Goal: Transaction & Acquisition: Purchase product/service

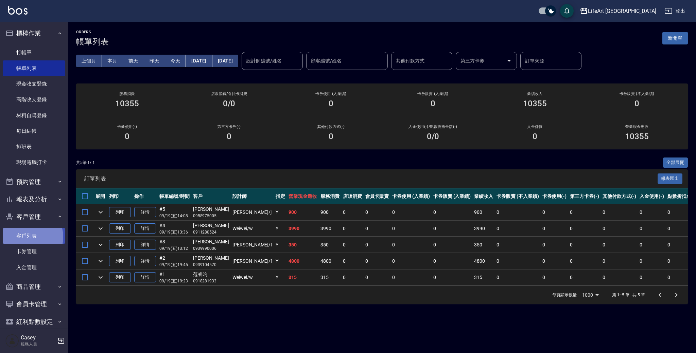
click at [26, 236] on link "客戶列表" at bounding box center [34, 236] width 63 height 16
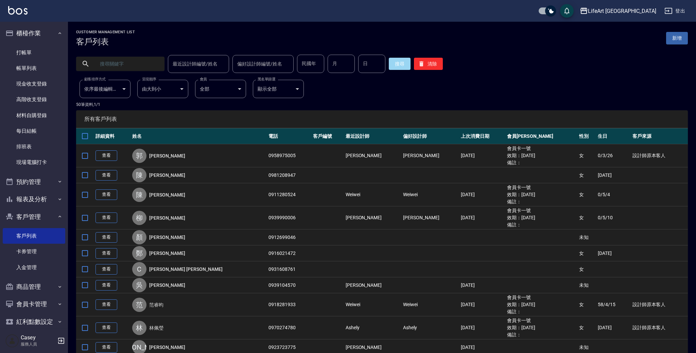
click at [138, 68] on input "text" at bounding box center [127, 64] width 64 height 18
click at [398, 63] on button "搜尋" at bounding box center [400, 64] width 22 height 12
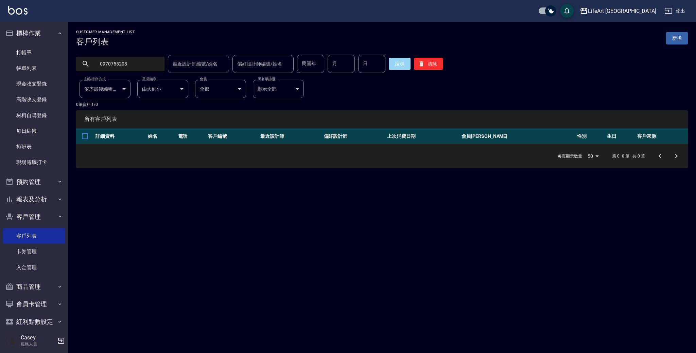
click at [131, 68] on input "0970755208" at bounding box center [127, 64] width 64 height 18
type input "0902107912"
click at [394, 63] on button "搜尋" at bounding box center [400, 64] width 22 height 12
click at [151, 64] on input "0902107912" at bounding box center [127, 64] width 64 height 18
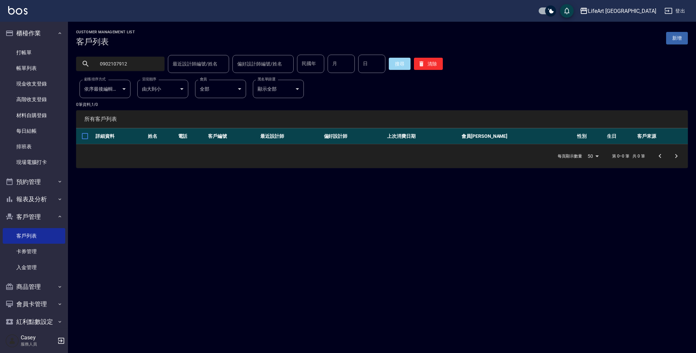
click at [601, 77] on div "Customer Management List 客戶列表 新增 0902107912 最近設計師編號/姓名 最近設計師編號/姓名 偏好設計師編號/姓名 偏好…" at bounding box center [382, 99] width 628 height 138
click at [47, 57] on link "打帳單" at bounding box center [34, 53] width 63 height 16
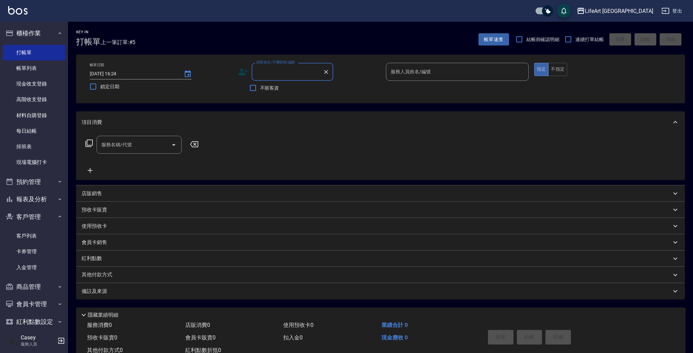
click at [277, 74] on input "顧客姓名/手機號碼/編號" at bounding box center [287, 72] width 65 height 12
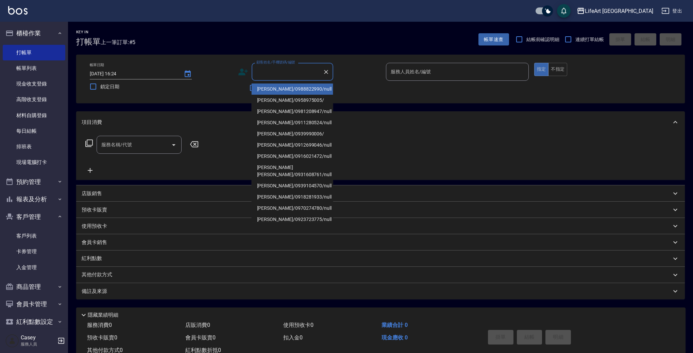
click at [300, 73] on input "顧客姓名/手機號碼/編號" at bounding box center [287, 72] width 65 height 12
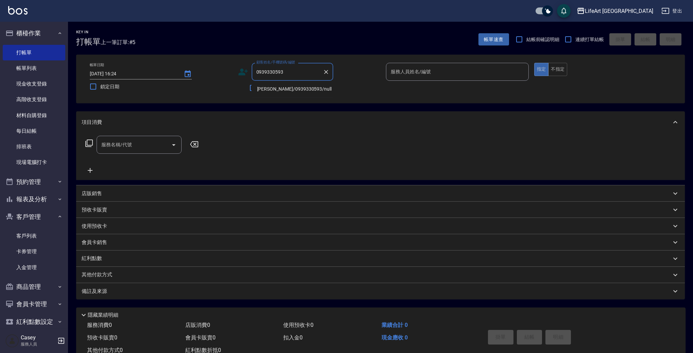
drag, startPoint x: 284, startPoint y: 91, endPoint x: 331, endPoint y: 101, distance: 48.5
click at [284, 91] on li "[PERSON_NAME]/0939330593/null" at bounding box center [292, 89] width 82 height 11
type input "[PERSON_NAME]/0939330593/null"
click at [445, 68] on input "服務人員姓名/編號" at bounding box center [457, 72] width 137 height 12
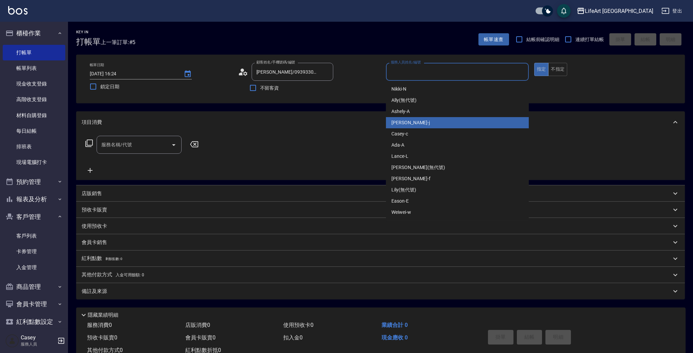
click at [421, 126] on div "[PERSON_NAME]" at bounding box center [457, 122] width 143 height 11
type input "[PERSON_NAME]"
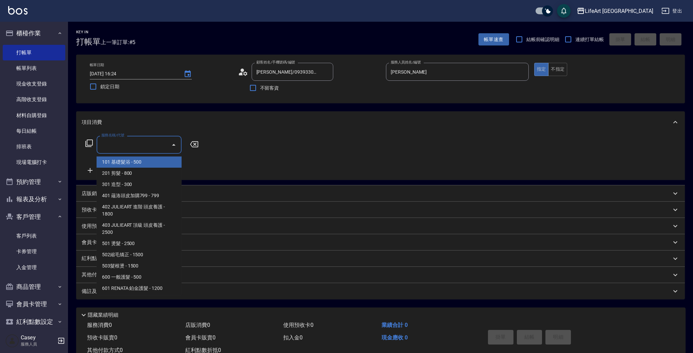
click at [126, 145] on div "服務名稱/代號 服務名稱/代號" at bounding box center [139, 145] width 85 height 18
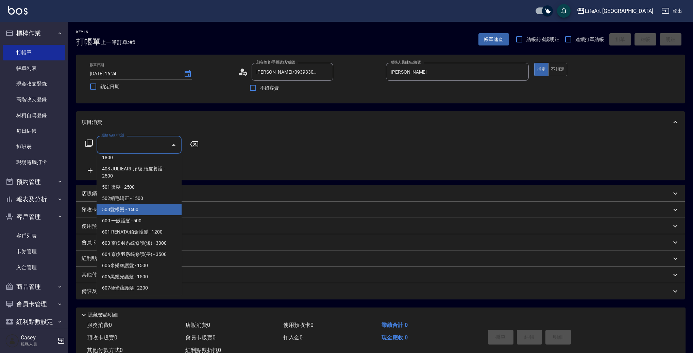
scroll to position [91, 0]
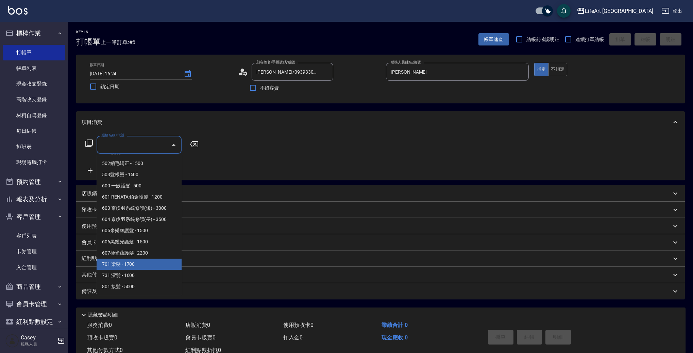
click at [145, 265] on span "701 染髮 - 1700" at bounding box center [139, 264] width 85 height 11
type input "701 染髮(701)"
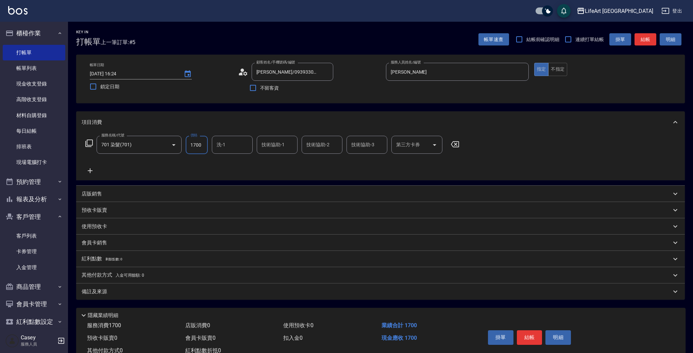
drag, startPoint x: 203, startPoint y: 143, endPoint x: 184, endPoint y: 144, distance: 18.7
click at [184, 144] on div "服務名稱/代號 701 染髮(701) 服務名稱/代號 價格 1700 價格 洗-1 洗-1 技術協助-1 技術協助-1 技術協助-2 技術協助-2 技術協助…" at bounding box center [273, 145] width 382 height 18
type input "1500"
click at [164, 298] on div "備註及來源" at bounding box center [380, 292] width 608 height 16
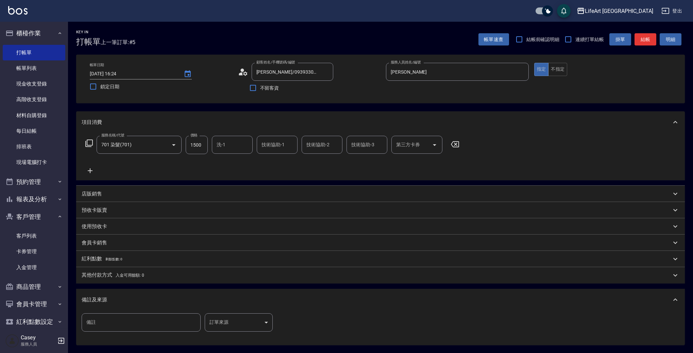
click at [223, 323] on body "LifeArt 蘆洲 登出 櫃檯作業 打帳單 帳單列表 現金收支登錄 高階收支登錄 材料自購登錄 每日結帳 排班表 現場電腦打卡 預約管理 預約管理 單日預約…" at bounding box center [346, 209] width 693 height 419
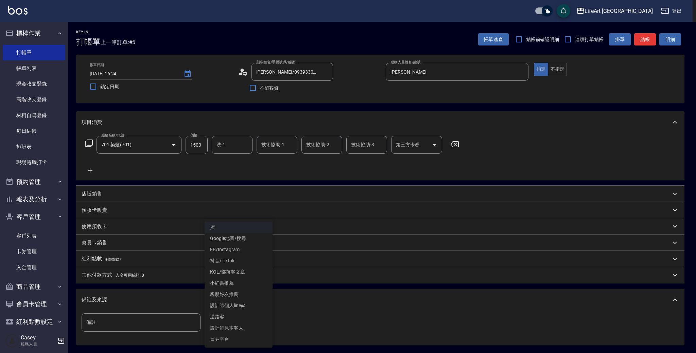
click at [246, 245] on li "FB/Instagram" at bounding box center [239, 249] width 68 height 11
type input "FB/Instagram"
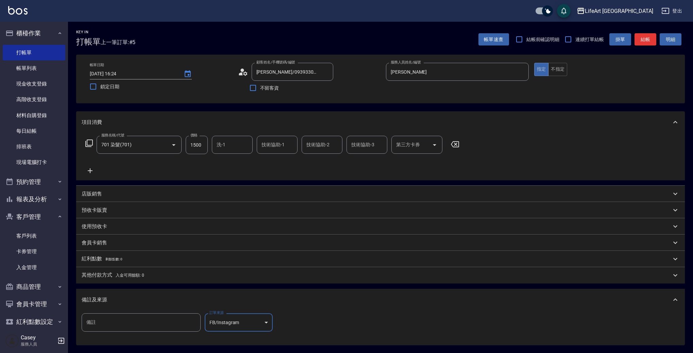
scroll to position [69, 0]
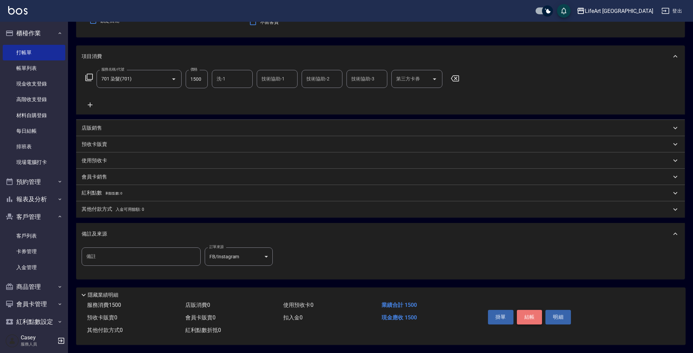
click at [528, 315] on button "結帳" at bounding box center [529, 317] width 25 height 14
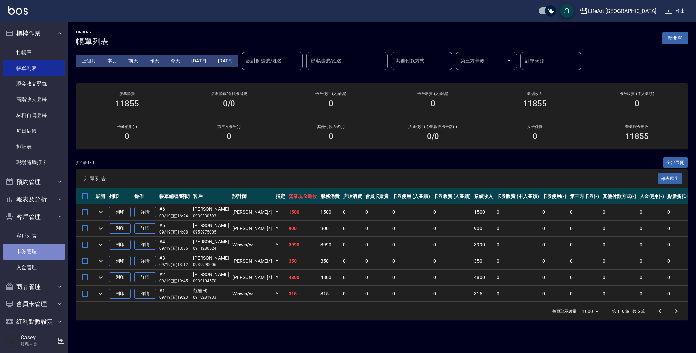
click at [41, 244] on link "卡券管理" at bounding box center [34, 252] width 63 height 16
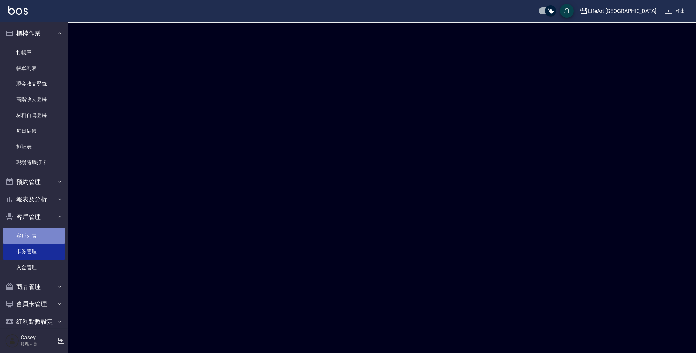
click at [43, 235] on link "客戶列表" at bounding box center [34, 236] width 63 height 16
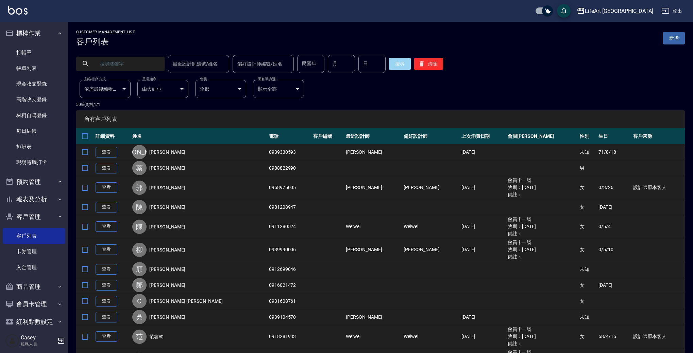
click at [138, 63] on input "text" at bounding box center [127, 64] width 64 height 18
type input "瑞君"
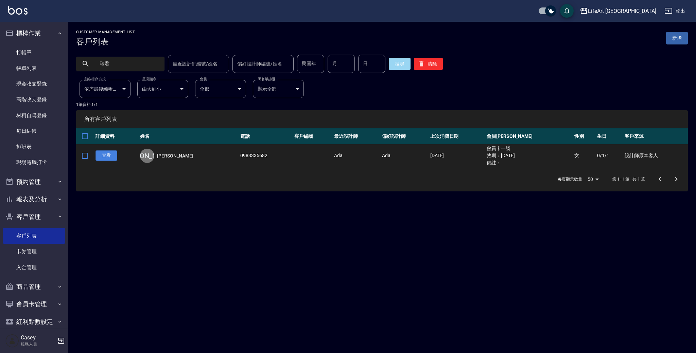
click at [111, 153] on link "查看" at bounding box center [106, 156] width 22 height 11
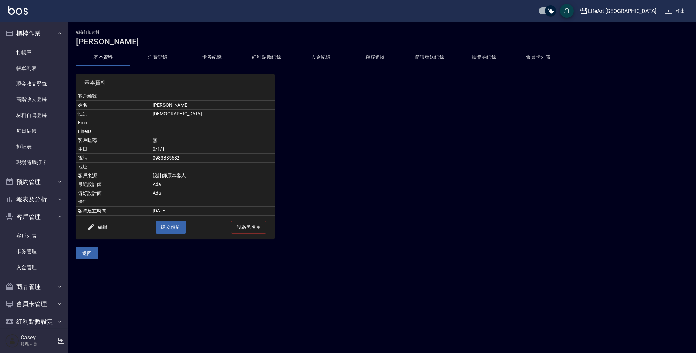
click at [160, 54] on button "消費記錄" at bounding box center [158, 57] width 54 height 16
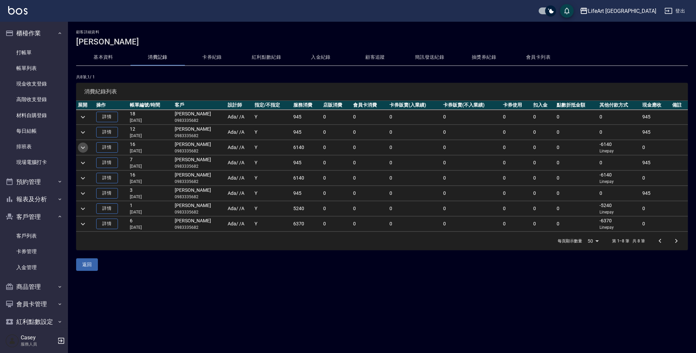
click at [82, 146] on icon "expand row" at bounding box center [83, 148] width 8 height 8
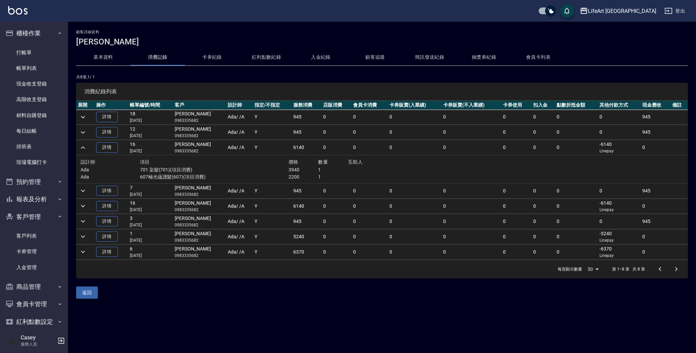
click at [84, 253] on icon "expand row" at bounding box center [83, 252] width 8 height 8
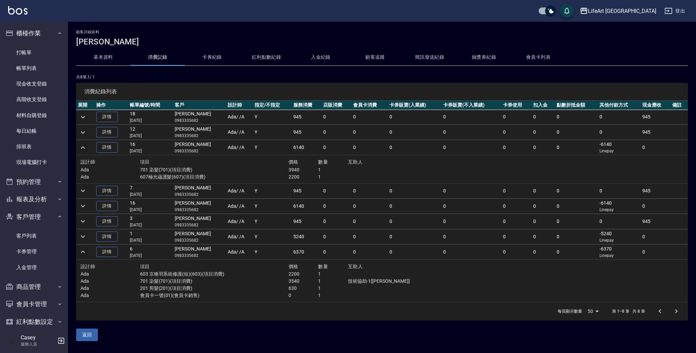
click at [84, 253] on icon "expand row" at bounding box center [83, 252] width 4 height 2
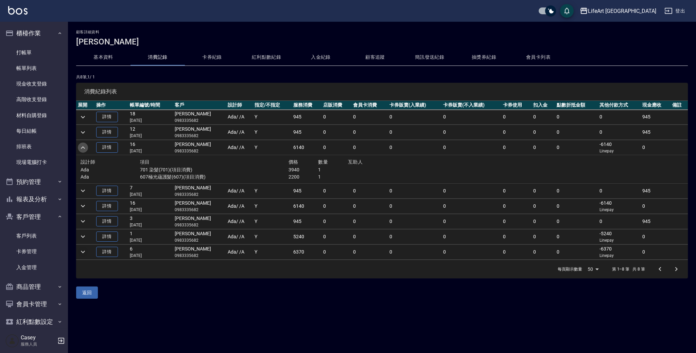
click at [85, 147] on icon "expand row" at bounding box center [83, 148] width 8 height 8
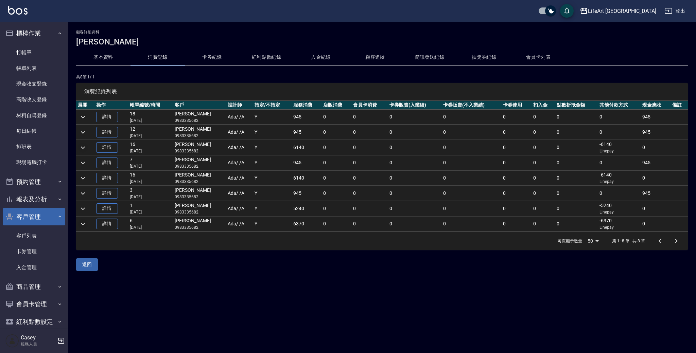
click at [57, 215] on icon "button" at bounding box center [59, 216] width 5 height 5
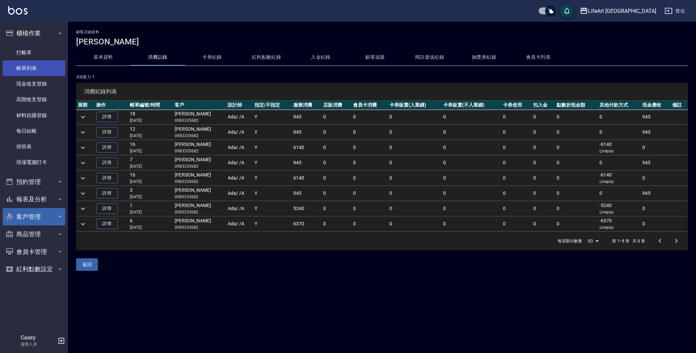
click at [43, 69] on link "帳單列表" at bounding box center [34, 68] width 63 height 16
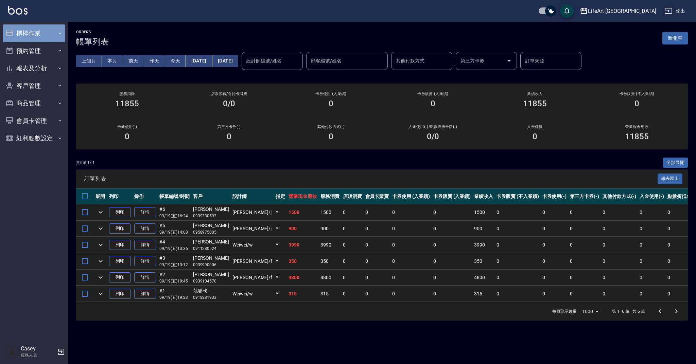
click at [33, 39] on button "櫃檯作業" at bounding box center [34, 33] width 63 height 18
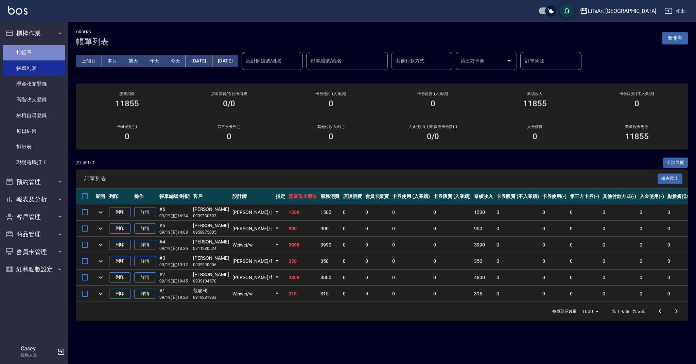
click at [43, 54] on link "打帳單" at bounding box center [34, 53] width 63 height 16
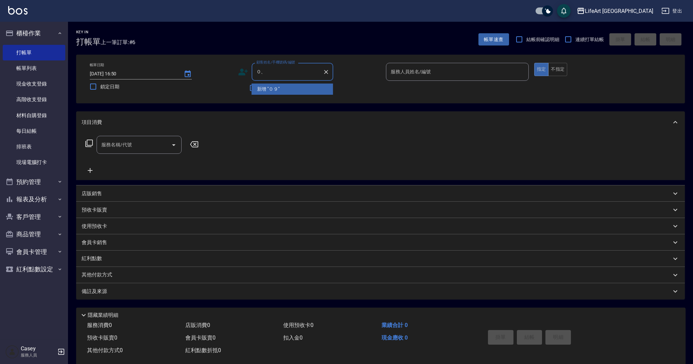
type input "０"
click at [282, 89] on li "[PERSON_NAME]/0981208947/null" at bounding box center [292, 89] width 82 height 11
type input "[PERSON_NAME]/0981208947/null"
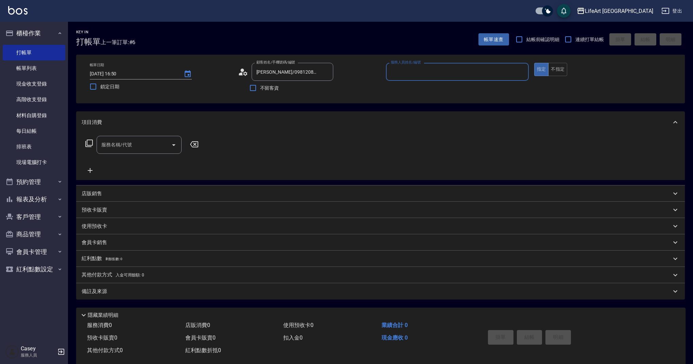
click at [429, 70] on input "服務人員姓名/編號" at bounding box center [457, 72] width 137 height 12
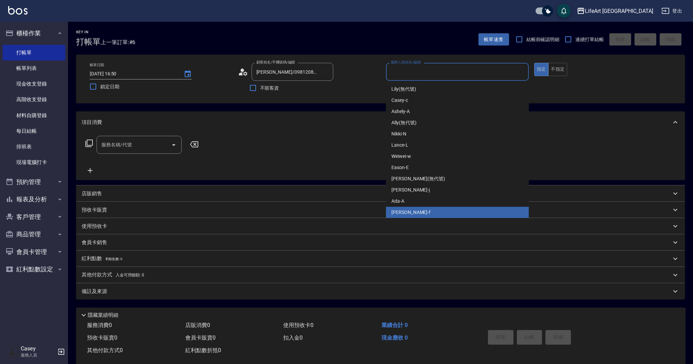
drag, startPoint x: 412, startPoint y: 211, endPoint x: 393, endPoint y: 207, distance: 19.3
click at [412, 211] on div "Finney -f" at bounding box center [457, 212] width 143 height 11
type input "Finney-f"
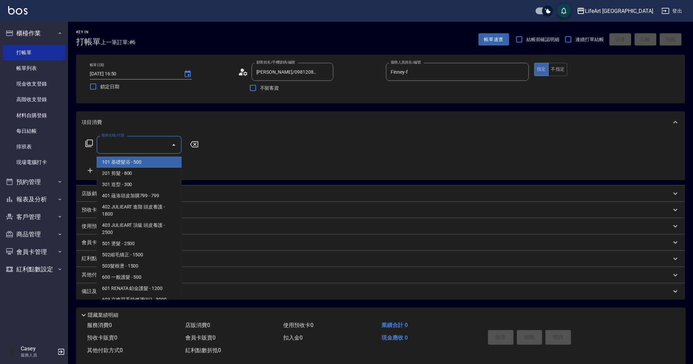
click at [109, 150] on input "服務名稱/代號" at bounding box center [134, 145] width 69 height 12
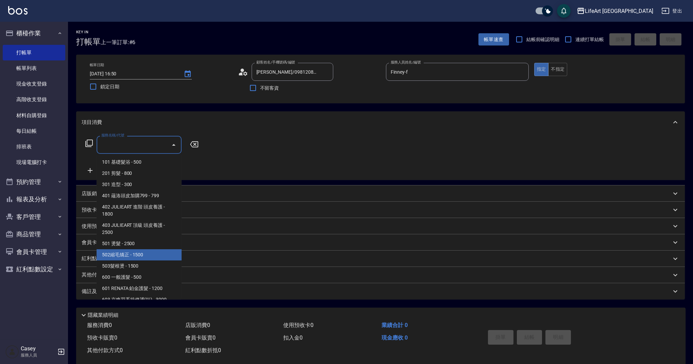
scroll to position [87, 0]
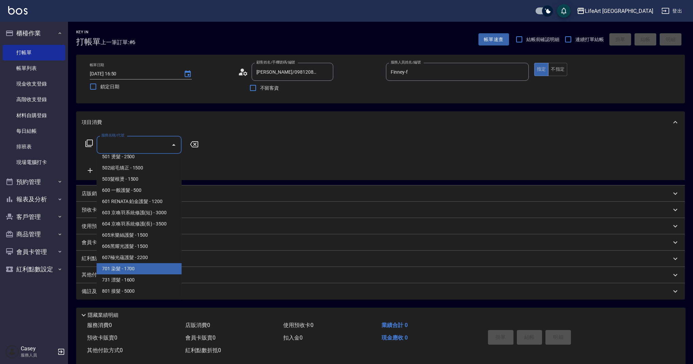
click at [127, 272] on span "701 染髮 - 1700" at bounding box center [139, 268] width 85 height 11
type input "701 染髮(701)"
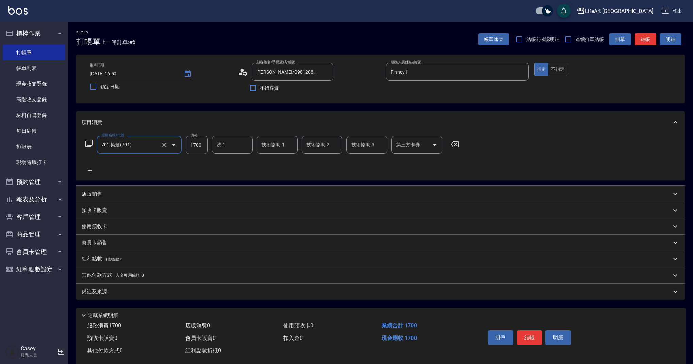
click at [93, 169] on icon at bounding box center [90, 171] width 17 height 8
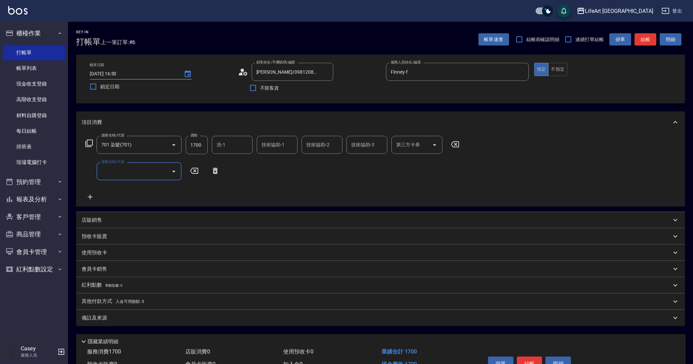
click at [133, 176] on input "服務名稱/代號" at bounding box center [134, 172] width 69 height 12
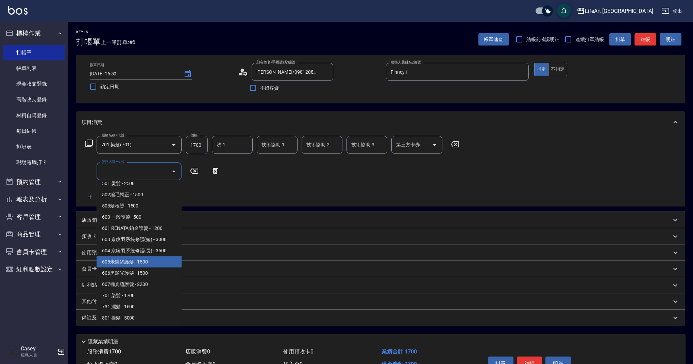
click at [139, 261] on span "605米樂絲護髮 - 1500" at bounding box center [139, 262] width 85 height 11
type input "605米樂絲護髮(605)"
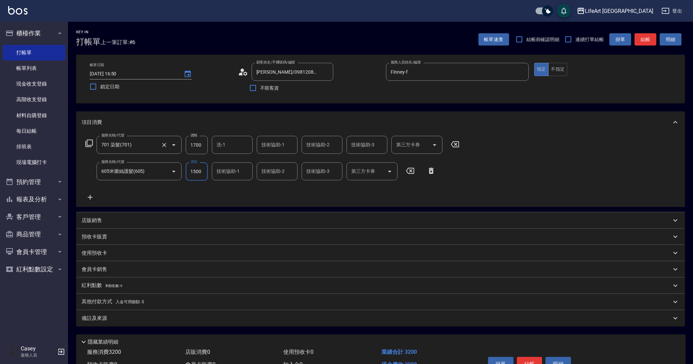
drag, startPoint x: 203, startPoint y: 144, endPoint x: 173, endPoint y: 144, distance: 29.9
click at [173, 144] on div "服務名稱/代號 701 染髮(701) 服務名稱/代號 價格 1700 價格 洗-1 洗-1 技術協助-1 技術協助-1 技術協助-2 技術協助-2 技術協助…" at bounding box center [273, 145] width 382 height 18
drag, startPoint x: 199, startPoint y: 144, endPoint x: 192, endPoint y: 144, distance: 7.2
click at [192, 144] on input "1700" at bounding box center [197, 145] width 22 height 18
drag, startPoint x: 205, startPoint y: 145, endPoint x: 180, endPoint y: 144, distance: 24.8
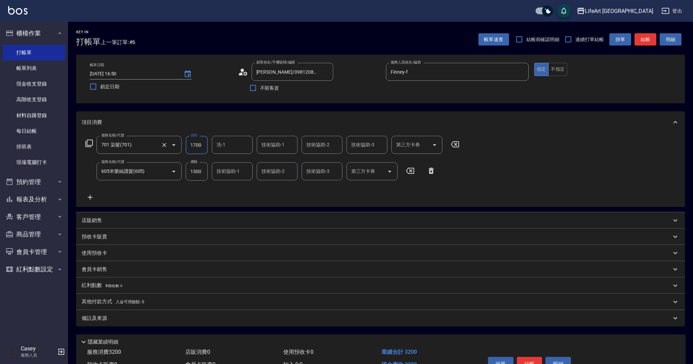
click at [180, 144] on div "服務名稱/代號 701 染髮(701) 服務名稱/代號 價格 1700 價格 洗-1 洗-1 技術協助-1 技術協助-1 技術協助-2 技術協助-2 技術協助…" at bounding box center [273, 145] width 382 height 18
type input "2500"
drag, startPoint x: 146, startPoint y: 326, endPoint x: 154, endPoint y: 323, distance: 8.2
click at [146, 326] on div "備註及來源" at bounding box center [380, 318] width 608 height 16
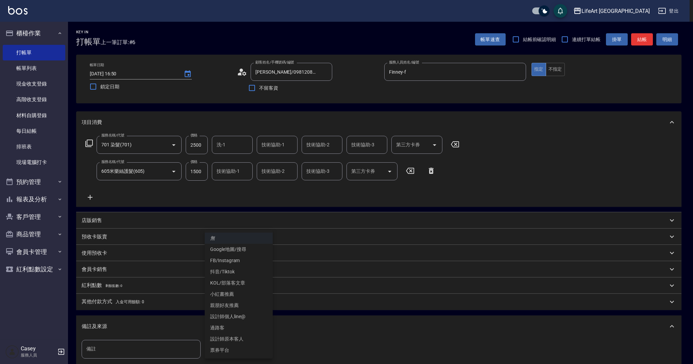
click at [247, 346] on body "LifeArt 蘆洲 登出 櫃檯作業 打帳單 帳單列表 現金收支登錄 高階收支登錄 材料自購登錄 每日結帳 排班表 現場電腦打卡 預約管理 預約管理 單日預約…" at bounding box center [346, 223] width 693 height 446
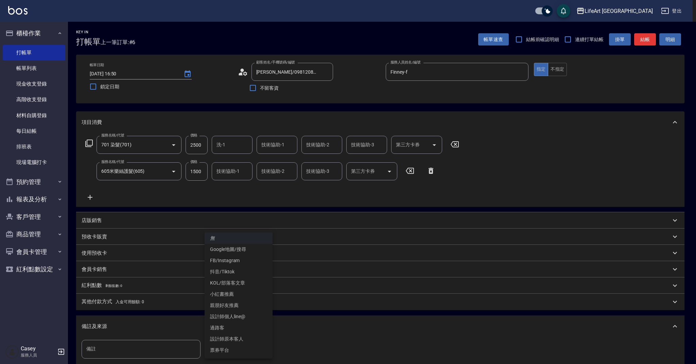
click at [240, 259] on li "FB/Instagram" at bounding box center [239, 260] width 68 height 11
type input "FB/Instagram"
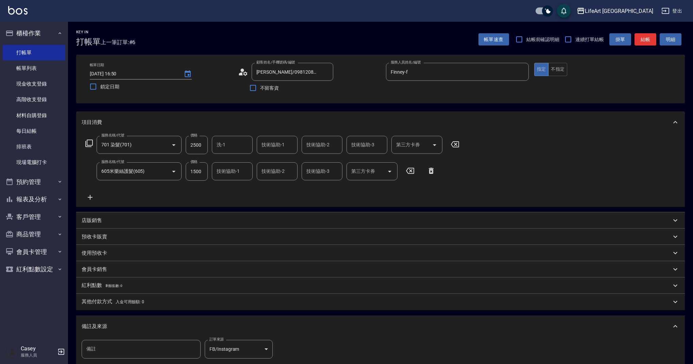
click at [185, 325] on div "備註及來源" at bounding box center [376, 326] width 589 height 7
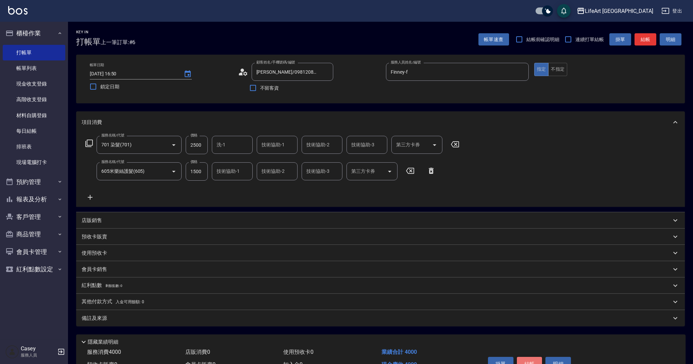
click at [532, 360] on button "結帳" at bounding box center [529, 364] width 25 height 14
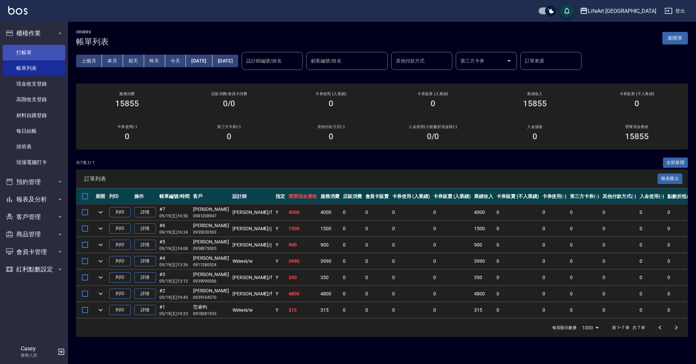
click at [46, 55] on link "打帳單" at bounding box center [34, 53] width 63 height 16
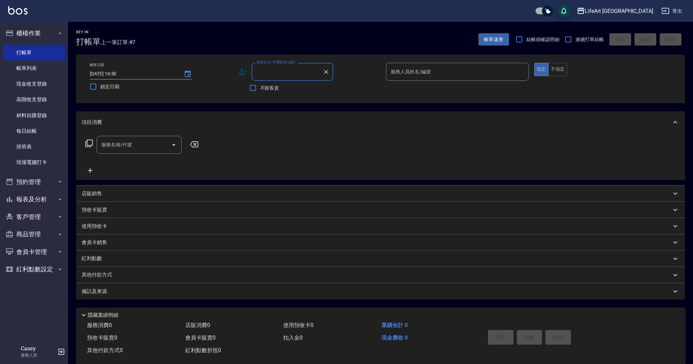
click at [298, 70] on input "顧客姓名/手機號碼/編號" at bounding box center [287, 72] width 65 height 12
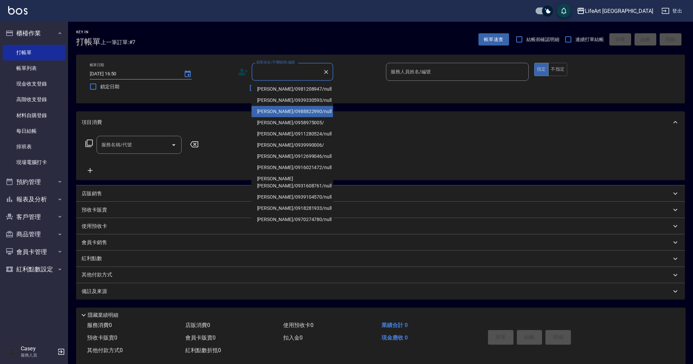
click at [292, 108] on li "[PERSON_NAME]/0988822990/null" at bounding box center [292, 111] width 82 height 11
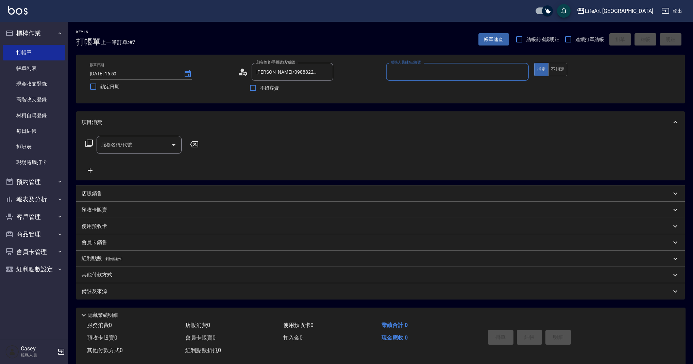
type input "[PERSON_NAME]/0988822990/null"
click at [447, 74] on input "服務人員姓名/編號" at bounding box center [457, 72] width 137 height 12
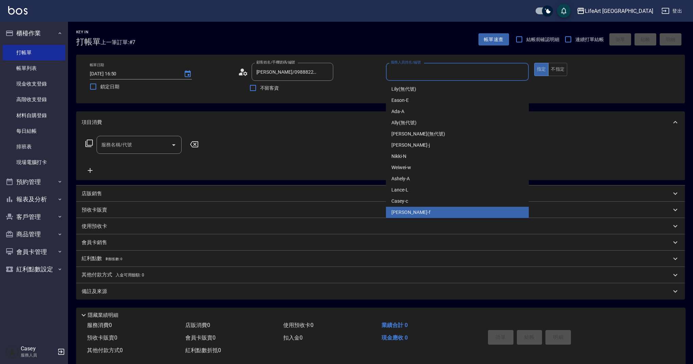
click at [423, 213] on div "Finney -f" at bounding box center [457, 212] width 143 height 11
type input "Finney-f"
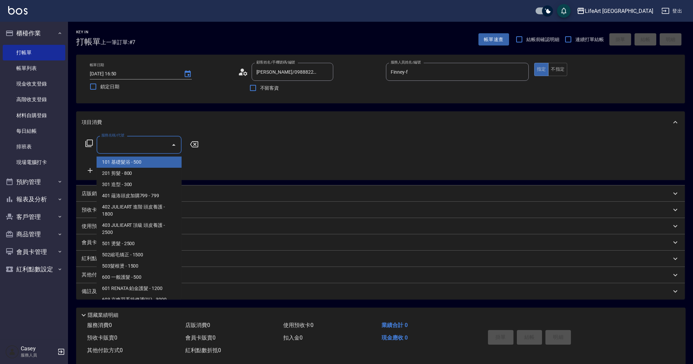
click at [132, 143] on input "服務名稱/代號" at bounding box center [134, 145] width 69 height 12
click at [137, 171] on span "201 剪髮 - 800" at bounding box center [139, 173] width 85 height 11
type input "201 剪髮(201)"
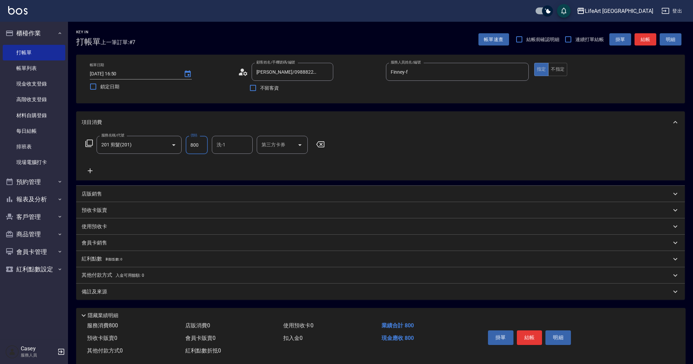
drag, startPoint x: 202, startPoint y: 147, endPoint x: 185, endPoint y: 146, distance: 16.3
click at [185, 146] on div "服務名稱/代號 201 剪髮(201) 服務名稱/代號 價格 800 價格 洗-1 洗-1 第三方卡券 第三方卡券" at bounding box center [205, 145] width 247 height 18
type input "1000"
click at [537, 341] on button "結帳" at bounding box center [529, 338] width 25 height 14
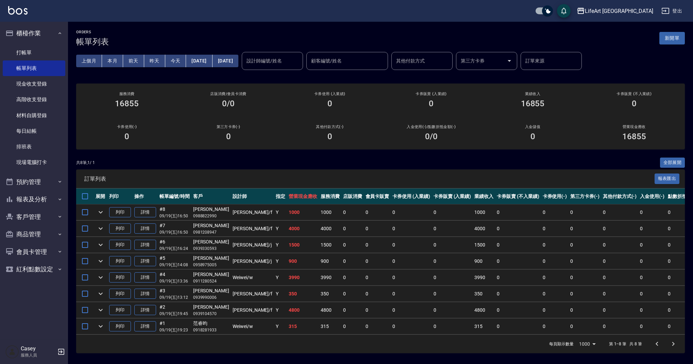
click at [148, 34] on div "ORDERS 帳單列表 新開單" at bounding box center [380, 38] width 608 height 17
click at [682, 41] on button "新開單" at bounding box center [671, 38] width 25 height 13
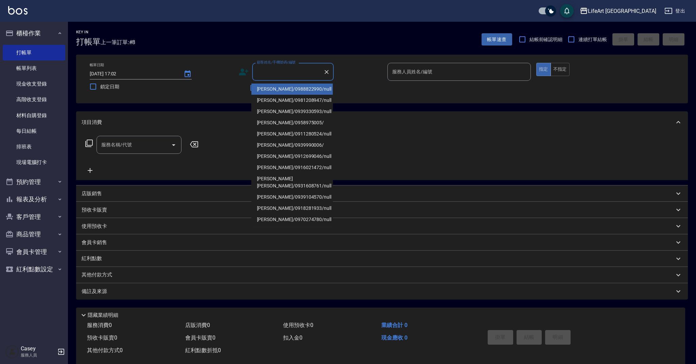
click at [290, 73] on input "顧客姓名/手機號碼/編號" at bounding box center [287, 72] width 65 height 12
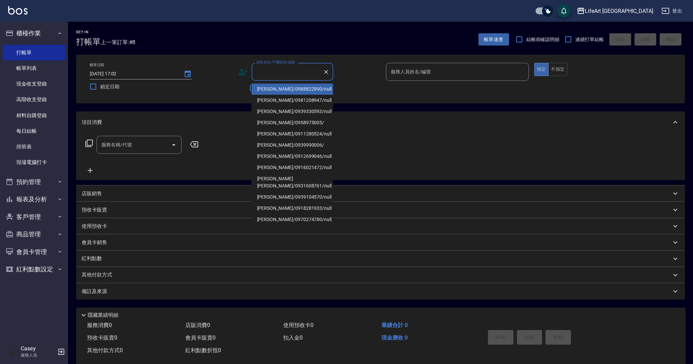
type input "y"
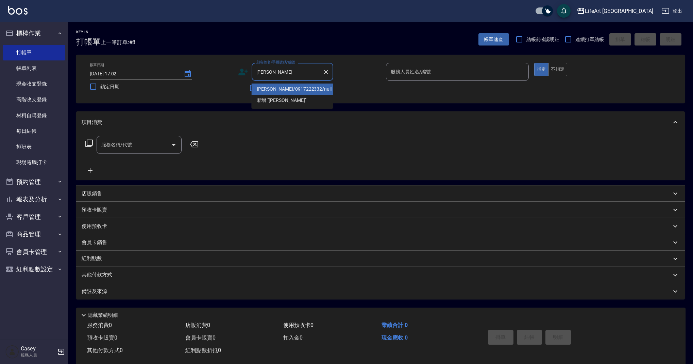
click at [301, 89] on li "楊小怡/0917222332/null" at bounding box center [292, 89] width 82 height 11
type input "楊小怡/0917222332/null"
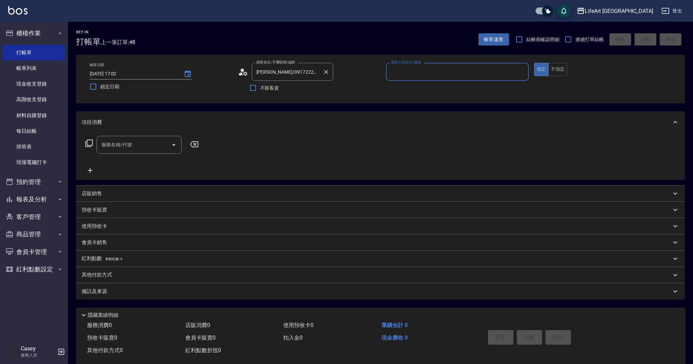
type input "[PERSON_NAME]"
click at [245, 71] on icon at bounding box center [243, 72] width 10 height 10
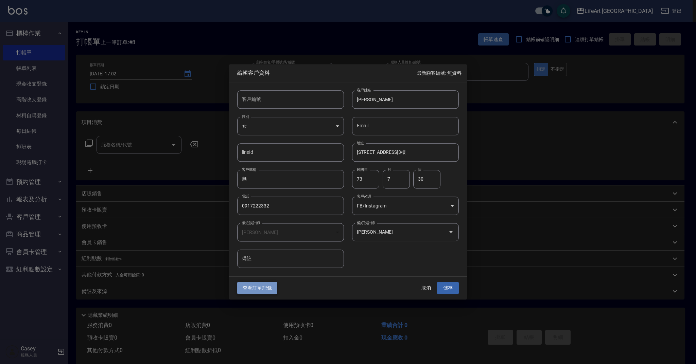
click at [256, 289] on button "查看訂單記錄" at bounding box center [257, 288] width 40 height 13
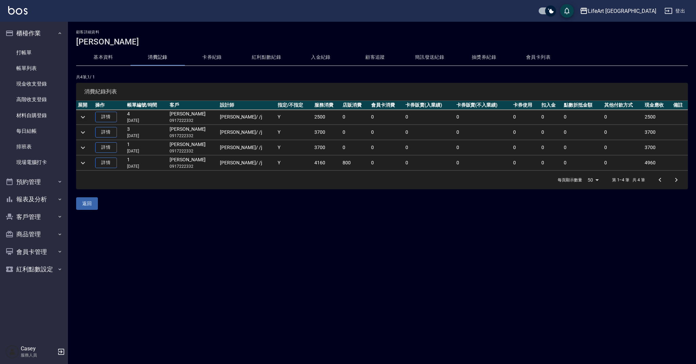
click at [86, 118] on icon "expand row" at bounding box center [83, 117] width 8 height 8
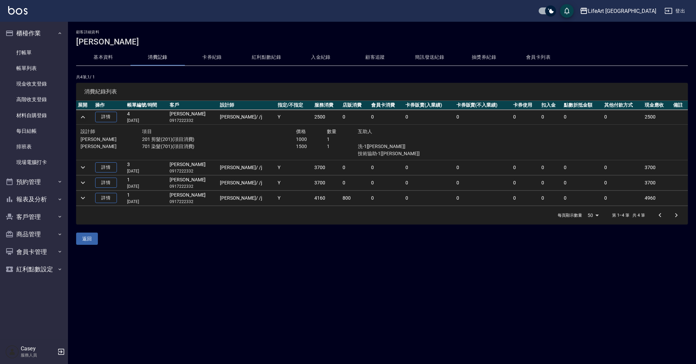
click at [131, 153] on div "[PERSON_NAME]" at bounding box center [112, 150] width 62 height 14
click at [81, 168] on icon "expand row" at bounding box center [83, 167] width 8 height 8
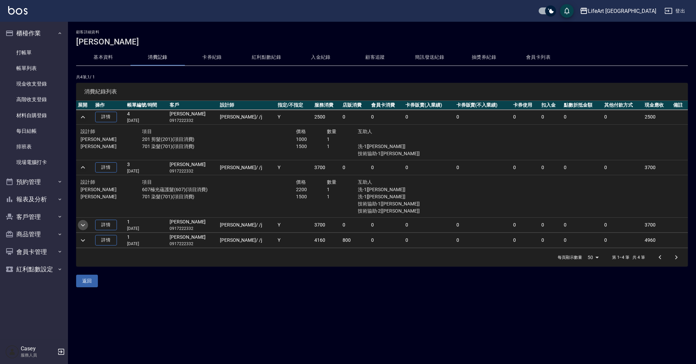
click at [86, 228] on icon "expand row" at bounding box center [83, 225] width 8 height 8
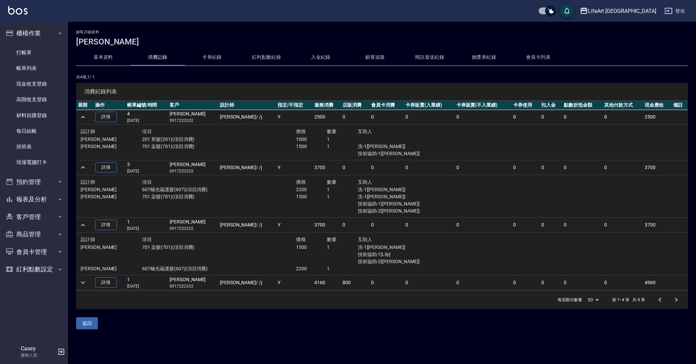
click at [89, 283] on td at bounding box center [84, 282] width 17 height 15
click at [88, 284] on td at bounding box center [84, 282] width 17 height 15
click at [86, 284] on icon "expand row" at bounding box center [83, 283] width 8 height 8
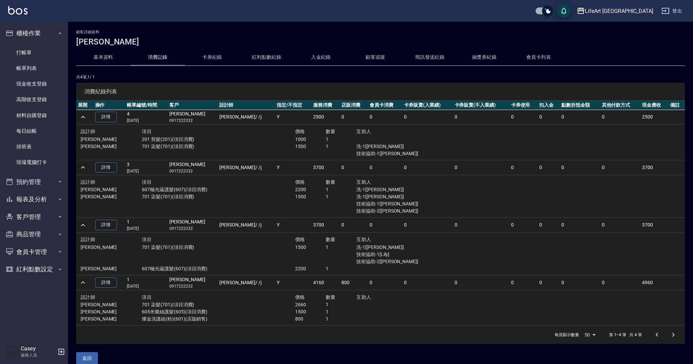
click at [295, 239] on div "價格" at bounding box center [310, 240] width 31 height 8
click at [107, 59] on button "基本資料" at bounding box center [103, 57] width 54 height 16
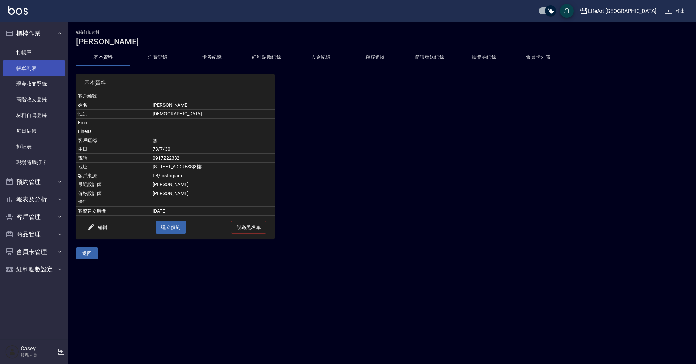
click at [42, 71] on link "帳單列表" at bounding box center [34, 68] width 63 height 16
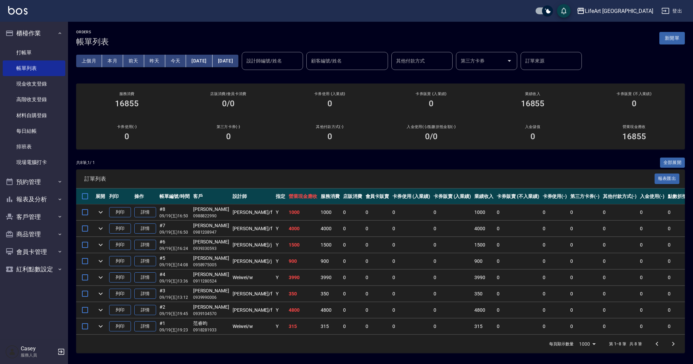
click at [271, 138] on div "第三方卡券(-) 0" at bounding box center [227, 133] width 101 height 33
click at [287, 210] on td "1000" at bounding box center [303, 213] width 32 height 16
drag, startPoint x: 275, startPoint y: 211, endPoint x: 251, endPoint y: 216, distance: 24.4
click at [251, 216] on tr "列印 詳情 #8 09/19 (五) 16:50 蔡政杰 0988822990 Finney /f Y 1000 1000 0 0 0 0 1000 0 0 …" at bounding box center [414, 213] width 676 height 16
click at [287, 240] on td "1500" at bounding box center [303, 245] width 32 height 16
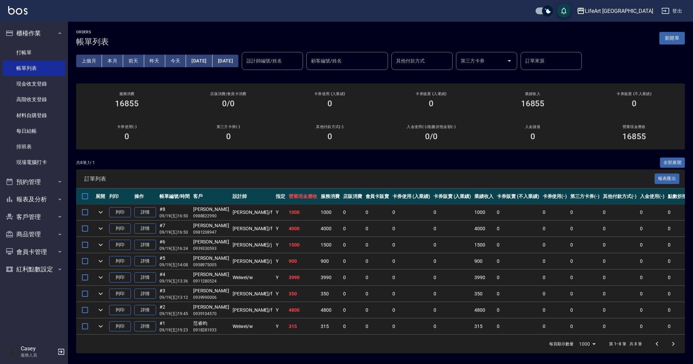
click at [287, 264] on td "900" at bounding box center [303, 262] width 32 height 16
drag, startPoint x: 280, startPoint y: 263, endPoint x: 240, endPoint y: 262, distance: 40.1
click at [240, 262] on tr "列印 詳情 #5 09/19 (五) 14:08 郭蓓欣 0958975005 Jessica /j Y 900 900 0 0 0 0 900 0 0 0 …" at bounding box center [414, 262] width 676 height 16
click at [287, 248] on td "1500" at bounding box center [303, 245] width 32 height 16
click at [40, 53] on link "打帳單" at bounding box center [34, 53] width 63 height 16
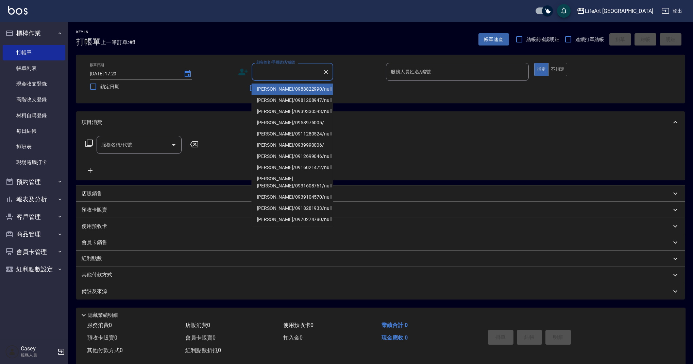
click at [264, 74] on input "顧客姓名/手機號碼/編號" at bounding box center [287, 72] width 65 height 12
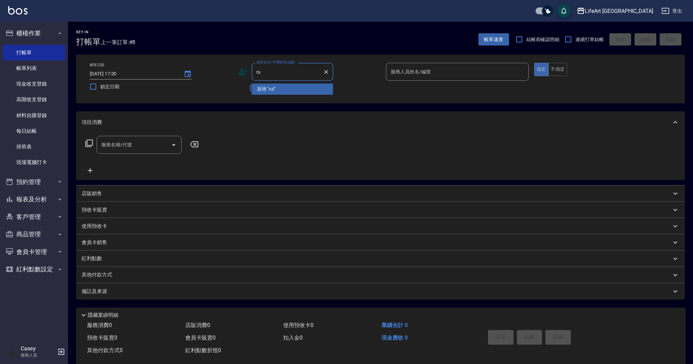
type input "r"
click at [263, 90] on li "嬌毛/0928001431/" at bounding box center [292, 89] width 82 height 11
type input "嬌毛/0928001431/"
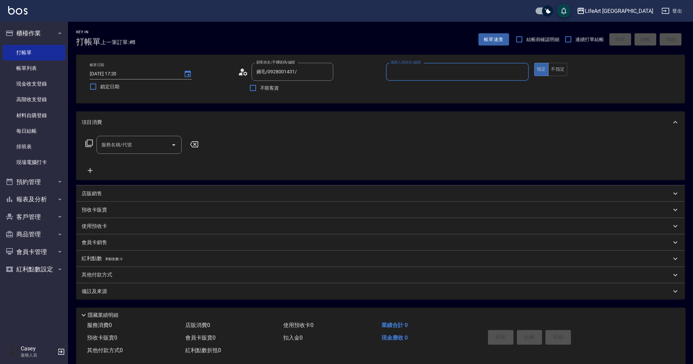
type input "Weiwei-w"
click at [152, 145] on input "服務名稱/代號" at bounding box center [134, 145] width 69 height 12
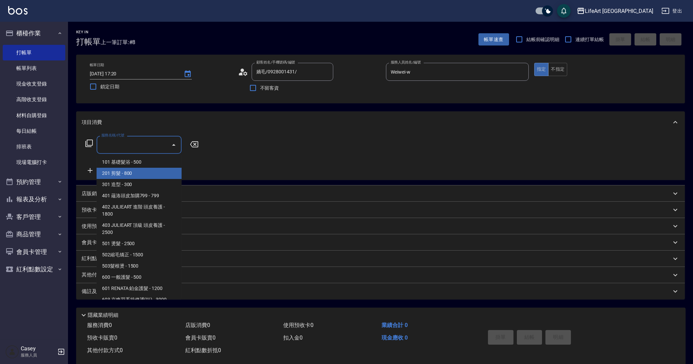
click at [148, 170] on span "201 剪髮 - 800" at bounding box center [139, 173] width 85 height 11
type input "201 剪髮(201)"
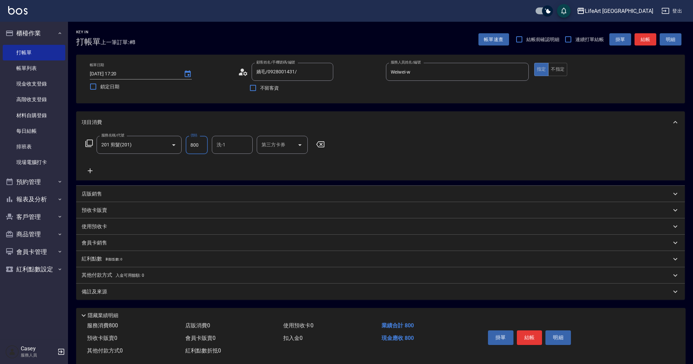
drag, startPoint x: 201, startPoint y: 146, endPoint x: 191, endPoint y: 147, distance: 10.5
click at [191, 147] on input "800" at bounding box center [197, 145] width 22 height 18
type input "630"
click at [168, 296] on div "備註及來源" at bounding box center [380, 292] width 608 height 16
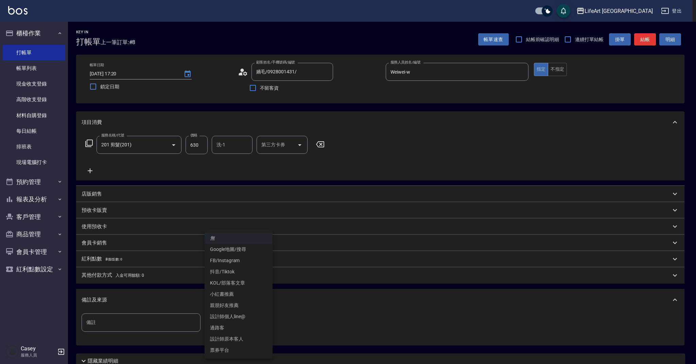
click at [263, 322] on body "LifeArt 蘆洲 登出 櫃檯作業 打帳單 帳單列表 現金收支登錄 高階收支登錄 材料自購登錄 每日結帳 排班表 現場電腦打卡 預約管理 預約管理 單日預約…" at bounding box center [348, 209] width 696 height 419
click at [255, 340] on li "設計師原本客人" at bounding box center [239, 339] width 68 height 11
type input "設計師原本客人"
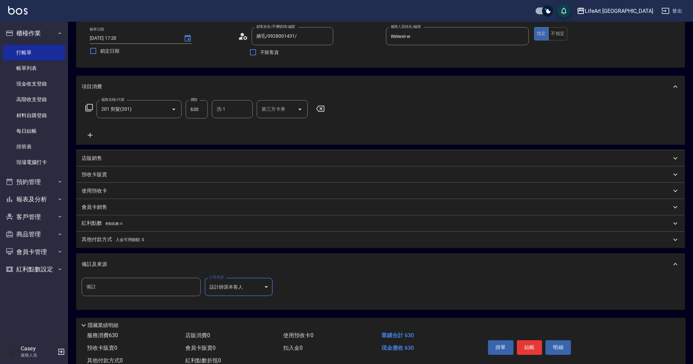
scroll to position [58, 0]
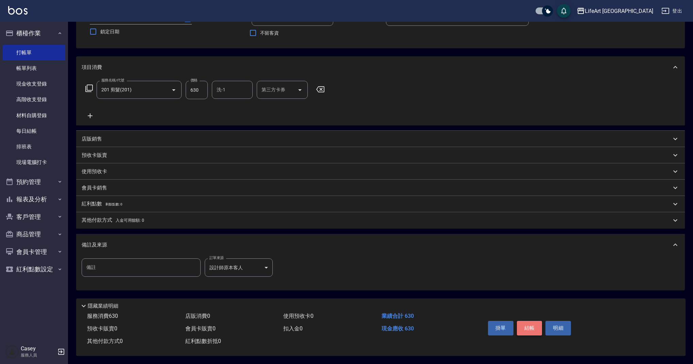
click at [533, 325] on button "結帳" at bounding box center [529, 328] width 25 height 14
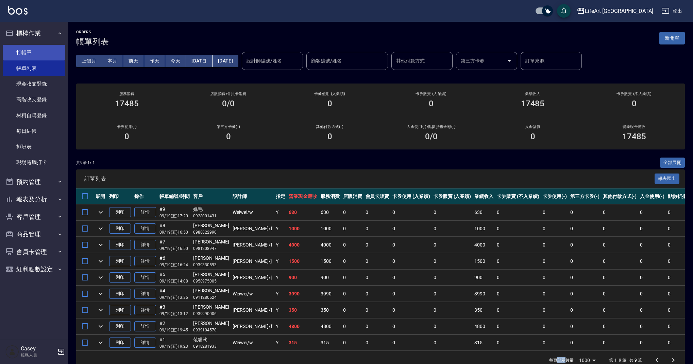
click at [54, 55] on link "打帳單" at bounding box center [34, 53] width 63 height 16
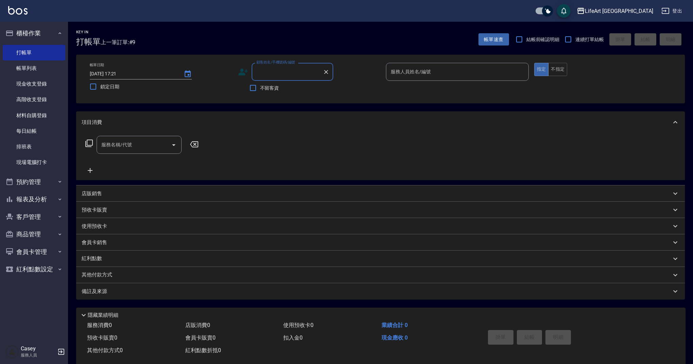
click at [282, 72] on input "顧客姓名/手機號碼/編號" at bounding box center [287, 72] width 65 height 12
click at [278, 90] on li "李婉暄/0933067979/null" at bounding box center [292, 89] width 82 height 11
type input "李婉暄/0933067979/null"
type input "Weiwei-w"
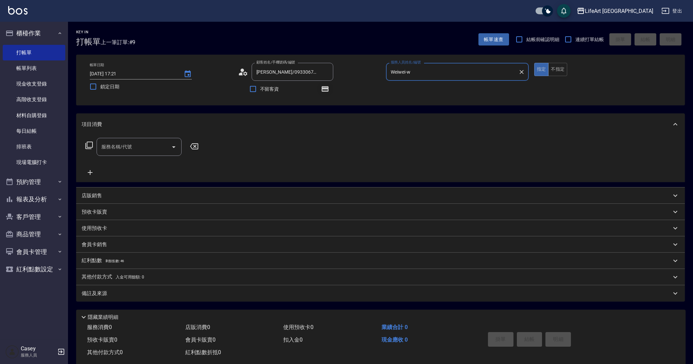
click at [326, 86] on icon "button" at bounding box center [325, 89] width 8 height 8
click at [370, 92] on div "顧客姓名/手機號碼/編號 李婉暄/0933067979/null 顧客姓名/手機號碼/編號 不留客資" at bounding box center [309, 80] width 143 height 34
click at [150, 144] on input "服務名稱/代號" at bounding box center [134, 147] width 69 height 12
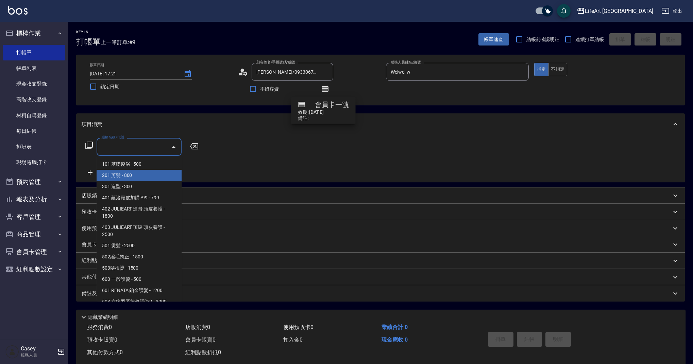
click at [132, 177] on span "201 剪髮 - 800" at bounding box center [139, 175] width 85 height 11
type input "201 剪髮(201)"
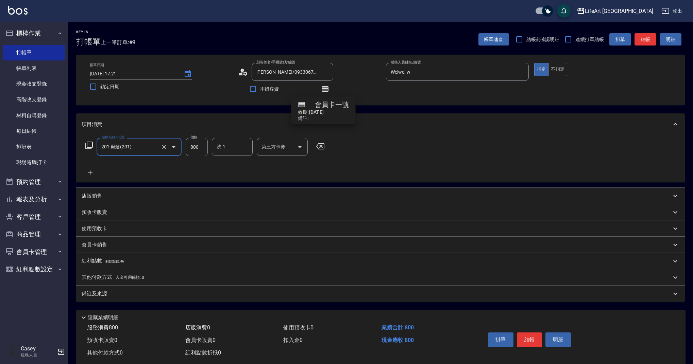
click at [91, 174] on icon at bounding box center [90, 173] width 17 height 8
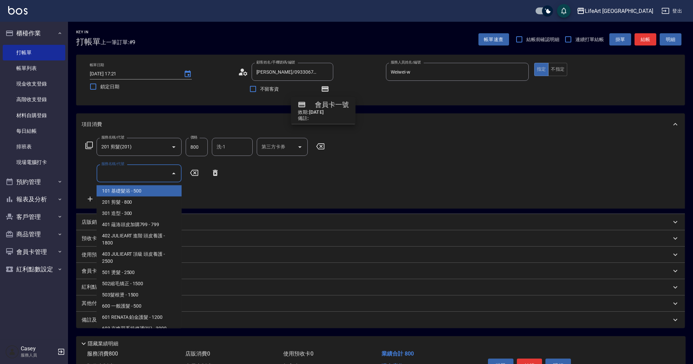
click at [139, 175] on input "服務名稱/代號" at bounding box center [134, 174] width 69 height 12
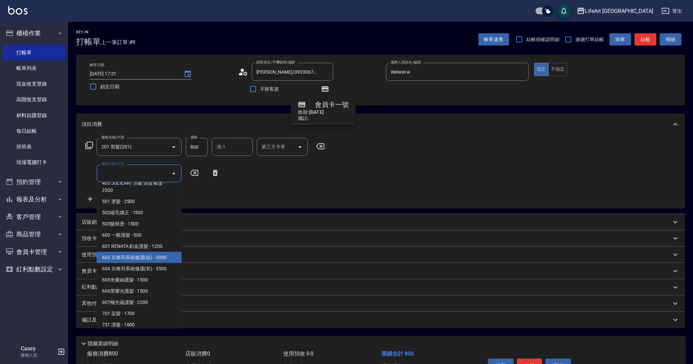
scroll to position [73, 0]
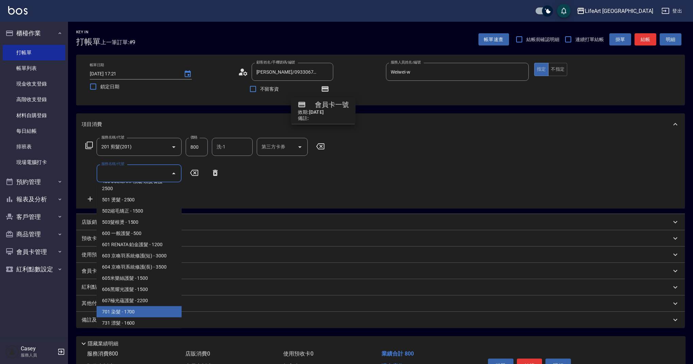
click at [123, 310] on span "701 染髮 - 1700" at bounding box center [139, 312] width 85 height 11
type input "701 染髮(701)"
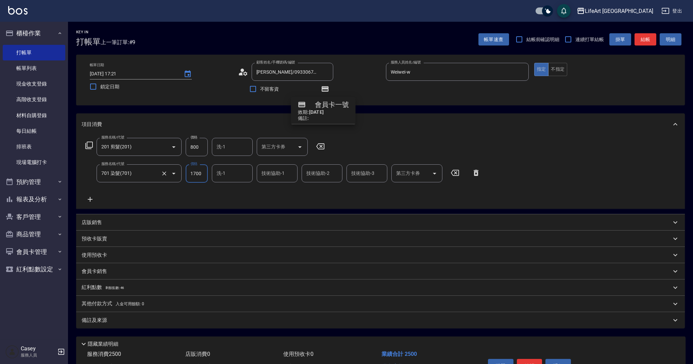
drag, startPoint x: 206, startPoint y: 172, endPoint x: 181, endPoint y: 172, distance: 24.5
click at [181, 172] on div "服務名稱/代號 701 染髮(701) 服務名稱/代號 價格 1700 價格 洗-1 洗-1 技術協助-1 技術協助-1 技術協助-2 技術協助-2 技術協助…" at bounding box center [283, 173] width 403 height 18
type input "2140"
drag, startPoint x: 200, startPoint y: 147, endPoint x: 187, endPoint y: 145, distance: 13.1
click at [187, 145] on input "800" at bounding box center [197, 147] width 22 height 18
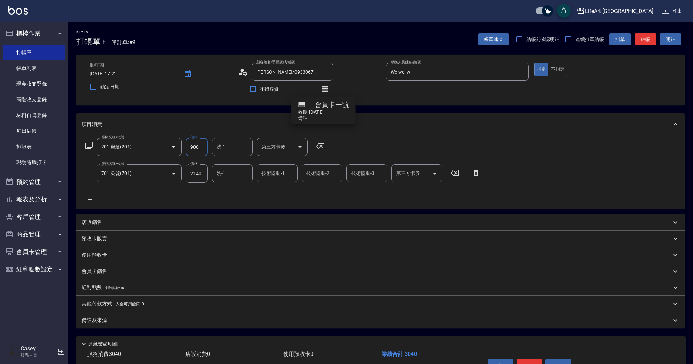
type input "900"
click at [154, 318] on div "備註及來源" at bounding box center [376, 320] width 589 height 7
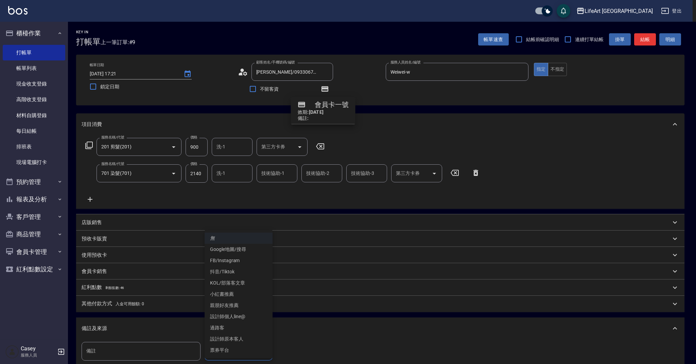
click at [229, 346] on body "LifeArt 蘆洲 登出 櫃檯作業 打帳單 帳單列表 現金收支登錄 高階收支登錄 材料自購登錄 每日結帳 排班表 現場電腦打卡 預約管理 預約管理 單日預約…" at bounding box center [348, 224] width 696 height 448
click at [231, 337] on li "設計師原本客人" at bounding box center [239, 339] width 68 height 11
type input "設計師原本客人"
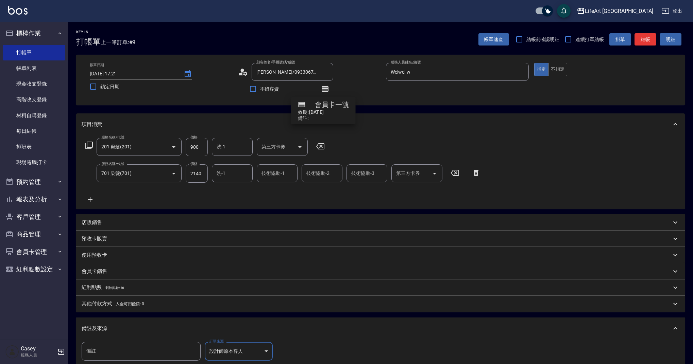
click at [103, 310] on div "其他付款方式 入金可用餘額: 0" at bounding box center [380, 304] width 608 height 16
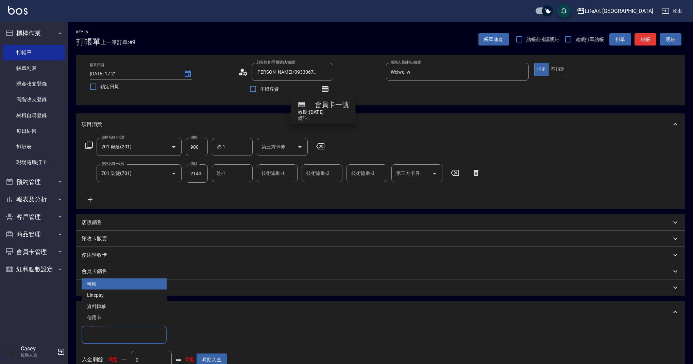
click at [101, 332] on input "其他付款方式" at bounding box center [124, 335] width 79 height 12
click at [95, 297] on span "Linepay" at bounding box center [124, 295] width 85 height 11
type input "Linepay"
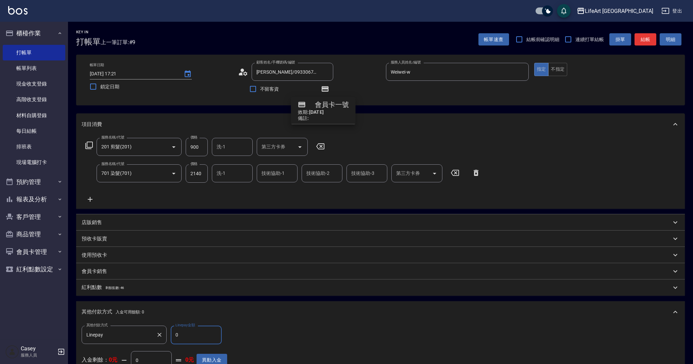
drag, startPoint x: 180, startPoint y: 337, endPoint x: 164, endPoint y: 337, distance: 16.0
click at [164, 337] on div "其他付款方式 Linepay 其他付款方式 Linepay金額 0 Linepay金額" at bounding box center [154, 335] width 145 height 18
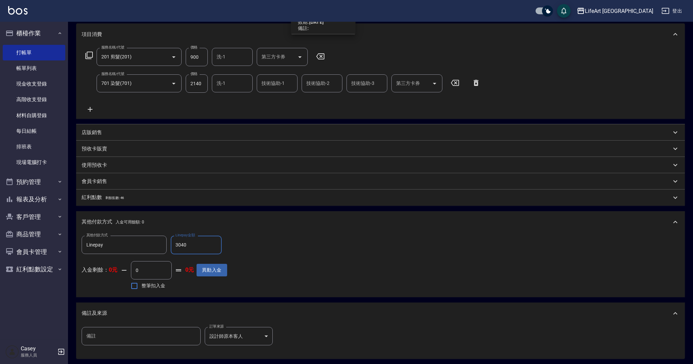
scroll to position [162, 0]
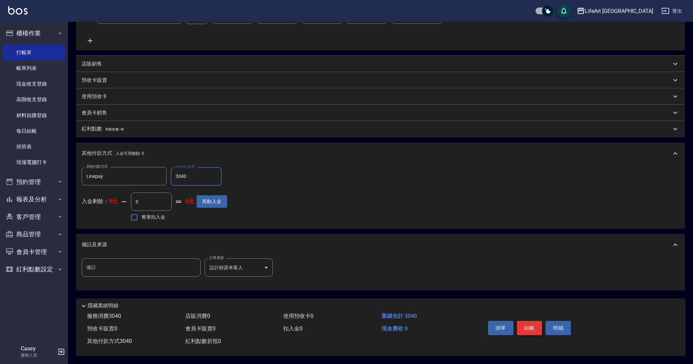
type input "3040"
click at [537, 326] on button "結帳" at bounding box center [529, 328] width 25 height 14
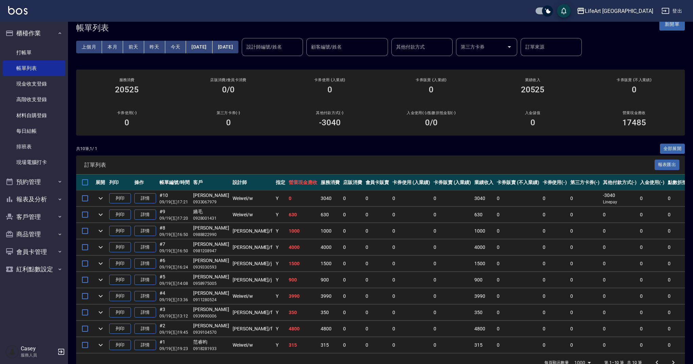
scroll to position [13, 0]
click at [680, 27] on button "新開單" at bounding box center [671, 25] width 25 height 13
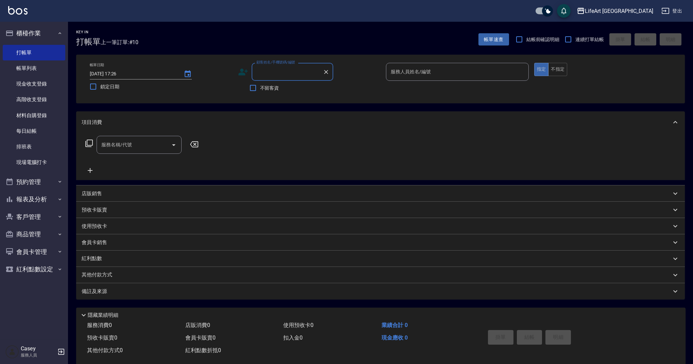
click at [268, 72] on input "顧客姓名/手機號碼/編號" at bounding box center [287, 72] width 65 height 12
click at [282, 91] on li "許婉盈/0910053362/null" at bounding box center [292, 89] width 82 height 11
type input "許婉盈/0910053362/null"
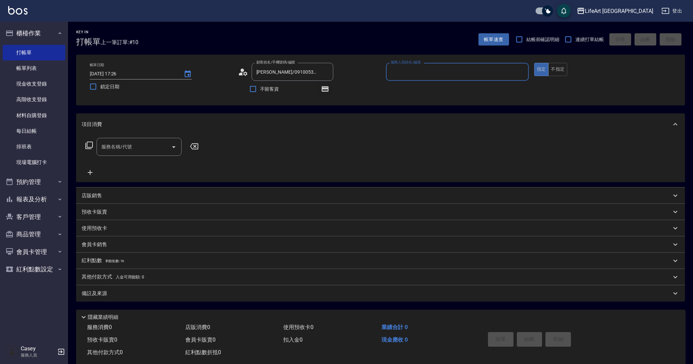
click at [328, 92] on icon "button" at bounding box center [325, 89] width 8 height 8
click at [326, 91] on icon "button" at bounding box center [324, 88] width 7 height 5
click at [403, 79] on div "服務人員姓名/編號" at bounding box center [457, 72] width 143 height 18
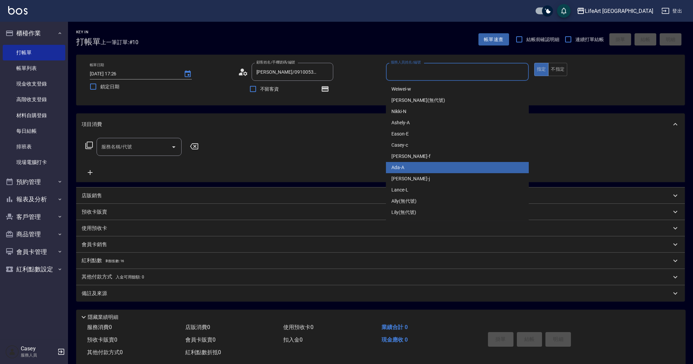
click at [416, 170] on div "Ada -A" at bounding box center [457, 167] width 143 height 11
type input "Ada-A"
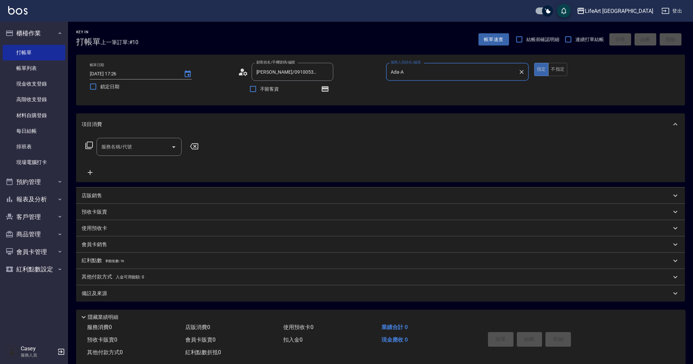
click at [248, 69] on div "顧客姓名/手機號碼/編號 許婉盈/0910053362/null 顧客姓名/手機號碼/編號" at bounding box center [309, 72] width 143 height 18
click at [241, 72] on circle at bounding box center [241, 70] width 3 height 3
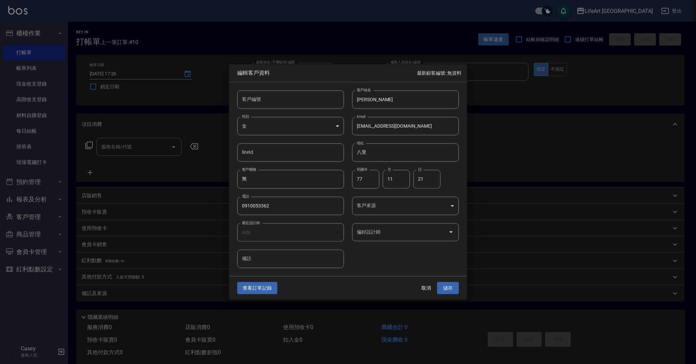
click at [376, 207] on body "LifeArt 蘆洲 登出 櫃檯作業 打帳單 帳單列表 現金收支登錄 高階收支登錄 材料自購登錄 每日結帳 排班表 現場電腦打卡 預約管理 預約管理 單日預約…" at bounding box center [348, 188] width 696 height 376
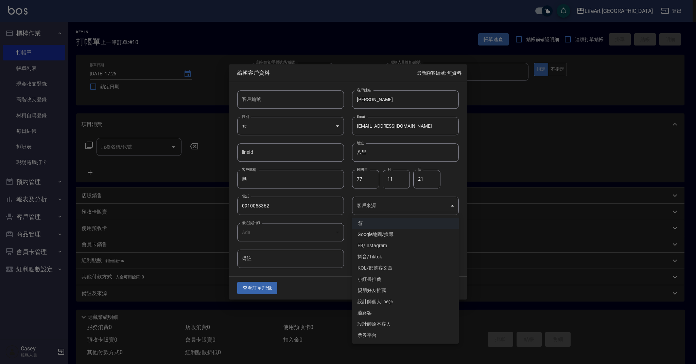
click at [381, 235] on li "Google地圖/搜尋" at bounding box center [405, 234] width 107 height 11
type input "Google地圖/搜尋"
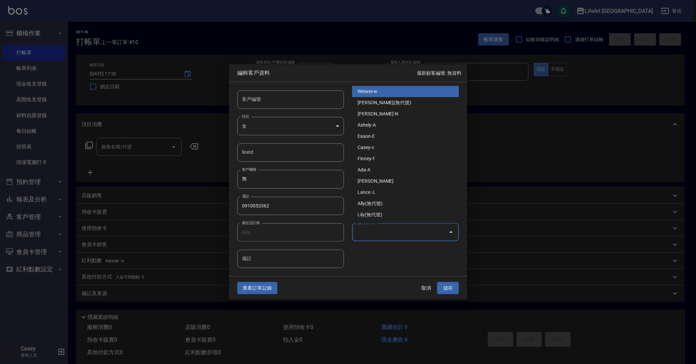
click at [384, 229] on input "偏好設計師" at bounding box center [400, 232] width 90 height 12
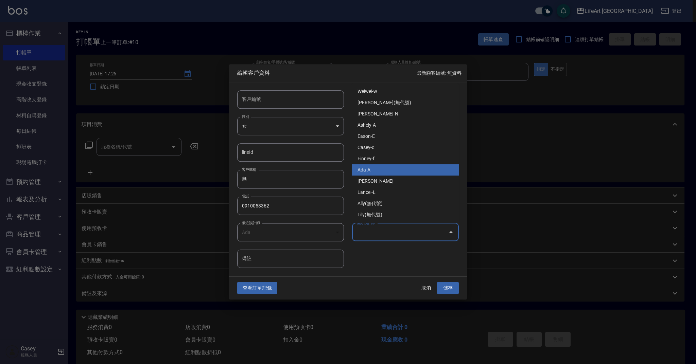
click at [386, 171] on li "Ada-A" at bounding box center [405, 169] width 107 height 11
type input "Ada"
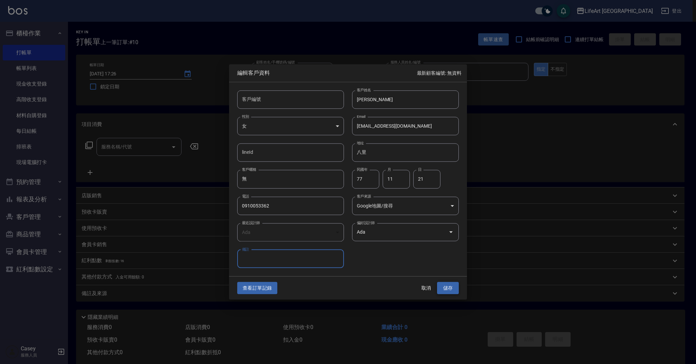
click at [445, 288] on button "儲存" at bounding box center [448, 288] width 22 height 13
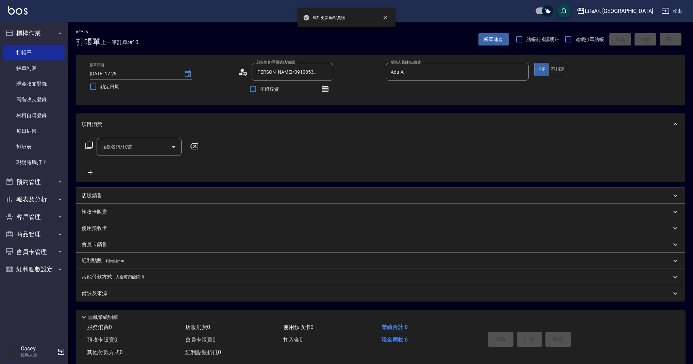
click at [133, 143] on input "服務名稱/代號" at bounding box center [134, 147] width 69 height 12
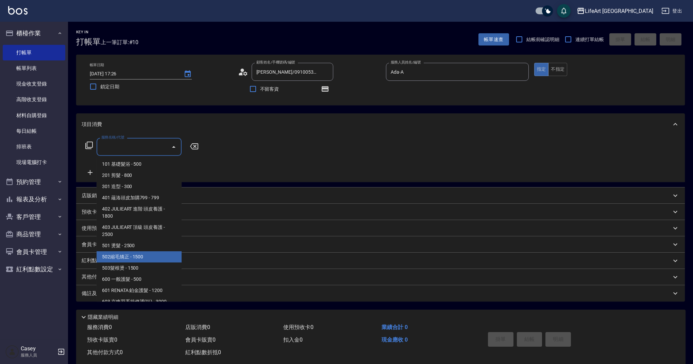
scroll to position [87, 0]
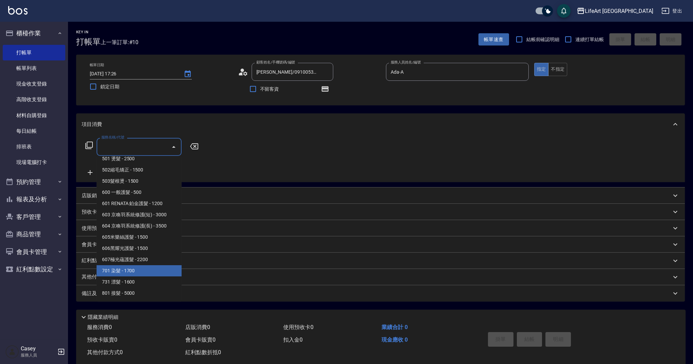
click at [159, 268] on span "701 染髮 - 1700" at bounding box center [139, 270] width 85 height 11
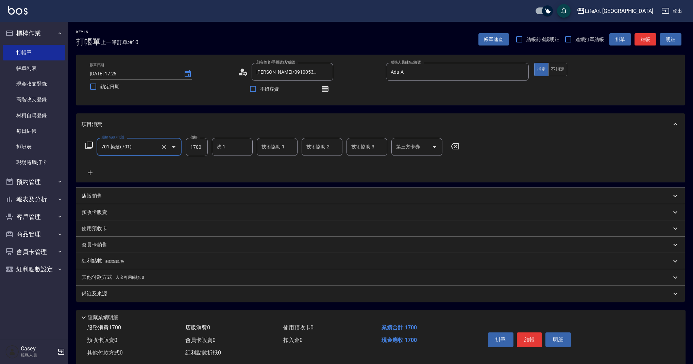
type input "701 染髮(701)"
click at [90, 175] on icon at bounding box center [90, 173] width 5 height 5
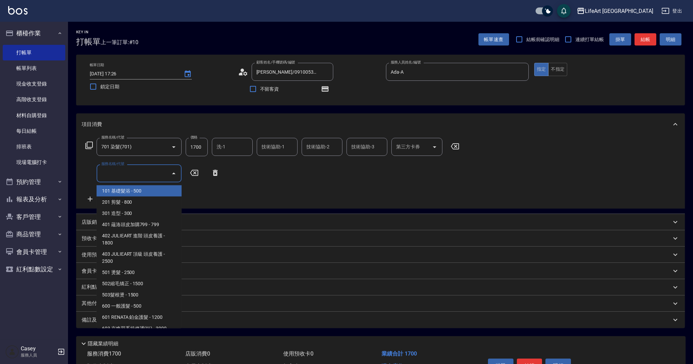
click at [120, 179] on input "服務名稱/代號" at bounding box center [134, 174] width 69 height 12
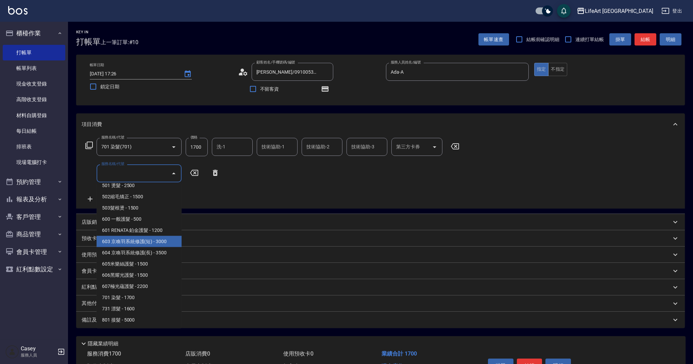
click at [166, 242] on span "603 京喚羽系統修護(短) - 3000" at bounding box center [139, 241] width 85 height 11
type input "603 京喚羽系統修護(短)(603)"
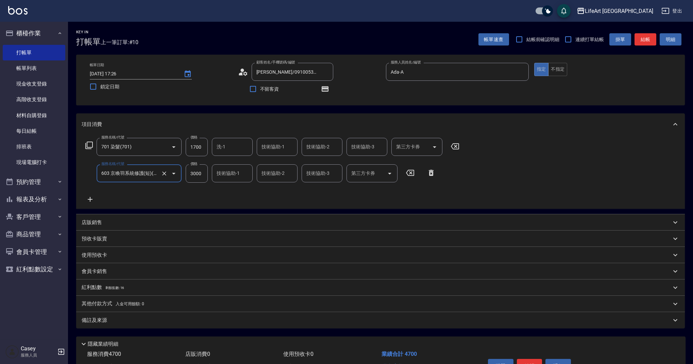
click at [202, 147] on input "1700" at bounding box center [197, 147] width 22 height 18
click at [92, 199] on icon at bounding box center [90, 199] width 5 height 5
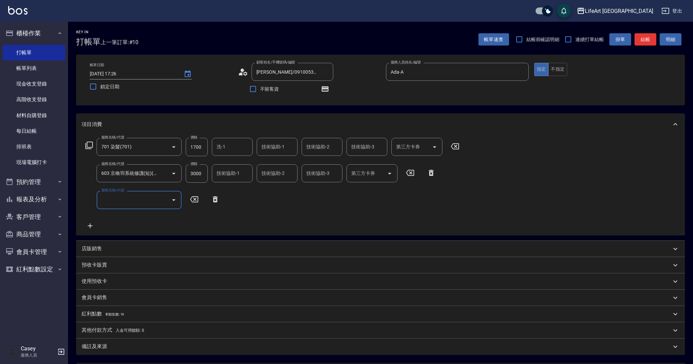
click at [110, 199] on div "服務名稱/代號 服務名稱/代號" at bounding box center [139, 200] width 85 height 18
click at [122, 204] on input "服務名稱/代號" at bounding box center [134, 200] width 69 height 12
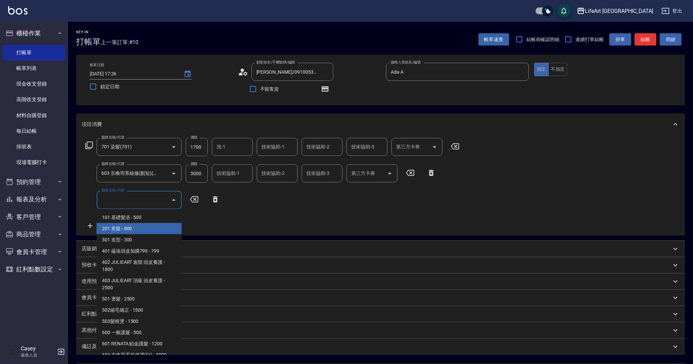
click at [128, 230] on span "201 剪髮 - 800" at bounding box center [139, 228] width 85 height 11
type input "201 剪髮(201)"
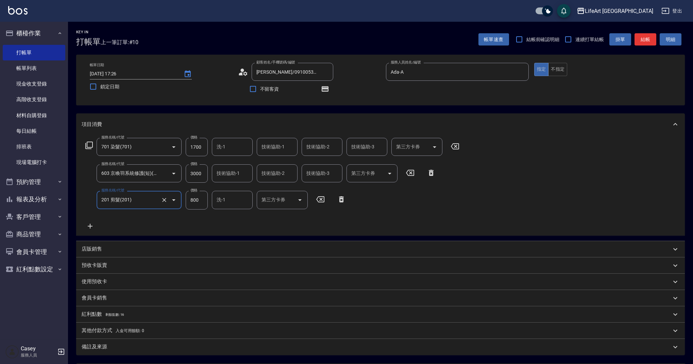
click at [199, 206] on input "800" at bounding box center [197, 200] width 22 height 18
type input "1000"
click at [199, 145] on input "1700" at bounding box center [197, 147] width 22 height 18
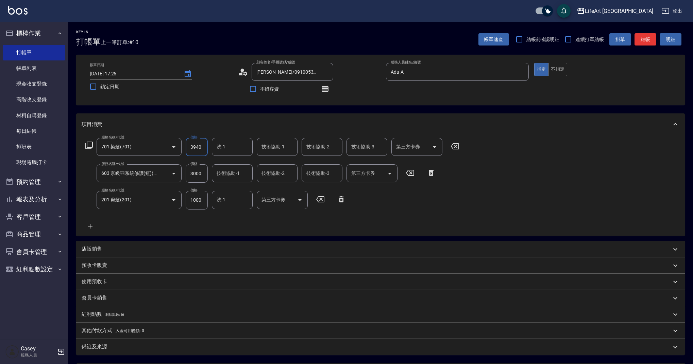
type input "3940"
click at [195, 174] on input "3000" at bounding box center [197, 173] width 22 height 18
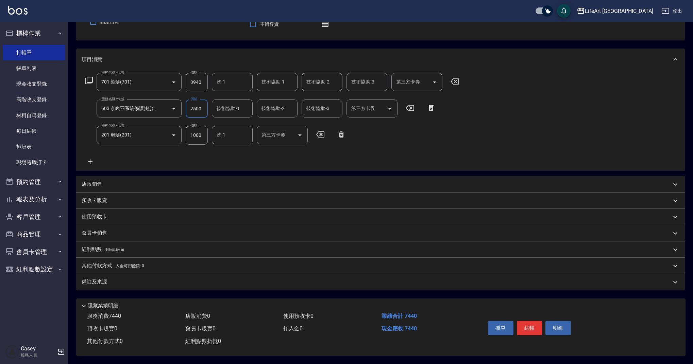
type input "2500"
drag, startPoint x: 137, startPoint y: 274, endPoint x: 168, endPoint y: 291, distance: 35.6
click at [137, 274] on div "備註及來源" at bounding box center [380, 282] width 608 height 16
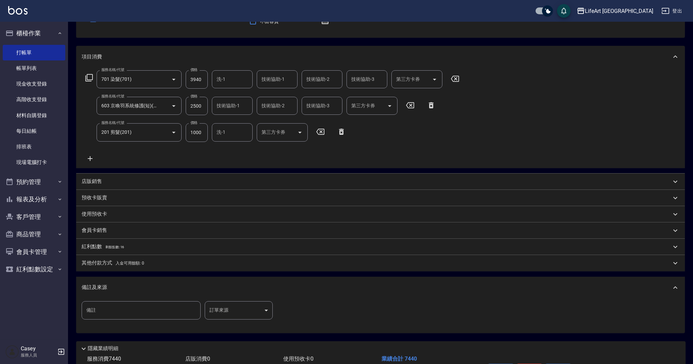
click at [219, 307] on body "LifeArt 蘆洲 登出 櫃檯作業 打帳單 帳單列表 現金收支登錄 高階收支登錄 材料自購登錄 每日結帳 排班表 現場電腦打卡 預約管理 預約管理 單日預約…" at bounding box center [346, 169] width 693 height 475
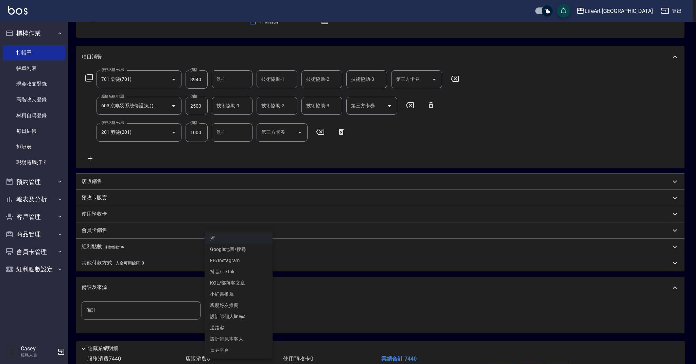
click at [247, 317] on li "設計師個人line@" at bounding box center [239, 316] width 68 height 11
type input "設計師個人line@"
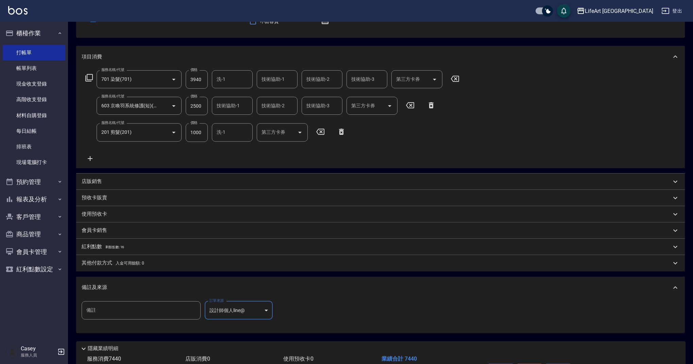
click at [126, 263] on span "入金可用餘額: 0" at bounding box center [130, 263] width 29 height 5
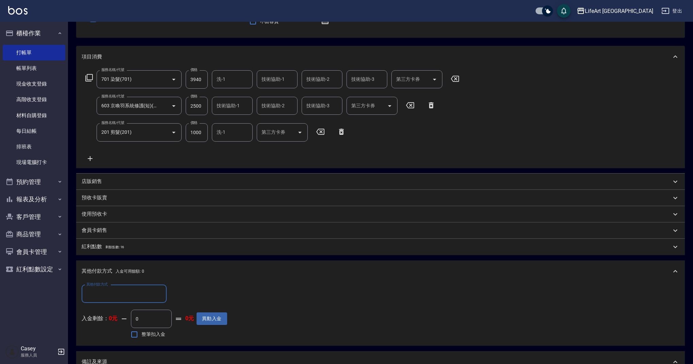
click at [120, 287] on div "其他付款方式" at bounding box center [124, 294] width 85 height 18
click at [123, 298] on input "其他付款方式" at bounding box center [124, 294] width 79 height 12
click at [127, 347] on span "信用卡" at bounding box center [124, 345] width 85 height 11
type input "信用卡"
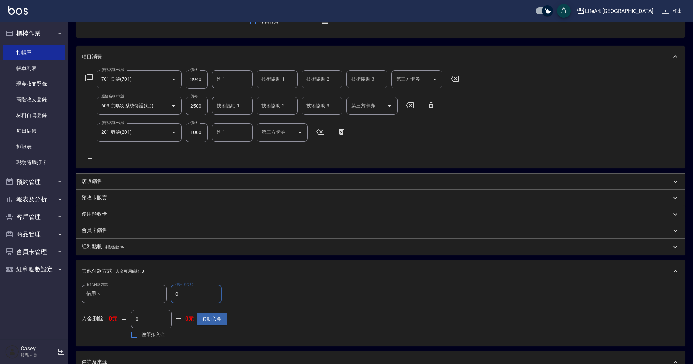
click at [205, 295] on input "0" at bounding box center [196, 294] width 51 height 18
type input "7440"
click at [132, 250] on div "紅利點數 剩餘點數: 16" at bounding box center [376, 246] width 589 height 7
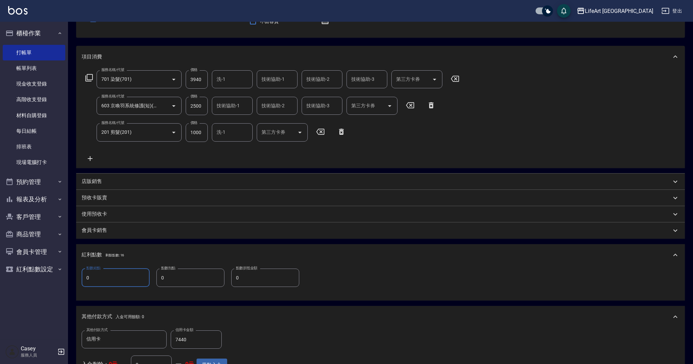
click at [120, 281] on input "0" at bounding box center [116, 278] width 68 height 18
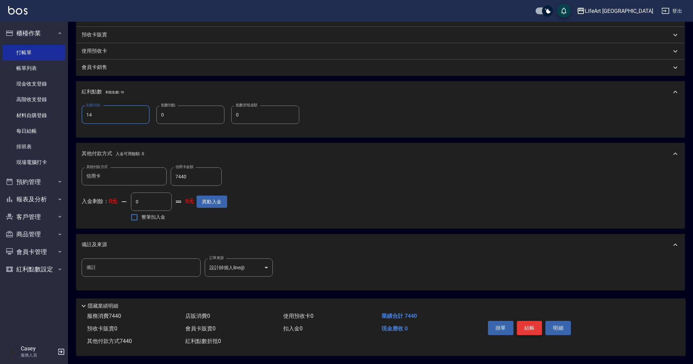
type input "14"
click at [528, 324] on button "結帳" at bounding box center [529, 328] width 25 height 14
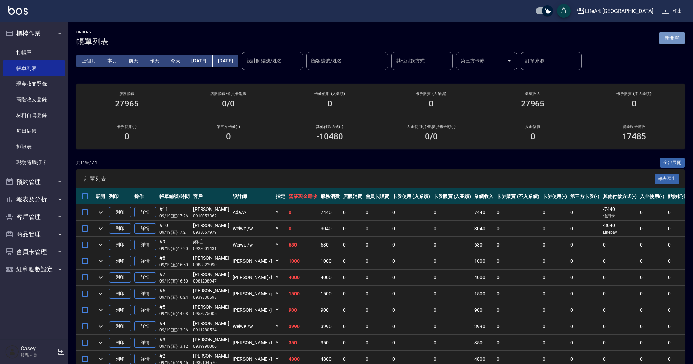
click at [683, 36] on button "新開單" at bounding box center [671, 38] width 25 height 13
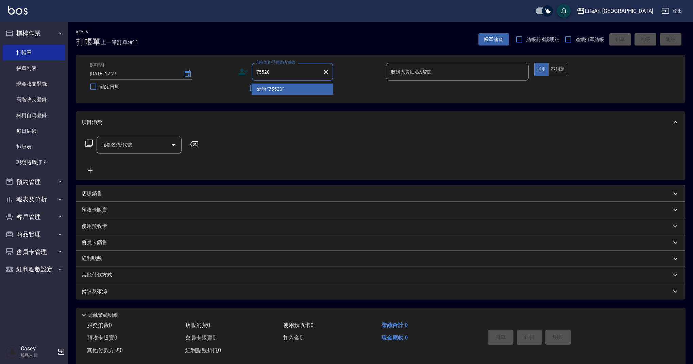
type input "755208"
click at [328, 71] on icon "Clear" at bounding box center [326, 72] width 7 height 7
click at [352, 79] on div "顧客姓名/手機號碼/編號 顧客姓名/手機號碼/編號" at bounding box center [309, 72] width 143 height 18
click at [290, 71] on input "顧客姓名/手機號碼/編號" at bounding box center [287, 72] width 65 height 12
click at [363, 119] on div "項目消費" at bounding box center [376, 122] width 589 height 7
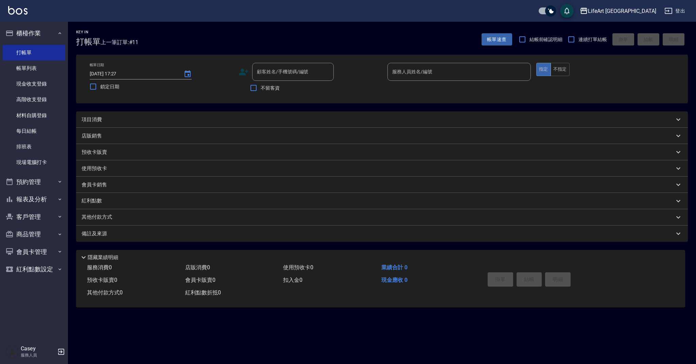
click at [286, 117] on div "項目消費" at bounding box center [378, 119] width 593 height 7
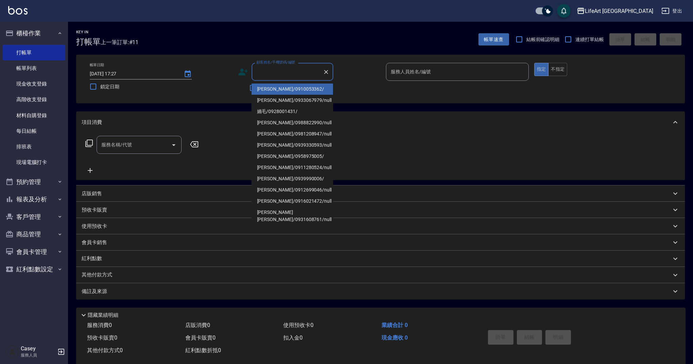
click at [291, 70] on input "顧客姓名/手機號碼/編號" at bounding box center [287, 72] width 65 height 12
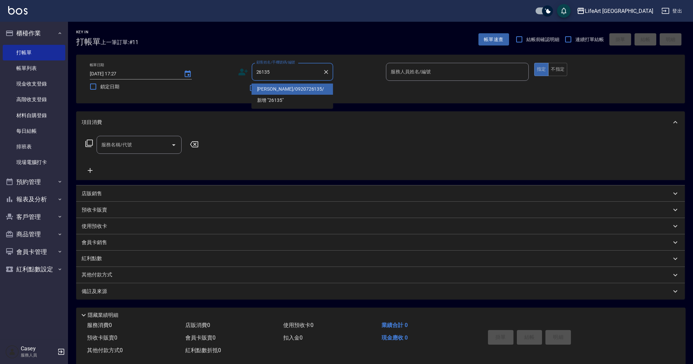
click at [301, 90] on li "許瑛玲/0920726135/" at bounding box center [292, 89] width 82 height 11
type input "許瑛玲/0920726135/"
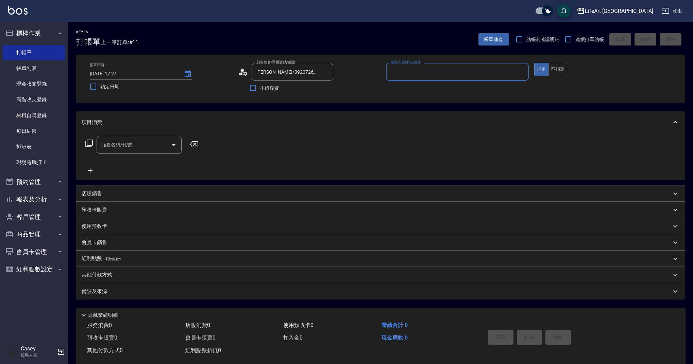
type input "Ashely-A"
click at [326, 90] on icon "button" at bounding box center [324, 89] width 5 height 4
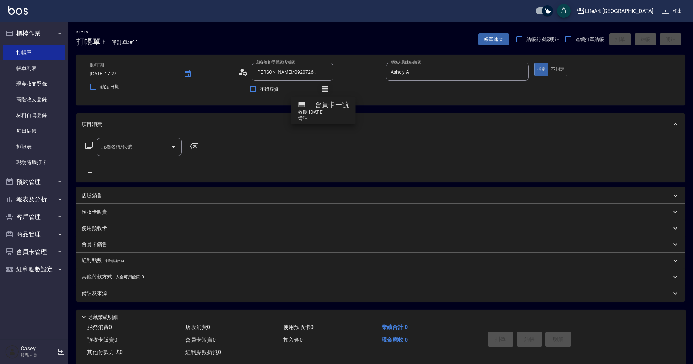
click at [326, 90] on icon "button" at bounding box center [324, 89] width 5 height 4
click at [135, 148] on input "服務名稱/代號" at bounding box center [134, 147] width 69 height 12
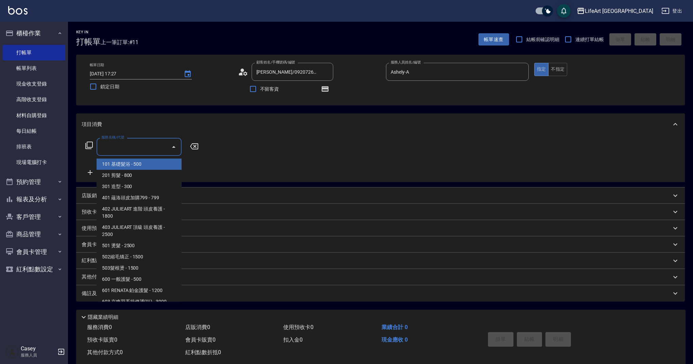
click at [140, 167] on span "101 基礎髮浴 - 500" at bounding box center [139, 164] width 85 height 11
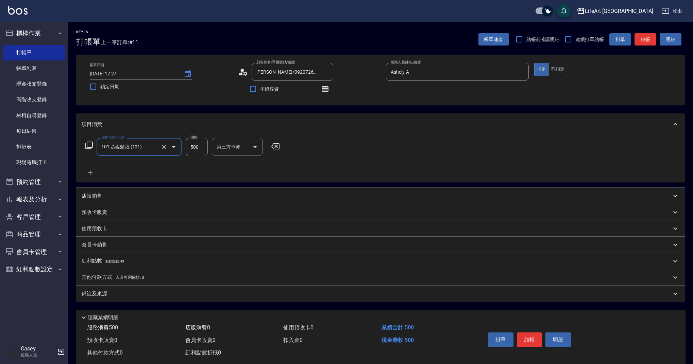
type input "101 基礎髮浴 (101)"
click at [92, 173] on icon at bounding box center [90, 173] width 5 height 5
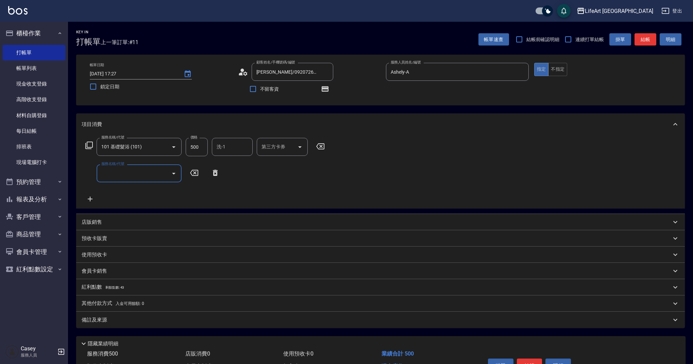
click at [115, 173] on input "服務名稱/代號" at bounding box center [134, 174] width 69 height 12
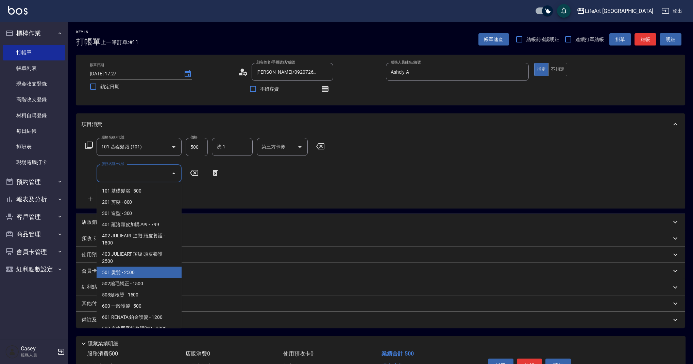
scroll to position [87, 0]
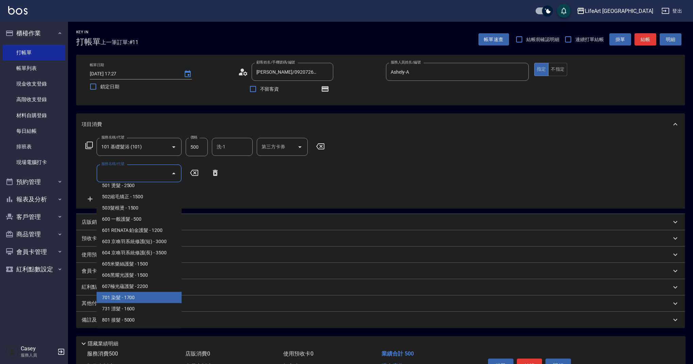
click at [156, 297] on span "701 染髮 - 1700" at bounding box center [139, 297] width 85 height 11
type input "701 染髮(701)"
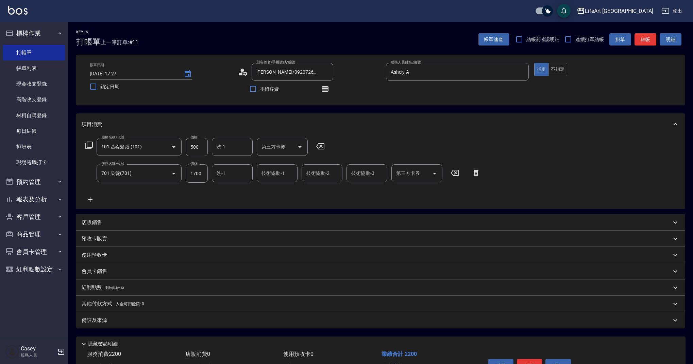
click at [91, 199] on icon at bounding box center [90, 199] width 17 height 8
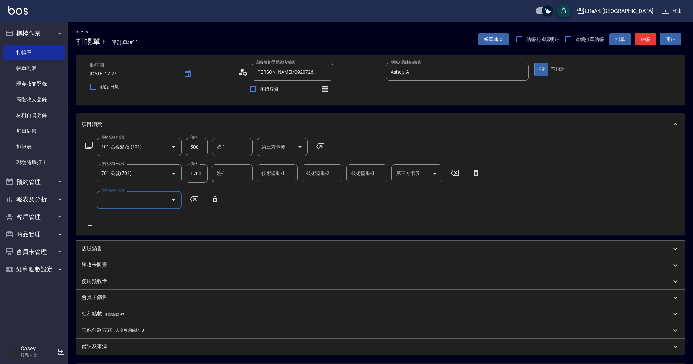
click at [115, 198] on div "服務名稱/代號 服務名稱/代號" at bounding box center [139, 200] width 85 height 18
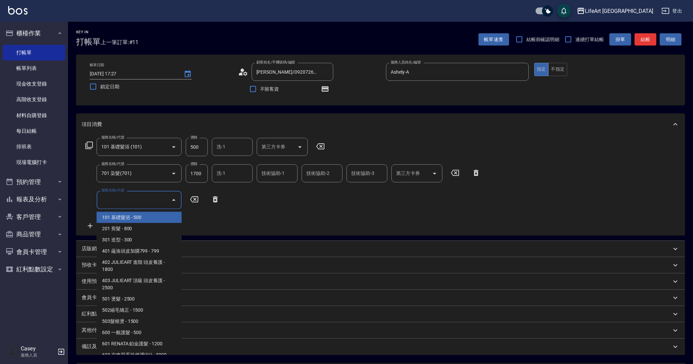
click at [150, 206] on input "服務名稱/代號" at bounding box center [134, 200] width 69 height 12
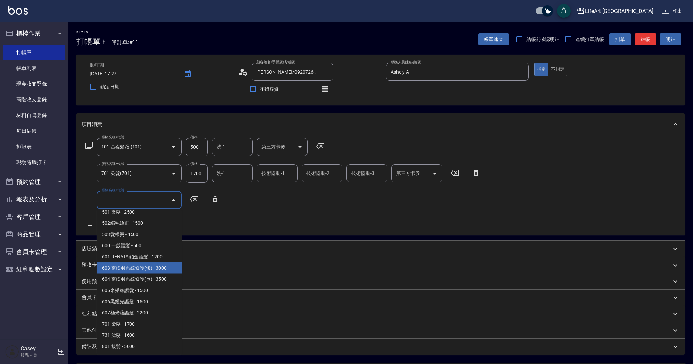
click at [166, 267] on span "603 京喚羽系統修護(短) - 3000" at bounding box center [139, 268] width 85 height 11
type input "603 京喚羽系統修護(短)(603)"
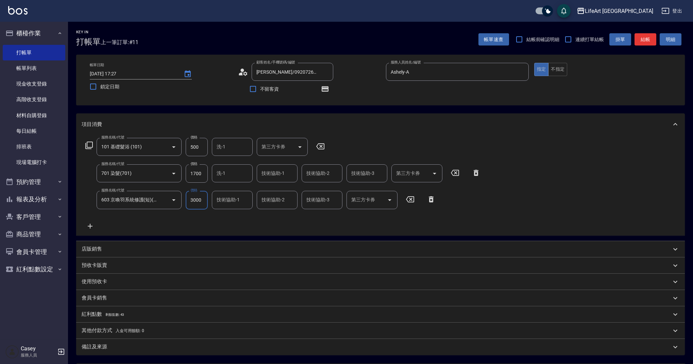
click at [201, 199] on input "3000" at bounding box center [197, 200] width 22 height 18
type input "2500"
click at [199, 179] on input "1700" at bounding box center [197, 173] width 22 height 18
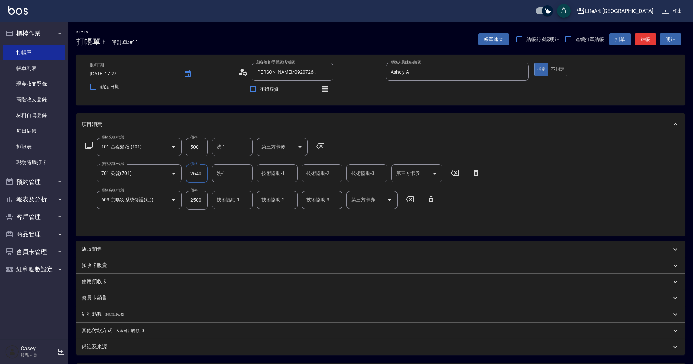
type input "2640"
click at [194, 149] on input "500" at bounding box center [197, 147] width 22 height 18
type input "350"
click at [276, 171] on div "技術協助-1 技術協助-1" at bounding box center [277, 173] width 41 height 18
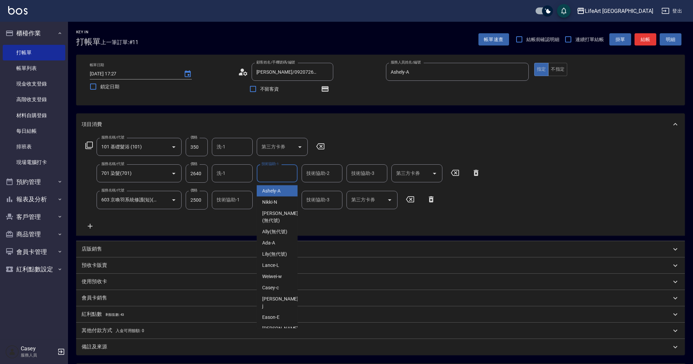
type input "s"
click at [291, 175] on icon "Clear" at bounding box center [290, 173] width 7 height 7
click at [325, 229] on div "服務名稱/代號 101 基礎髮浴 (101) 服務名稱/代號 價格 350 價格 洗-1 洗-1 第三方卡券 第三方卡券 服務名稱/代號 701 染髮(701…" at bounding box center [283, 184] width 403 height 92
click at [289, 171] on input "技術協助-1" at bounding box center [277, 174] width 35 height 12
click at [279, 190] on span "Lily (無代號)" at bounding box center [274, 191] width 25 height 7
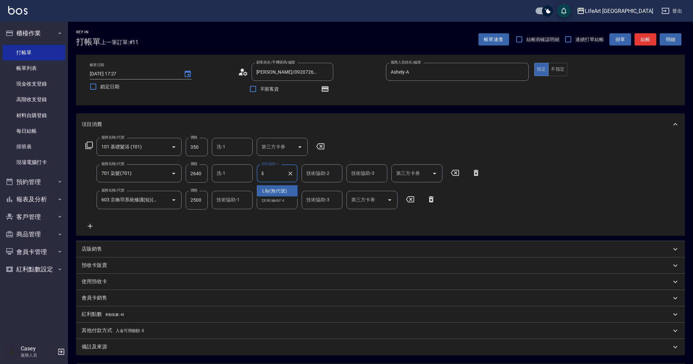
type input "Lily(無代號)"
click at [318, 175] on div "技術協助-2 技術協助-2" at bounding box center [321, 173] width 41 height 18
click at [318, 189] on span "Lily (無代號)" at bounding box center [319, 191] width 25 height 7
type input "Lily(無代號)"
click at [338, 174] on icon "Clear" at bounding box center [335, 173] width 7 height 7
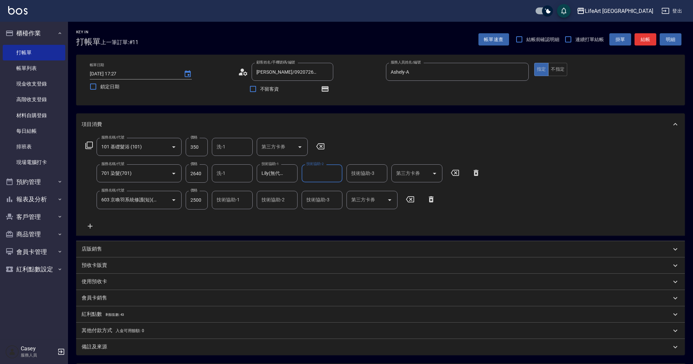
click at [356, 174] on div "技術協助-3 技術協助-3" at bounding box center [366, 173] width 41 height 18
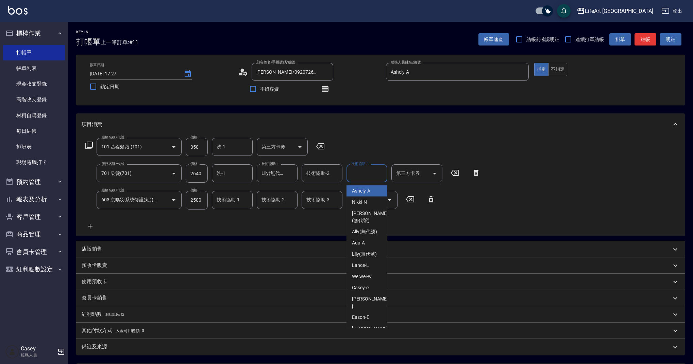
click at [328, 174] on input "技術協助-2" at bounding box center [322, 174] width 35 height 12
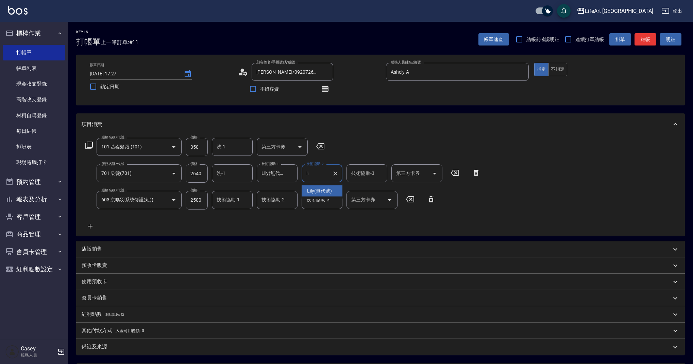
click at [330, 186] on div "Lily (無代號)" at bounding box center [321, 191] width 41 height 11
type input "Lily(無代號)"
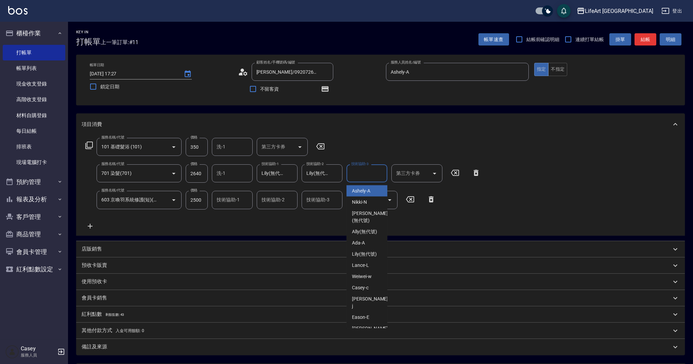
click at [365, 175] on input "技術協助-3" at bounding box center [366, 174] width 35 height 12
click at [365, 173] on input "技術協助-3" at bounding box center [366, 174] width 35 height 12
click at [362, 191] on span "Lily (無代號)" at bounding box center [364, 191] width 25 height 7
type input "Lily(無代號)"
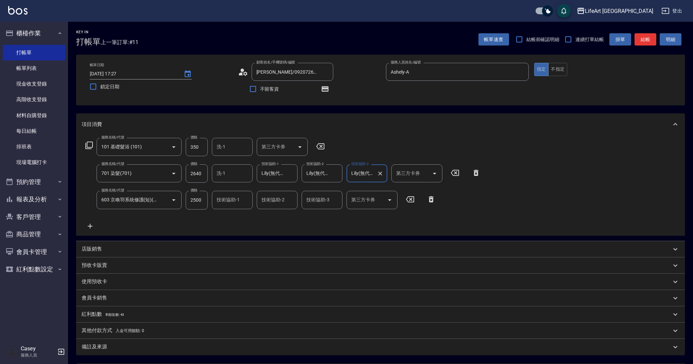
drag, startPoint x: 217, startPoint y: 204, endPoint x: 223, endPoint y: 205, distance: 5.9
click at [220, 205] on input "技術協助-1" at bounding box center [232, 200] width 35 height 12
click at [230, 216] on span "Lily (無代號)" at bounding box center [229, 217] width 25 height 7
type input "Lily(無代號)"
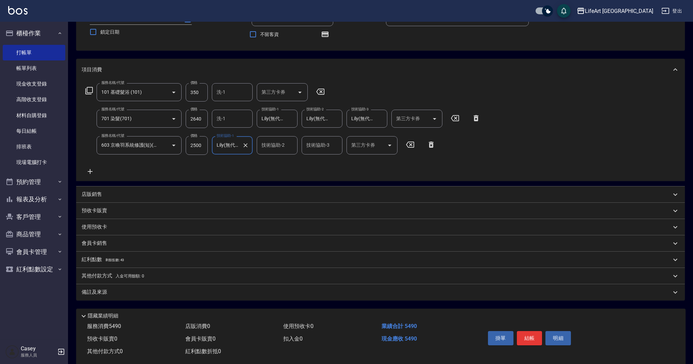
scroll to position [68, 0]
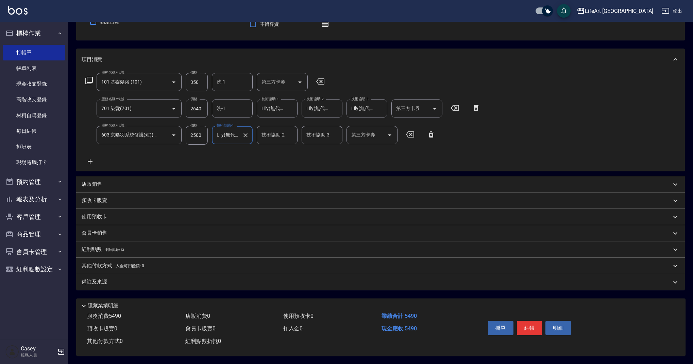
click at [163, 282] on div "備註及來源" at bounding box center [376, 282] width 589 height 7
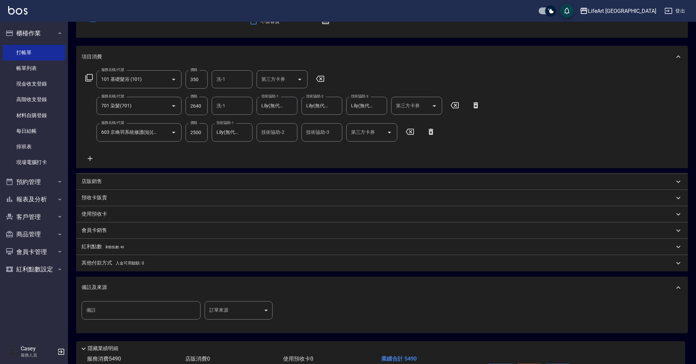
click at [230, 305] on body "LifeArt 蘆洲 登出 櫃檯作業 打帳單 帳單列表 現金收支登錄 高階收支登錄 材料自購登錄 每日結帳 排班表 現場電腦打卡 預約管理 預約管理 單日預約…" at bounding box center [348, 169] width 696 height 475
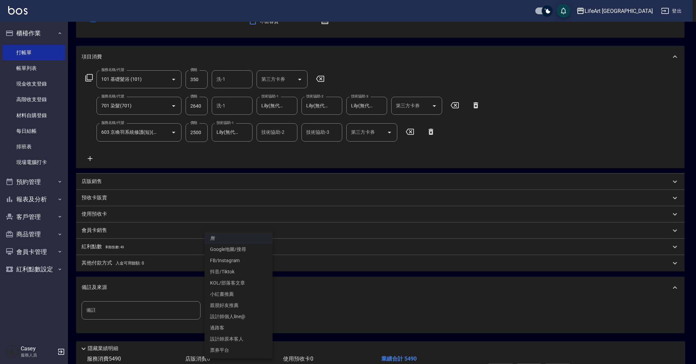
click at [247, 342] on li "設計師原本客人" at bounding box center [239, 339] width 68 height 11
type input "設計師原本客人"
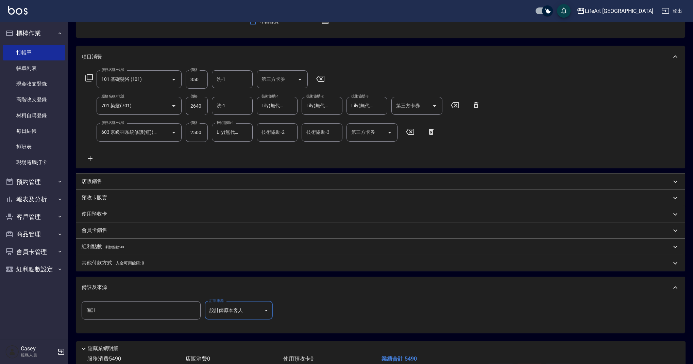
click at [128, 247] on div "紅利點數 剩餘點數: 43" at bounding box center [376, 246] width 589 height 7
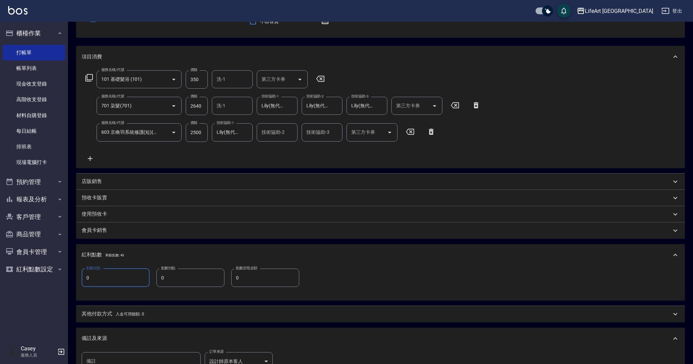
click at [132, 281] on input "0" at bounding box center [116, 278] width 68 height 18
type input "10"
click at [135, 310] on div "其他付款方式 入金可用餘額: 0" at bounding box center [380, 314] width 608 height 16
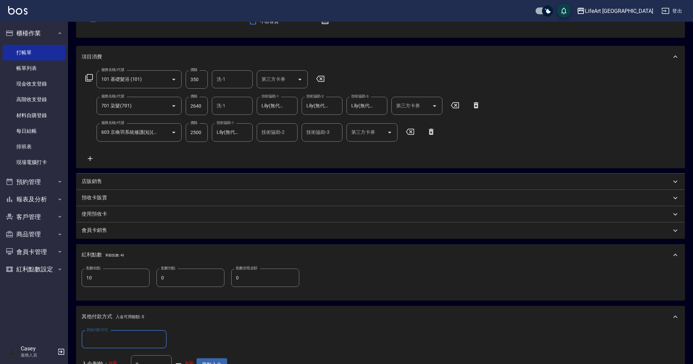
click at [140, 336] on input "其他付款方式" at bounding box center [124, 340] width 79 height 12
click at [127, 325] on span "信用卡" at bounding box center [124, 322] width 85 height 11
type input "信用卡"
click at [196, 332] on input "0" at bounding box center [196, 340] width 51 height 18
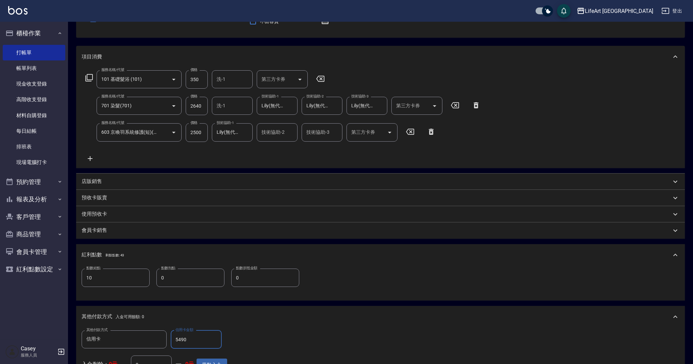
scroll to position [234, 0]
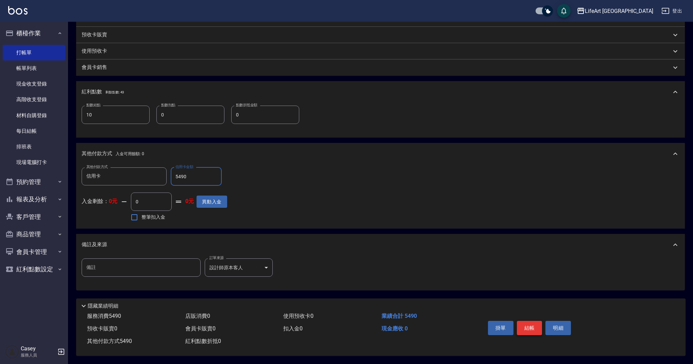
type input "5490"
click at [525, 325] on button "結帳" at bounding box center [529, 328] width 25 height 14
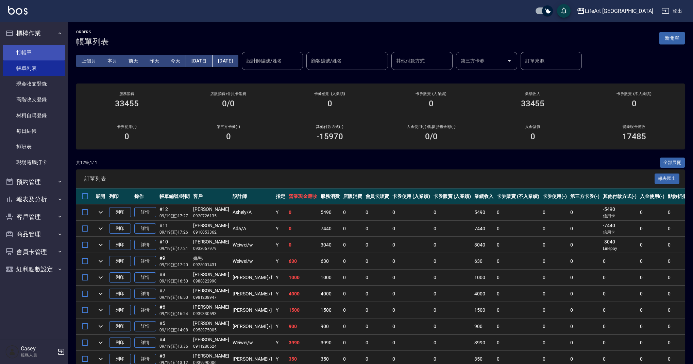
click at [41, 48] on link "打帳單" at bounding box center [34, 53] width 63 height 16
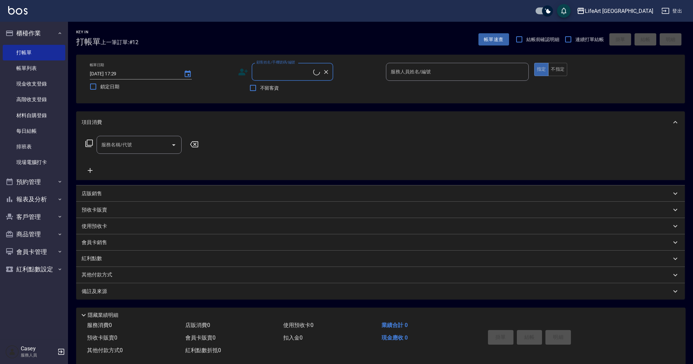
click at [296, 73] on input "顧客姓名/手機號碼/編號" at bounding box center [284, 72] width 58 height 12
type input "60861"
click at [286, 75] on input "60861" at bounding box center [287, 72] width 65 height 12
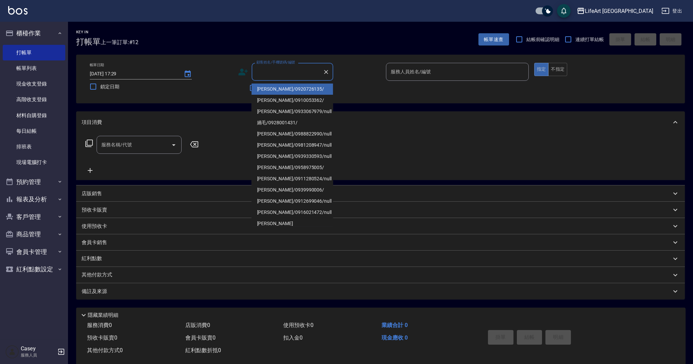
type input "h"
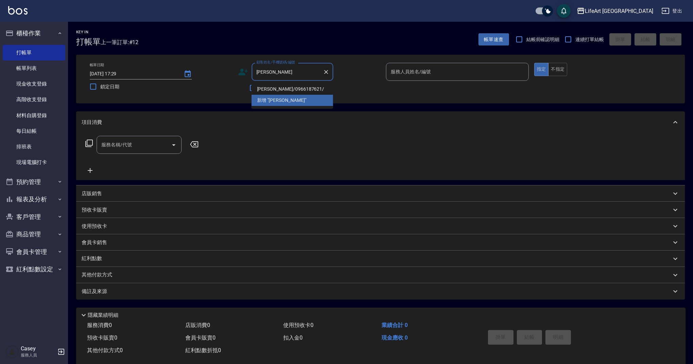
click at [297, 86] on li "蔡蕙如/0966187621/" at bounding box center [292, 89] width 82 height 11
type input "蔡蕙如/0966187621/"
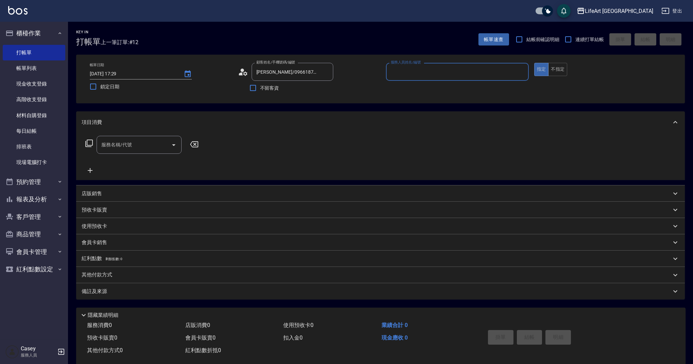
type input "Finney-f"
click at [148, 139] on div "服務名稱/代號" at bounding box center [139, 145] width 85 height 18
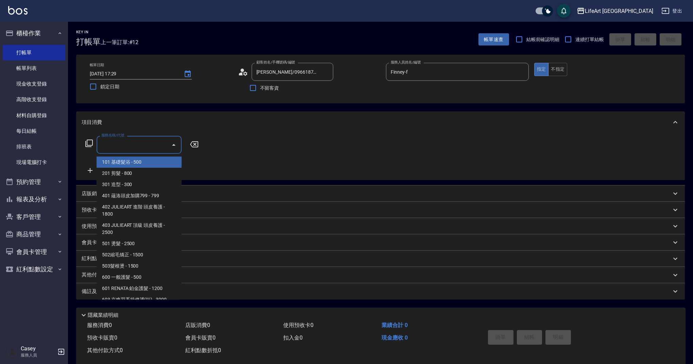
click at [143, 164] on span "101 基礎髮浴 - 500" at bounding box center [139, 162] width 85 height 11
type input "101 基礎髮浴 (101)"
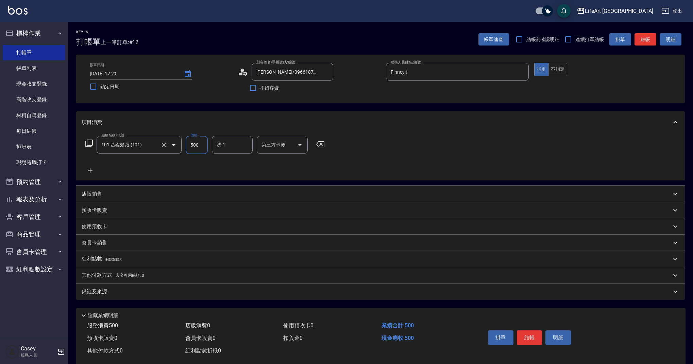
drag, startPoint x: 197, startPoint y: 145, endPoint x: 178, endPoint y: 143, distance: 18.8
click at [178, 143] on div "服務名稱/代號 101 基礎髮浴 (101) 服務名稱/代號 價格 500 價格 洗-1 洗-1 第三方卡券 第三方卡券" at bounding box center [205, 145] width 247 height 18
type input "600"
click at [211, 297] on div "備註及來源" at bounding box center [380, 292] width 608 height 16
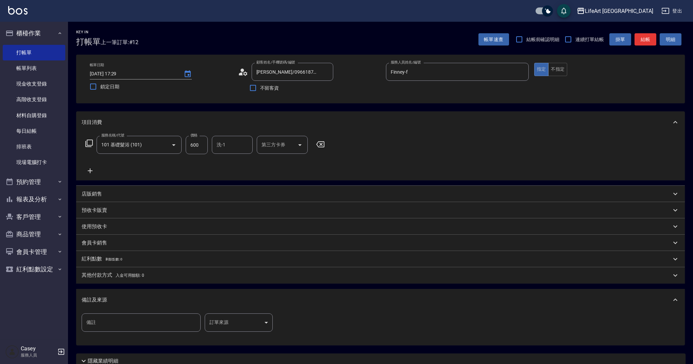
click at [249, 334] on div "備註 備註 訂單來源 ​ 訂單來源" at bounding box center [380, 327] width 597 height 27
click at [247, 330] on body "LifeArt 蘆洲 登出 櫃檯作業 打帳單 帳單列表 現金收支登錄 高階收支登錄 材料自購登錄 每日結帳 排班表 現場電腦打卡 預約管理 預約管理 單日預約…" at bounding box center [346, 209] width 693 height 419
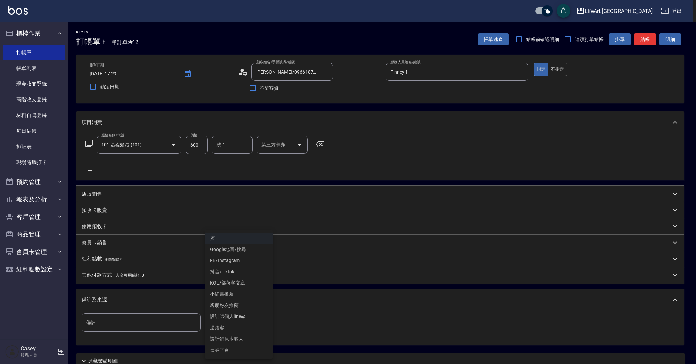
click at [236, 340] on li "設計師原本客人" at bounding box center [239, 339] width 68 height 11
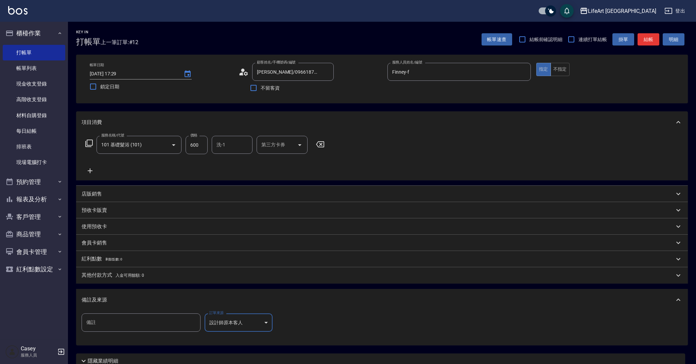
type input "設計師原本客人"
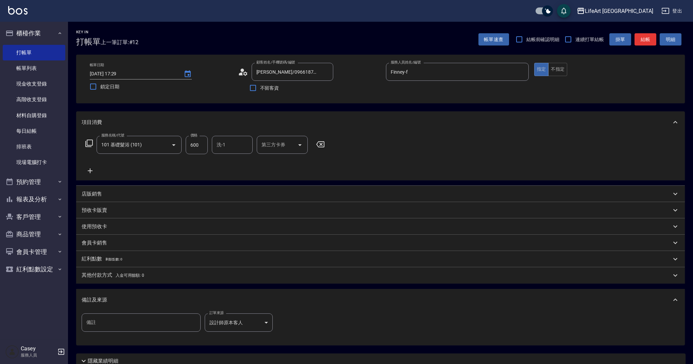
click at [296, 301] on div "備註及來源" at bounding box center [376, 300] width 589 height 7
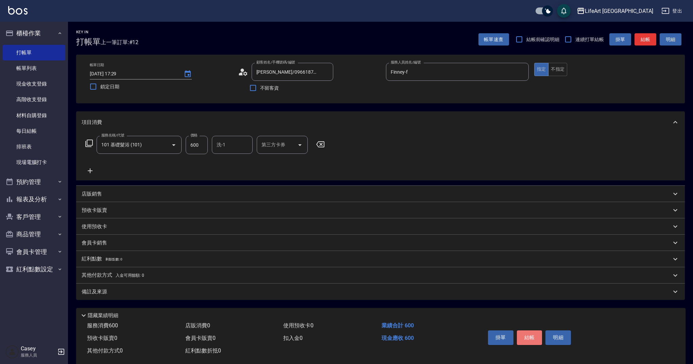
click at [537, 336] on button "結帳" at bounding box center [529, 338] width 25 height 14
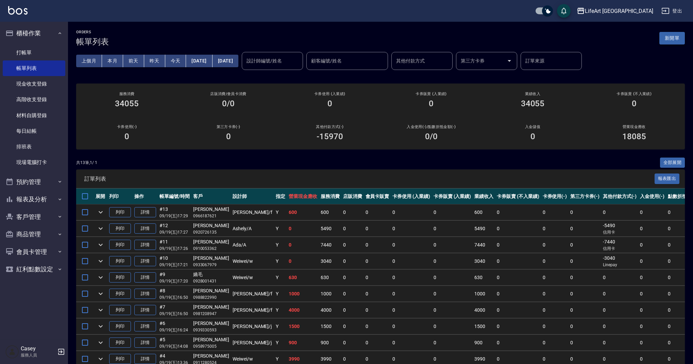
click at [673, 41] on button "新開單" at bounding box center [671, 38] width 25 height 13
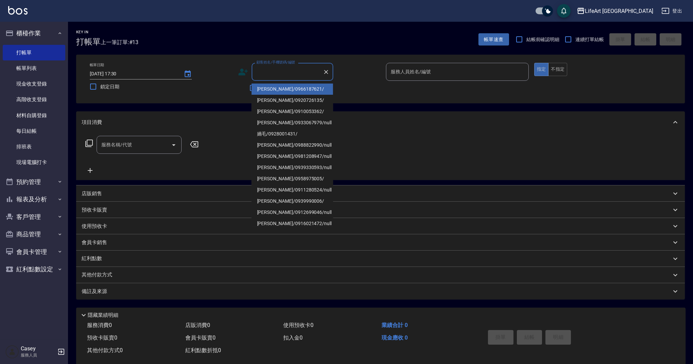
click at [297, 73] on input "顧客姓名/手機號碼/編號" at bounding box center [287, 72] width 65 height 12
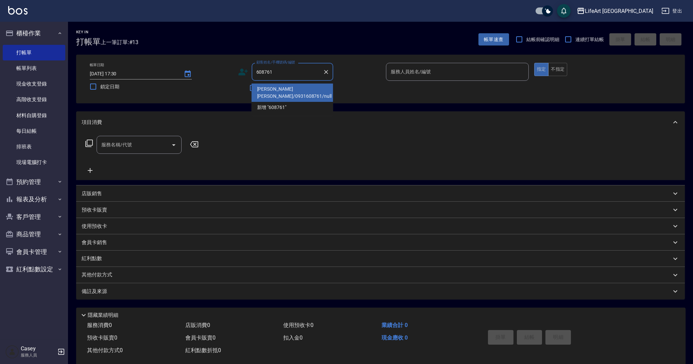
click at [316, 90] on li "[PERSON_NAME] [PERSON_NAME]/0931608761/null" at bounding box center [292, 93] width 82 height 18
type input "[PERSON_NAME] [PERSON_NAME]/0931608761/null"
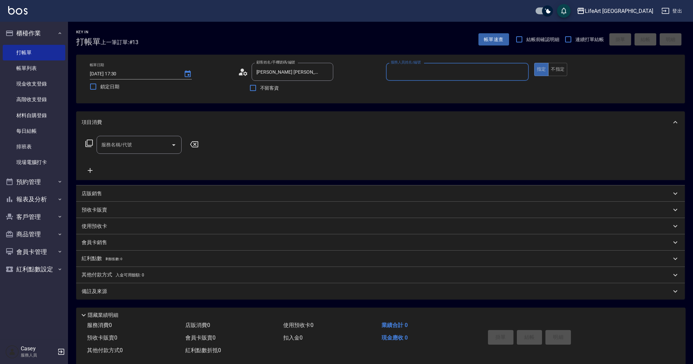
click at [396, 77] on input "服務人員姓名/編號" at bounding box center [457, 72] width 137 height 12
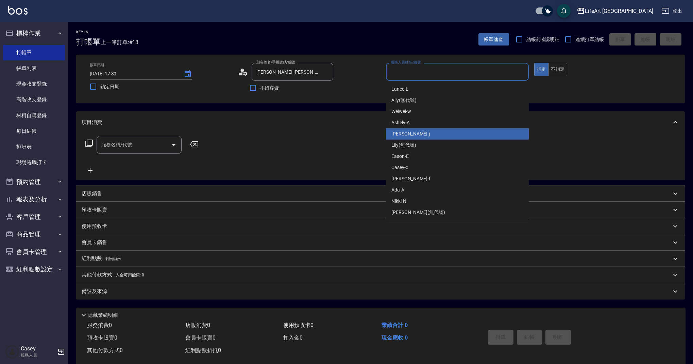
click at [413, 125] on div "Ashely -A" at bounding box center [457, 122] width 143 height 11
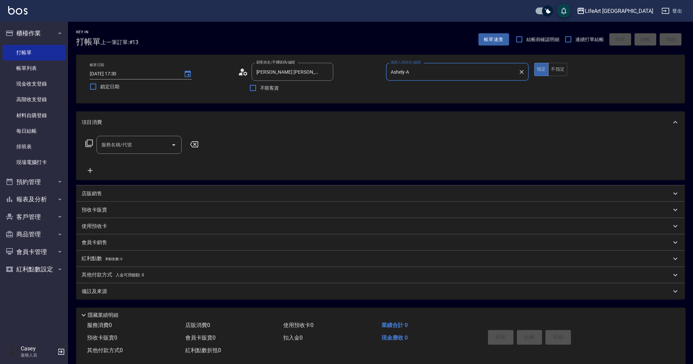
type input "Ashely-A"
click at [239, 69] on icon at bounding box center [243, 72] width 10 height 10
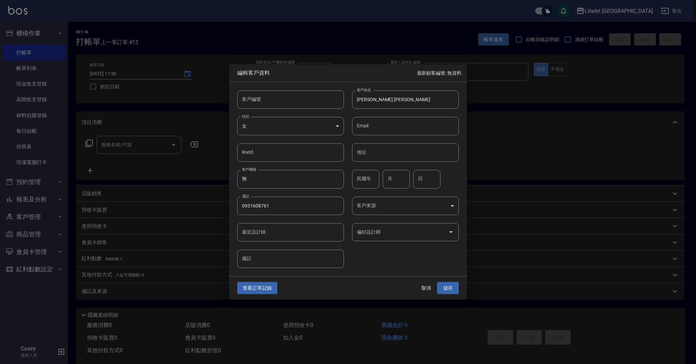
click at [414, 199] on body "LifeArt 蘆洲 登出 櫃檯作業 打帳單 帳單列表 現金收支登錄 高階收支登錄 材料自購登錄 每日結帳 排班表 現場電腦打卡 預約管理 預約管理 單日預約…" at bounding box center [348, 186] width 696 height 373
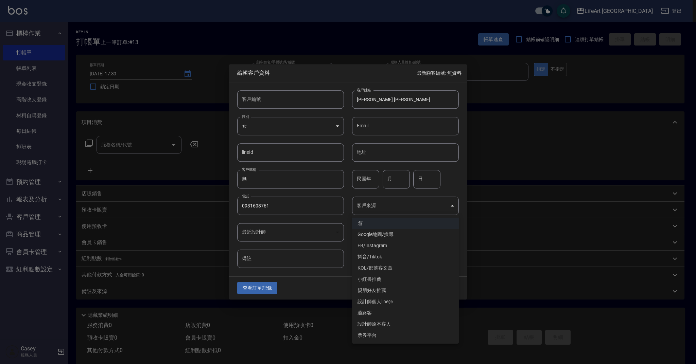
click at [391, 243] on li "FB/Instagram" at bounding box center [405, 245] width 107 height 11
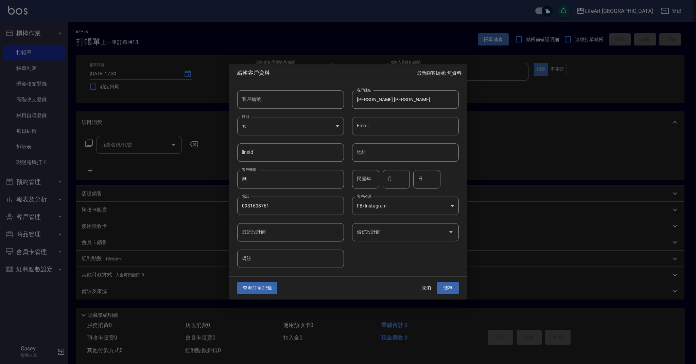
type input "FB/Instagram"
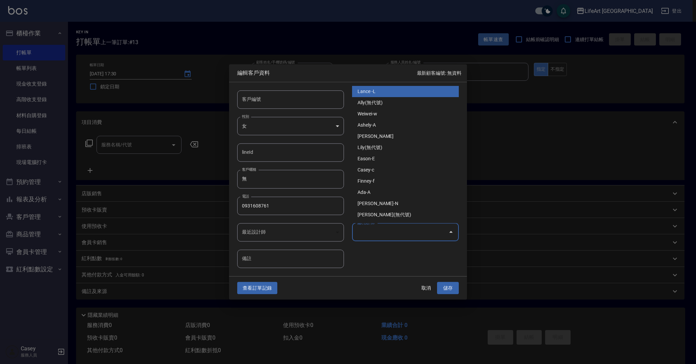
click at [404, 231] on input "偏好設計師" at bounding box center [400, 232] width 90 height 12
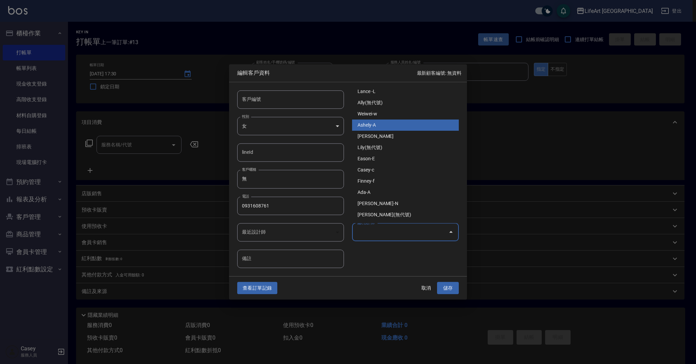
click at [388, 125] on li "Ashely-A" at bounding box center [405, 125] width 107 height 11
type input "Ashely"
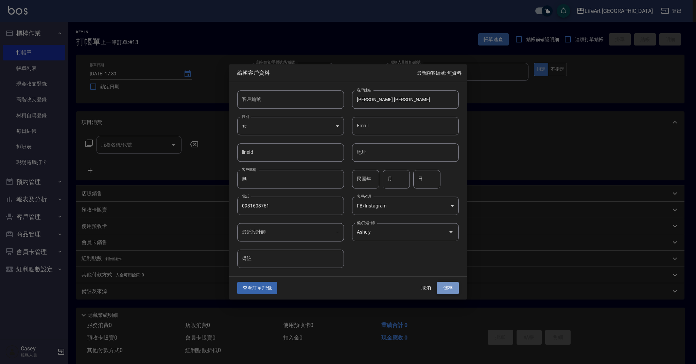
click at [444, 286] on button "儲存" at bounding box center [448, 288] width 22 height 13
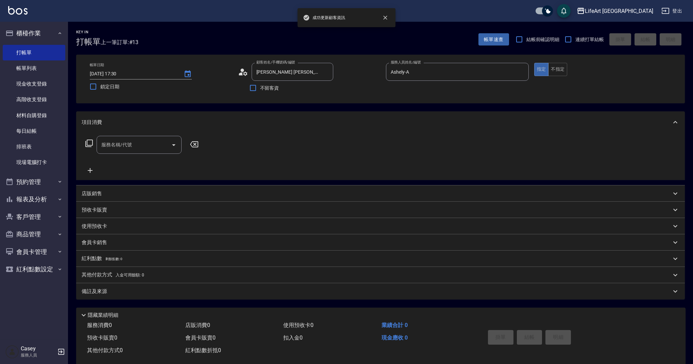
click at [134, 146] on input "服務名稱/代號" at bounding box center [134, 145] width 69 height 12
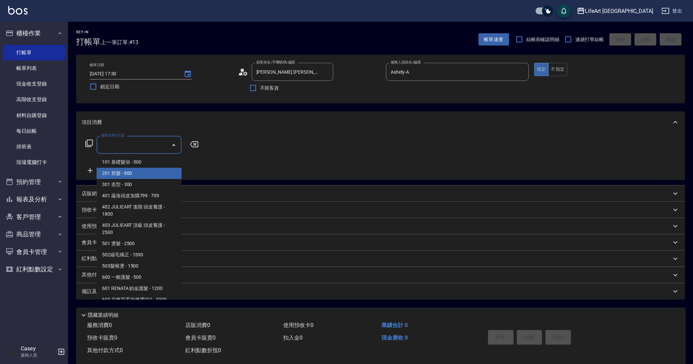
click at [134, 173] on span "201 剪髮 - 800" at bounding box center [139, 173] width 85 height 11
type input "201 剪髮(201)"
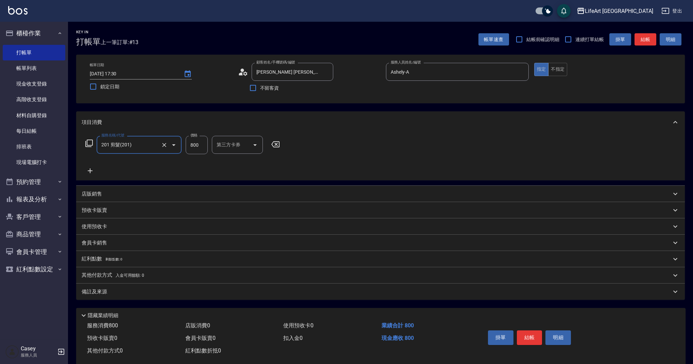
click at [89, 170] on icon at bounding box center [90, 171] width 17 height 8
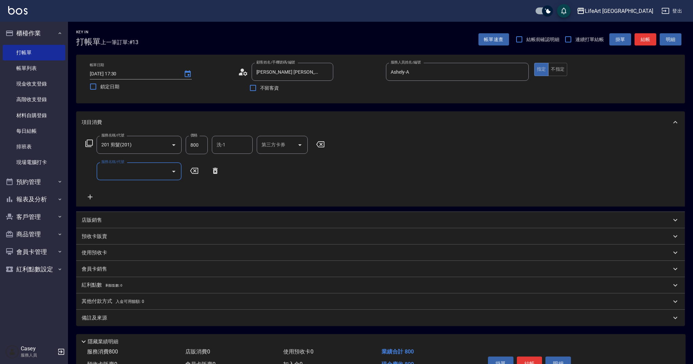
click at [117, 169] on input "服務名稱/代號" at bounding box center [134, 172] width 69 height 12
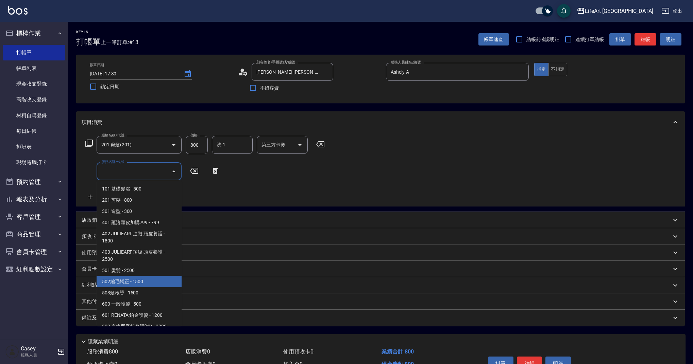
scroll to position [87, 0]
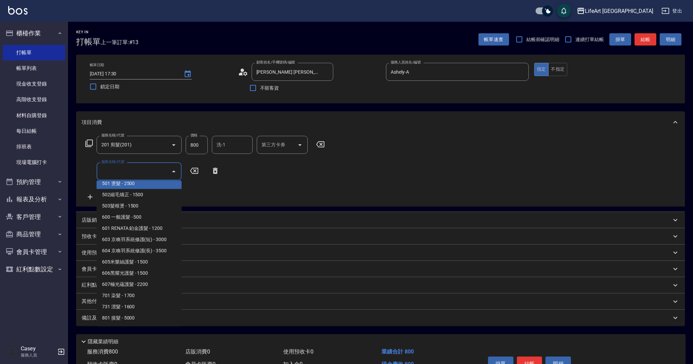
click at [147, 187] on span "501 燙髮 - 2500" at bounding box center [139, 183] width 85 height 11
type input "501 燙髮(501)"
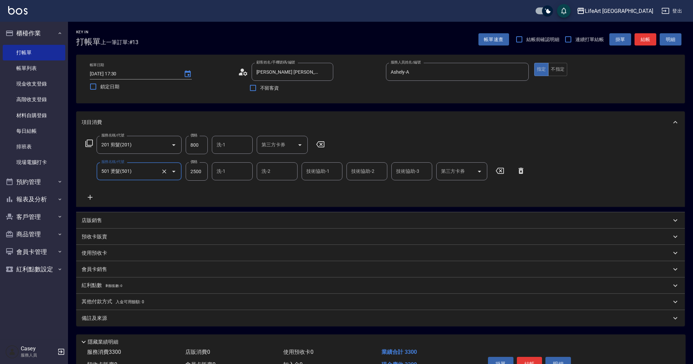
click at [90, 196] on icon at bounding box center [90, 197] width 5 height 5
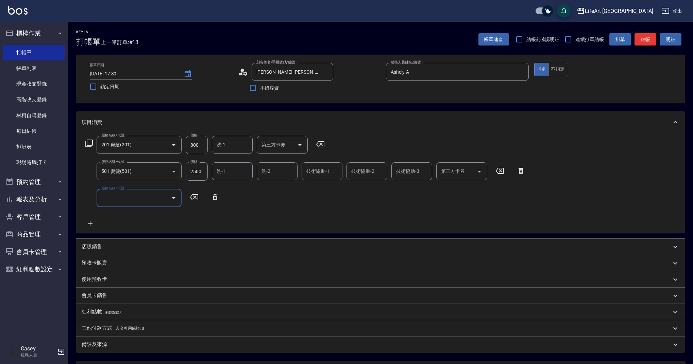
click at [115, 199] on input "服務名稱/代號" at bounding box center [134, 198] width 69 height 12
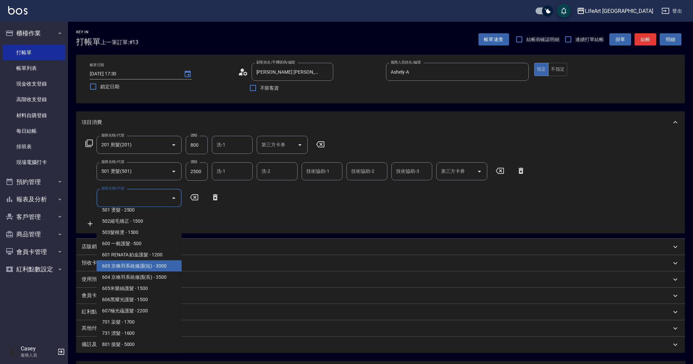
click at [161, 267] on span "603 京喚羽系統修護(短) - 3000" at bounding box center [139, 266] width 85 height 11
type input "603 京喚羽系統修護(短)(603)"
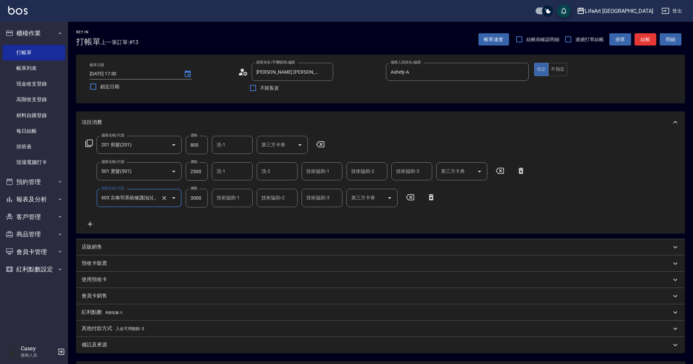
click at [197, 195] on input "3000" at bounding box center [197, 198] width 22 height 18
type input "2500"
click at [204, 173] on input "2500" at bounding box center [197, 171] width 22 height 18
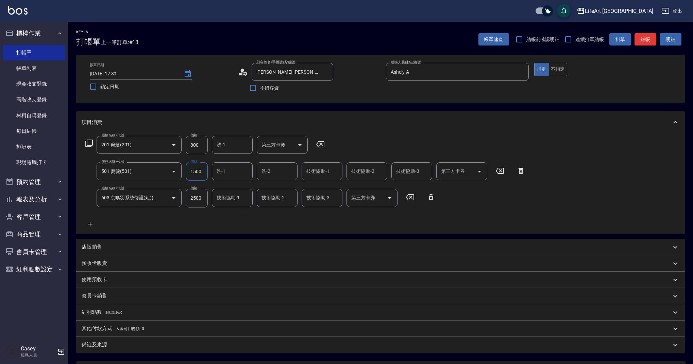
type input "1500"
click at [228, 220] on div "服務名稱/代號 201 剪髮(201) 服務名稱/代號 價格 800 價格 洗-1 洗-1 第三方卡券 第三方卡券 服務名稱/代號 501 燙髮(501) 服…" at bounding box center [306, 182] width 448 height 92
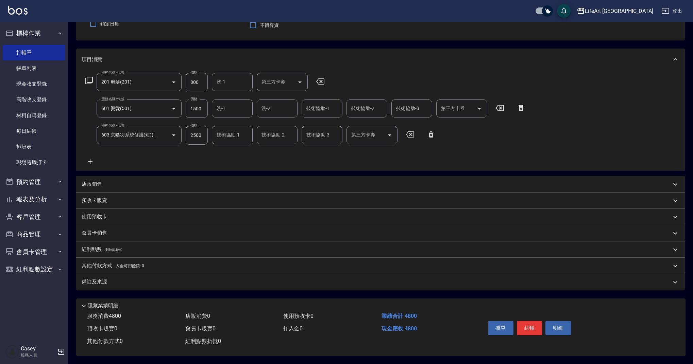
scroll to position [23, 0]
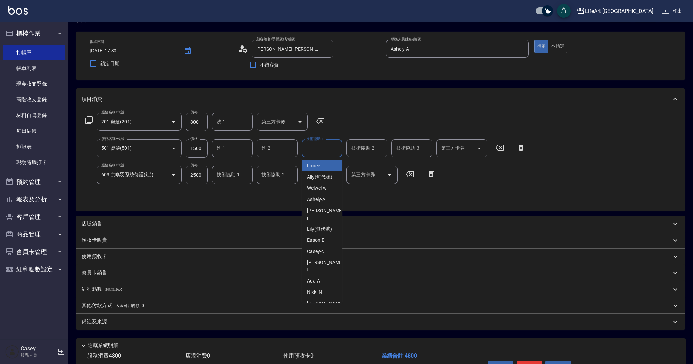
click at [319, 149] on div "技術協助-1 技術協助-1" at bounding box center [321, 148] width 41 height 18
click at [320, 167] on span "Lily (無代號)" at bounding box center [319, 165] width 25 height 7
type input "Lily(無代號)"
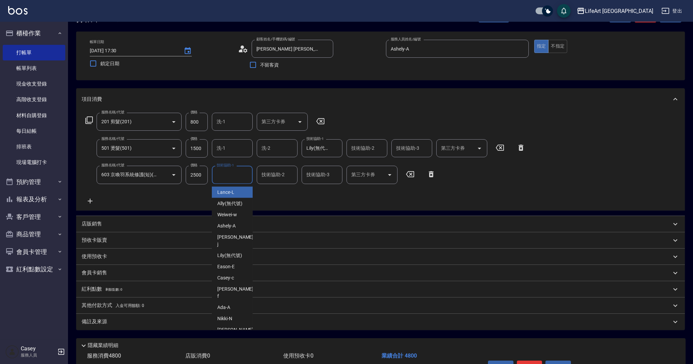
click at [228, 177] on input "技術協助-1" at bounding box center [232, 175] width 35 height 12
click at [235, 191] on span "Ally (無代號)" at bounding box center [229, 192] width 25 height 7
type input "Ally(無代號)"
click at [245, 199] on div "服務名稱/代號 201 剪髮(201) 服務名稱/代號 價格 800 價格 洗-1 洗-1 第三方卡券 第三方卡券 服務名稱/代號 501 燙髮(501) 服…" at bounding box center [306, 159] width 448 height 92
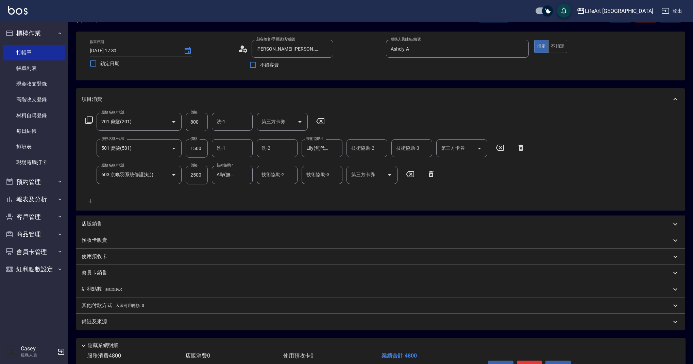
scroll to position [66, 0]
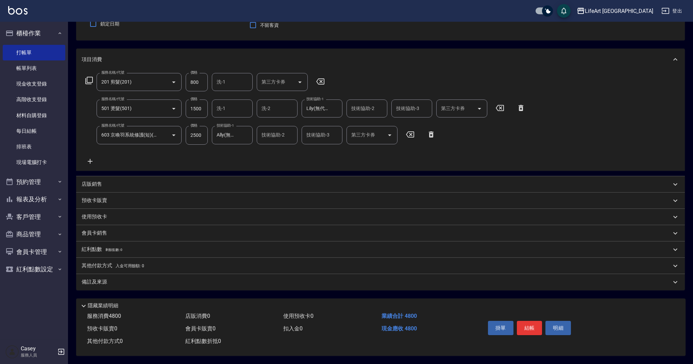
click at [124, 281] on div "備註及來源" at bounding box center [376, 282] width 589 height 7
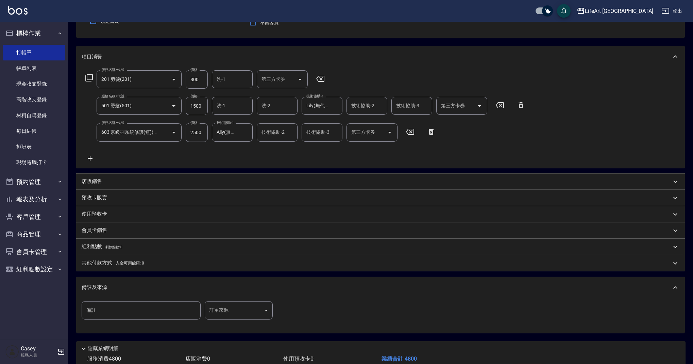
click at [228, 310] on body "LifeArt 蘆洲 登出 櫃檯作業 打帳單 帳單列表 現金收支登錄 高階收支登錄 材料自購登錄 每日結帳 排班表 現場電腦打卡 預約管理 預約管理 單日預約…" at bounding box center [346, 170] width 693 height 473
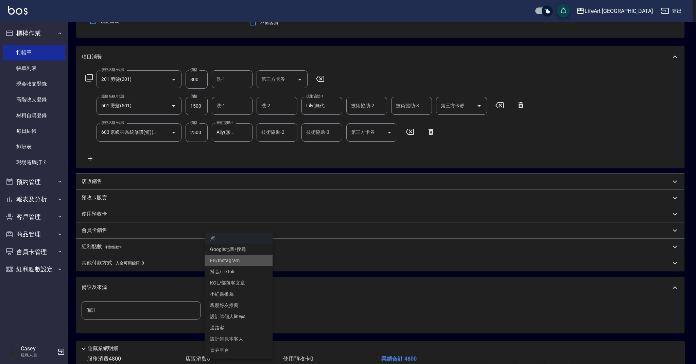
click at [247, 261] on li "FB/Instagram" at bounding box center [239, 260] width 68 height 11
type input "FB/Instagram"
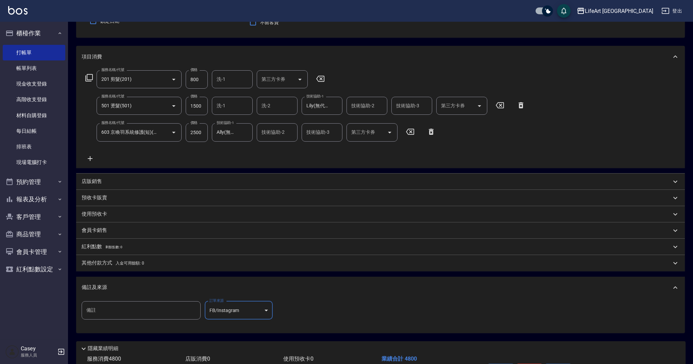
scroll to position [111, 0]
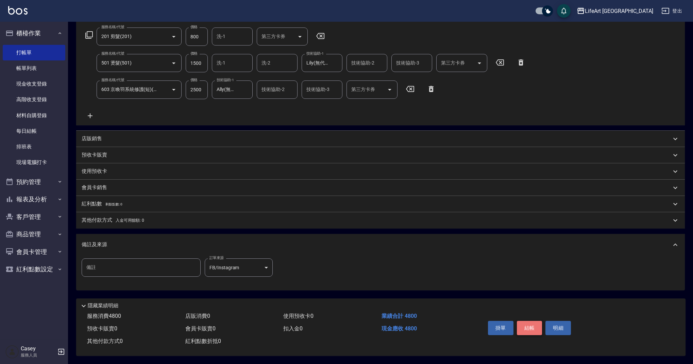
click at [528, 328] on button "結帳" at bounding box center [529, 328] width 25 height 14
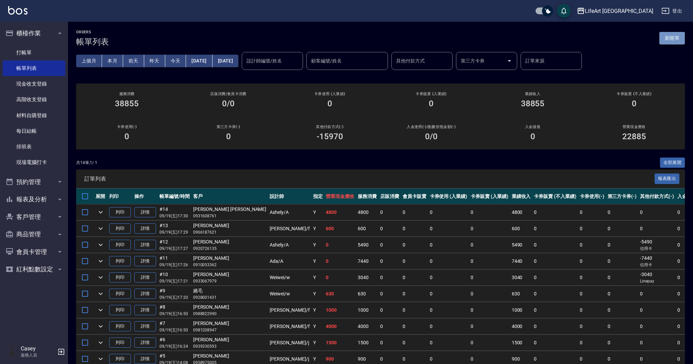
click at [674, 39] on button "新開單" at bounding box center [671, 38] width 25 height 13
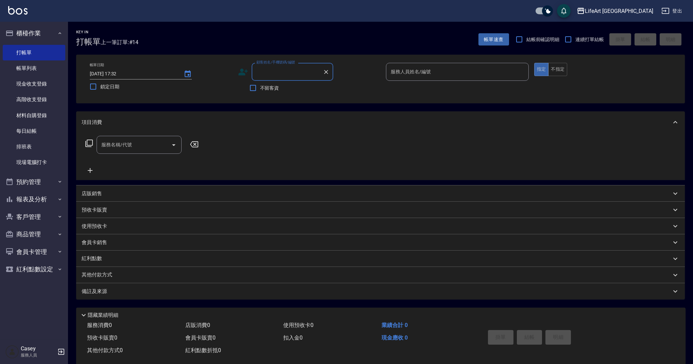
click at [269, 79] on div "顧客姓名/手機號碼/編號" at bounding box center [292, 72] width 82 height 18
type input "21079"
click at [328, 73] on icon "Clear" at bounding box center [326, 72] width 7 height 7
click at [303, 69] on input "顧客姓名/手機號碼/編號" at bounding box center [287, 72] width 65 height 12
click at [282, 89] on li "新增 "0902107912"" at bounding box center [292, 89] width 82 height 11
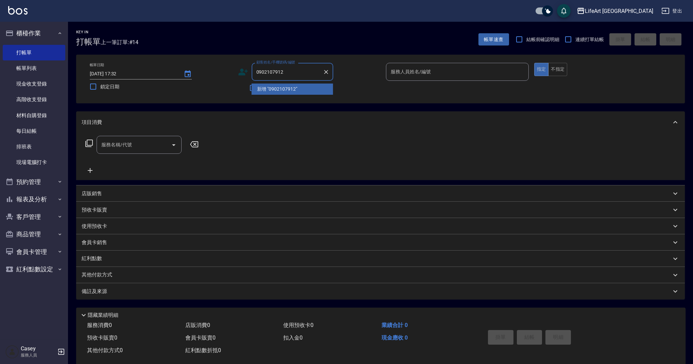
type input "0902107912"
click at [400, 73] on input "服務人員姓名/編號" at bounding box center [457, 72] width 137 height 12
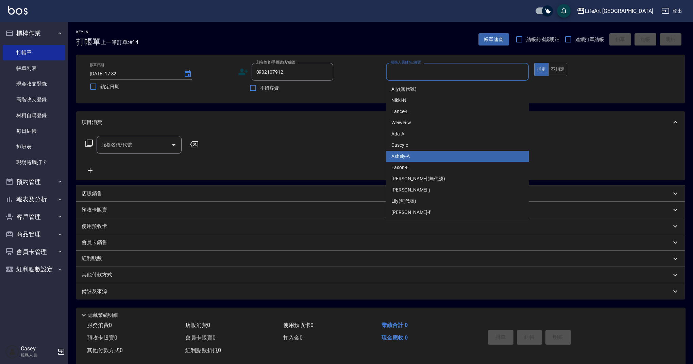
click at [425, 160] on div "Ashely -A" at bounding box center [457, 156] width 143 height 11
type input "Ashely-A"
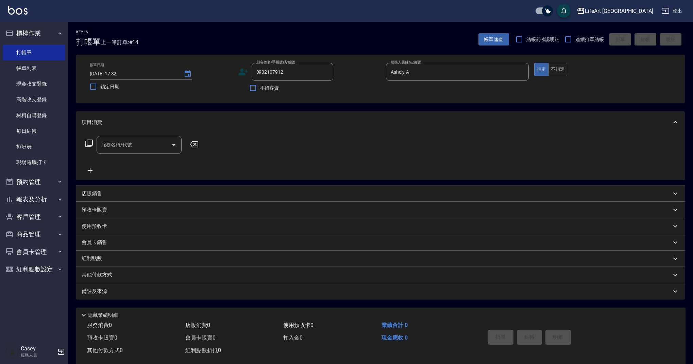
click at [241, 73] on icon at bounding box center [243, 72] width 10 height 7
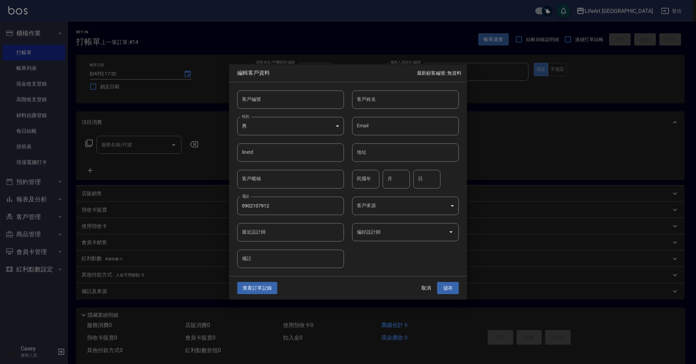
click at [283, 125] on body "LifeArt 蘆洲 登出 櫃檯作業 打帳單 帳單列表 現金收支登錄 高階收支登錄 材料自購登錄 每日結帳 排班表 現場電腦打卡 預約管理 預約管理 單日預約…" at bounding box center [348, 186] width 696 height 373
click at [278, 166] on li "女" at bounding box center [290, 166] width 107 height 11
type input "[DEMOGRAPHIC_DATA]"
type input "張詠翔"
click at [337, 126] on body "LifeArt 蘆洲 登出 櫃檯作業 打帳單 帳單列表 現金收支登錄 高階收支登錄 材料自購登錄 每日結帳 排班表 現場電腦打卡 預約管理 預約管理 單日預約…" at bounding box center [348, 186] width 696 height 373
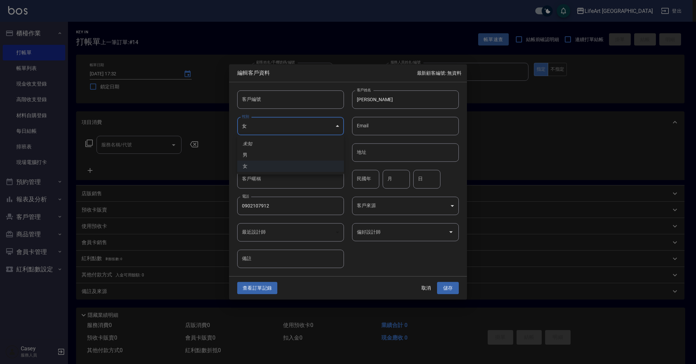
click at [294, 157] on li "男" at bounding box center [290, 155] width 107 height 11
type input "MALE"
click at [390, 204] on body "LifeArt 蘆洲 登出 櫃檯作業 打帳單 帳單列表 現金收支登錄 高階收支登錄 材料自購登錄 每日結帳 排班表 現場電腦打卡 預約管理 預約管理 單日預約…" at bounding box center [348, 186] width 696 height 373
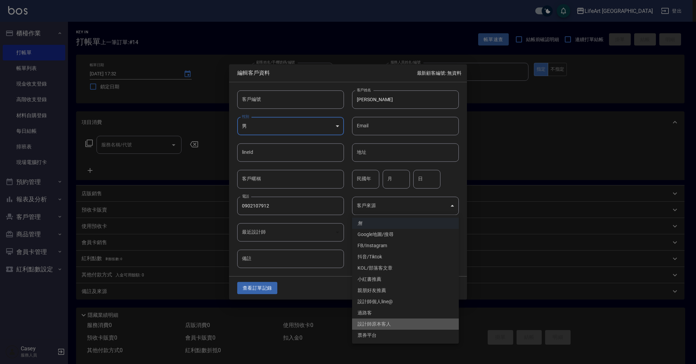
click at [397, 321] on li "設計師原本客人" at bounding box center [405, 324] width 107 height 11
type input "設計師原本客人"
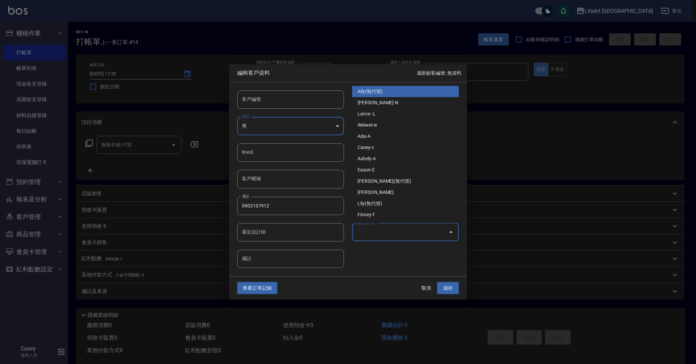
click at [394, 232] on input "偏好設計師" at bounding box center [400, 232] width 90 height 12
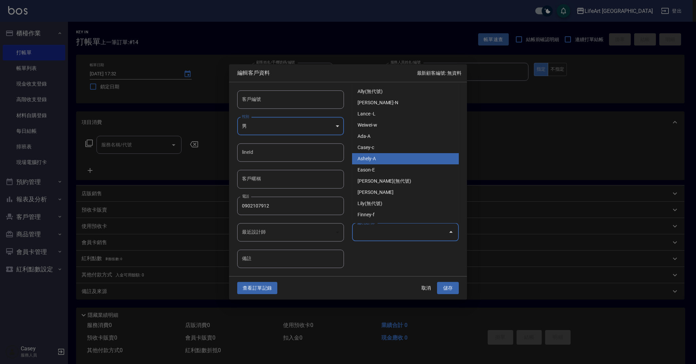
click at [376, 160] on li "Ashely-A" at bounding box center [405, 158] width 107 height 11
type input "Ashely"
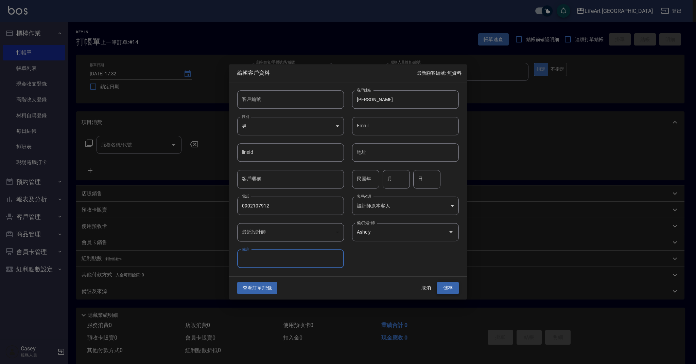
click at [446, 286] on button "儲存" at bounding box center [448, 288] width 22 height 13
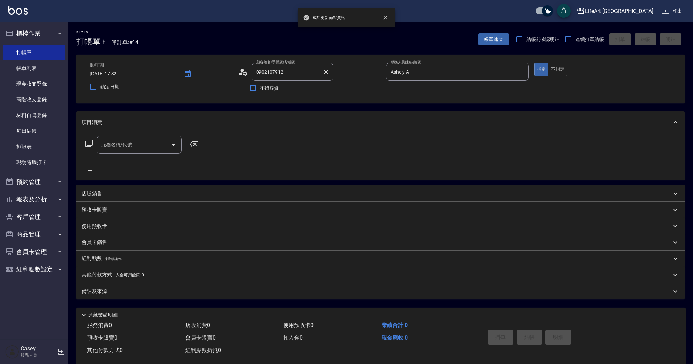
click at [307, 75] on input "0902107912" at bounding box center [287, 72] width 65 height 12
click at [149, 145] on input "服務名稱/代號" at bounding box center [134, 145] width 69 height 12
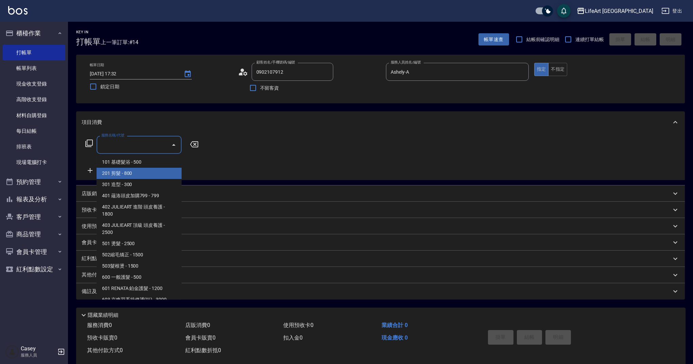
click at [154, 171] on span "201 剪髮 - 800" at bounding box center [139, 173] width 85 height 11
type input "201 剪髮(201)"
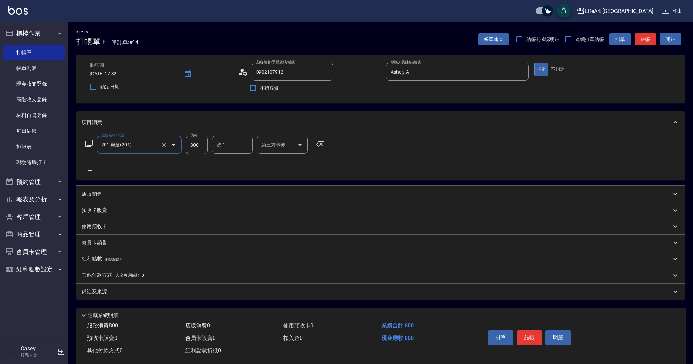
click at [205, 143] on input "800" at bounding box center [197, 145] width 22 height 18
type input "1000"
click at [226, 146] on input "洗-1" at bounding box center [232, 145] width 35 height 12
click at [226, 161] on span "Casey -c" at bounding box center [225, 162] width 17 height 7
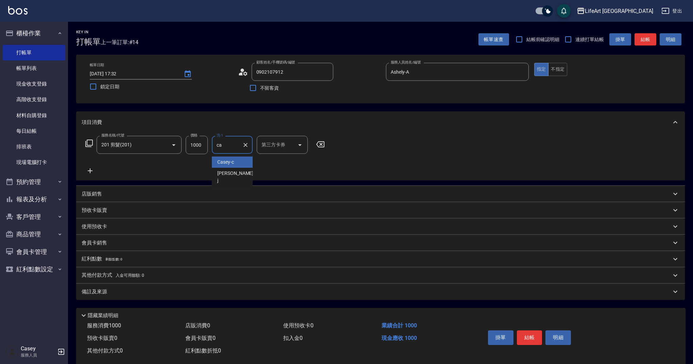
type input "Casey-c"
click at [156, 293] on div "備註及來源" at bounding box center [376, 292] width 589 height 7
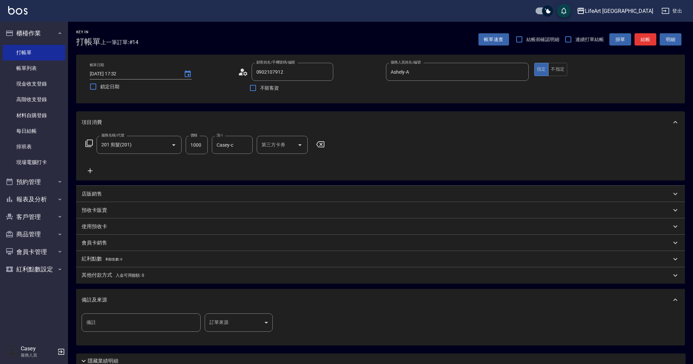
click at [243, 323] on body "LifeArt 蘆洲 登出 櫃檯作業 打帳單 帳單列表 現金收支登錄 高階收支登錄 材料自購登錄 每日結帳 排班表 現場電腦打卡 預約管理 預約管理 單日預約…" at bounding box center [346, 209] width 693 height 419
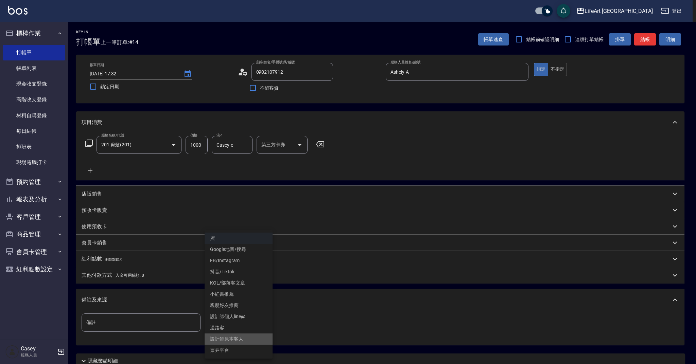
click at [251, 340] on li "設計師原本客人" at bounding box center [239, 339] width 68 height 11
type input "設計師原本客人"
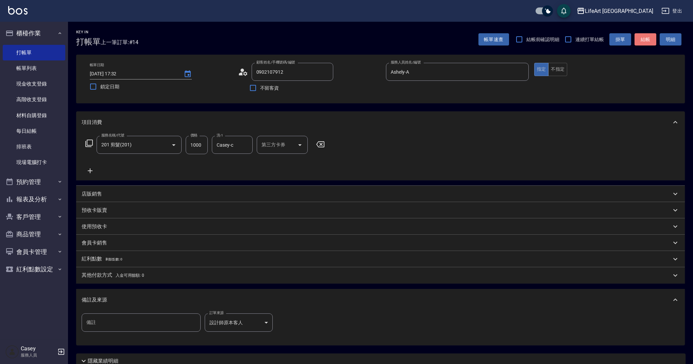
click at [646, 43] on button "結帳" at bounding box center [645, 39] width 22 height 13
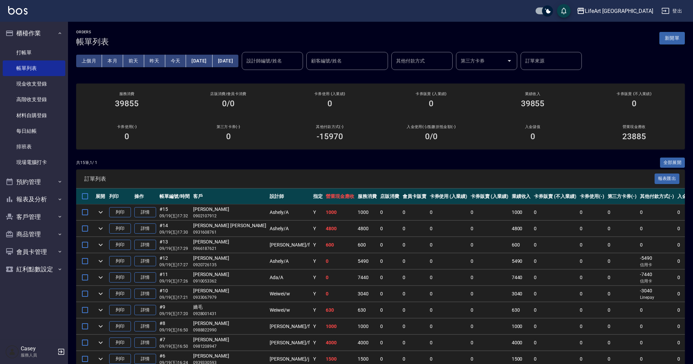
click at [678, 42] on button "新開單" at bounding box center [671, 38] width 25 height 13
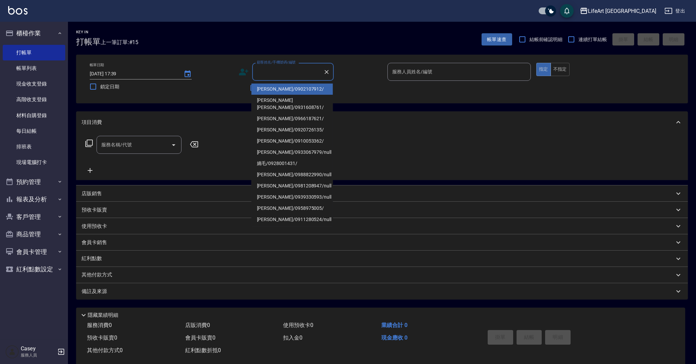
click at [274, 74] on input "顧客姓名/手機號碼/編號" at bounding box center [287, 72] width 65 height 12
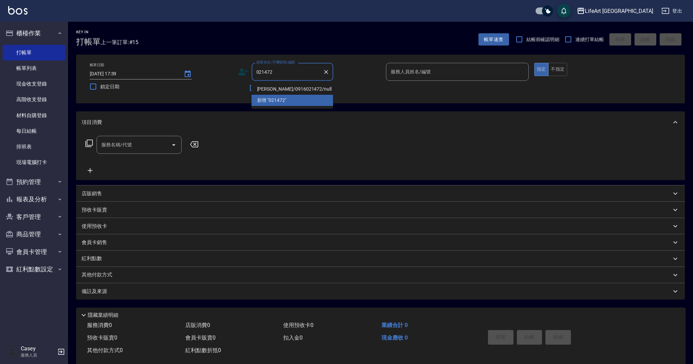
click at [315, 87] on li "[PERSON_NAME]/0916021472/null" at bounding box center [292, 89] width 82 height 11
type input "[PERSON_NAME]/0916021472/null"
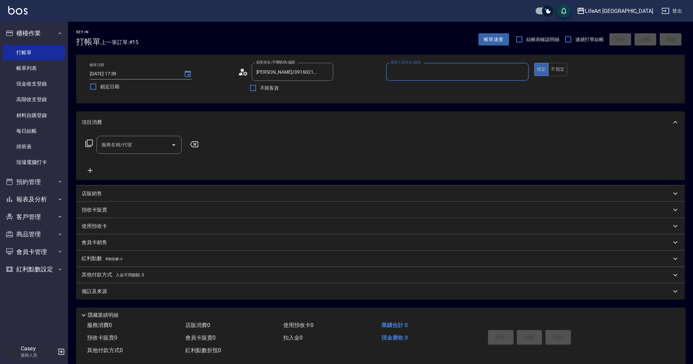
click at [402, 77] on input "服務人員姓名/編號" at bounding box center [457, 72] width 137 height 12
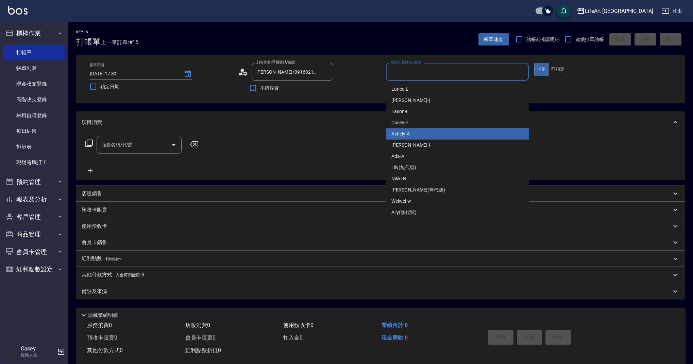
click at [411, 137] on div "Ashely -A" at bounding box center [457, 133] width 143 height 11
type input "Ashely-A"
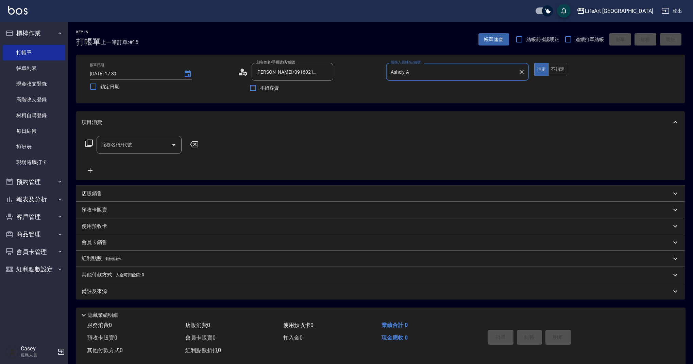
click at [235, 72] on div "帳單日期 2025/09/19 17:39 鎖定日期 顧客姓名/手機號碼/編號 鄭元潔/0916021472/null 顧客姓名/手機號碼/編號 不留客資 服…" at bounding box center [380, 79] width 592 height 32
click at [247, 74] on icon at bounding box center [243, 72] width 10 height 10
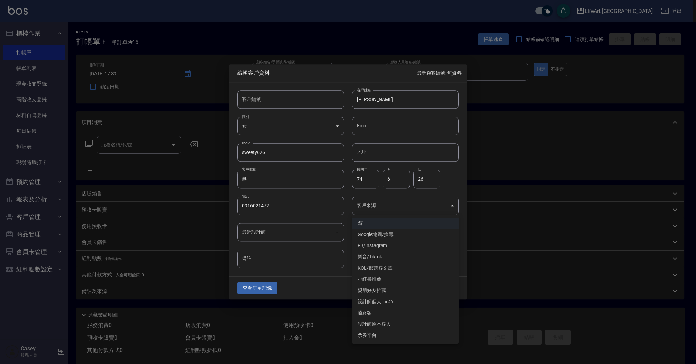
click at [368, 201] on body "LifeArt 蘆洲 登出 櫃檯作業 打帳單 帳單列表 現金收支登錄 高階收支登錄 材料自購登錄 每日結帳 排班表 現場電腦打卡 預約管理 預約管理 單日預約…" at bounding box center [348, 186] width 696 height 373
click at [387, 246] on li "FB/Instagram" at bounding box center [405, 245] width 107 height 11
type input "FB/Instagram"
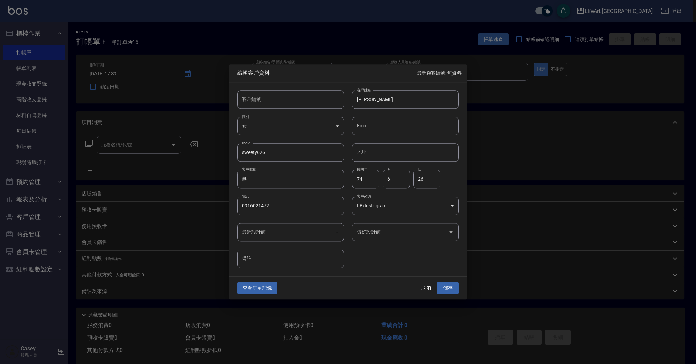
click at [392, 233] on input "偏好設計師" at bounding box center [400, 232] width 90 height 12
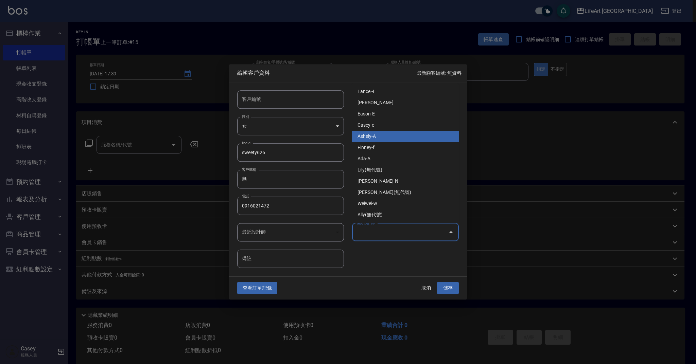
click at [386, 138] on li "Ashely-A" at bounding box center [405, 136] width 107 height 11
type input "Ashely"
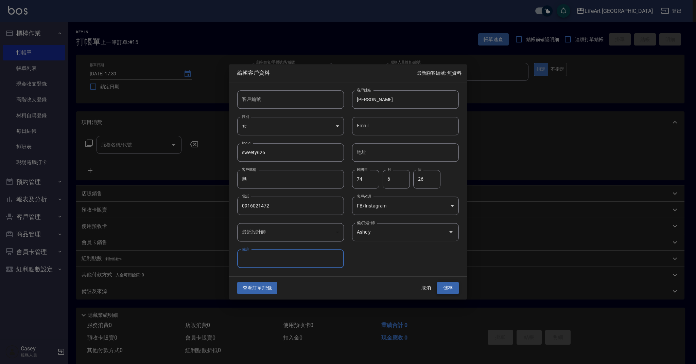
click at [448, 289] on button "儲存" at bounding box center [448, 288] width 22 height 13
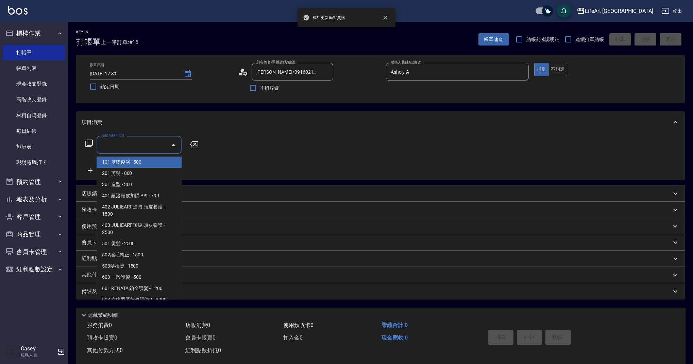
click at [128, 141] on div "服務名稱/代號 服務名稱/代號" at bounding box center [139, 145] width 85 height 18
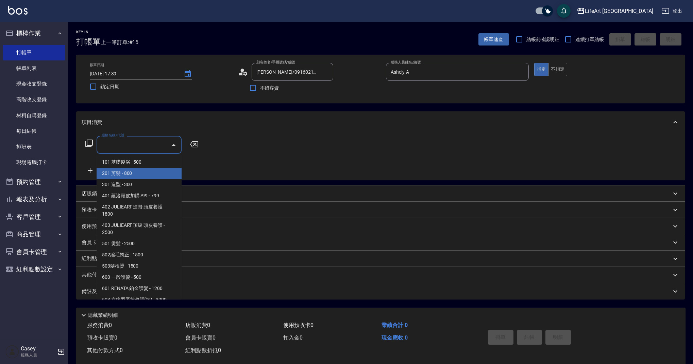
click at [141, 168] on span "201 剪髮 - 800" at bounding box center [139, 173] width 85 height 11
type input "201 剪髮(201)"
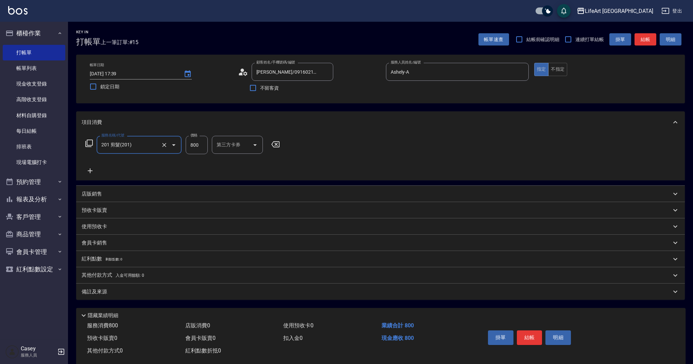
click at [92, 170] on icon at bounding box center [90, 171] width 17 height 8
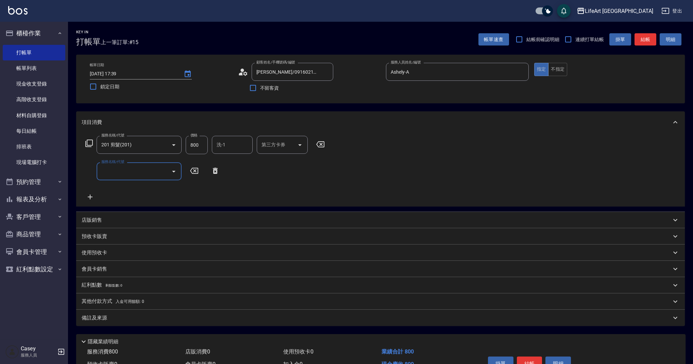
click at [113, 169] on div "服務名稱/代號 服務名稱/代號" at bounding box center [139, 171] width 85 height 18
click at [149, 177] on input "服務名稱/代號" at bounding box center [134, 172] width 69 height 12
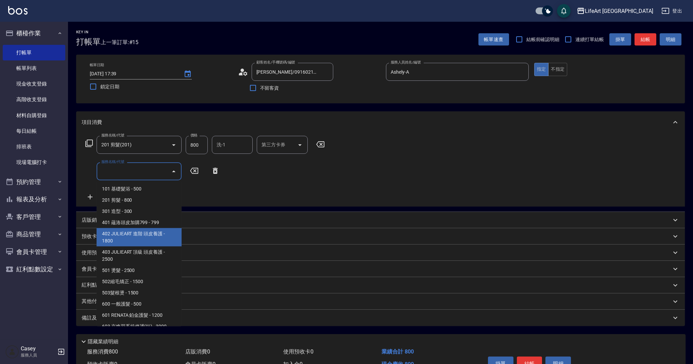
scroll to position [87, 0]
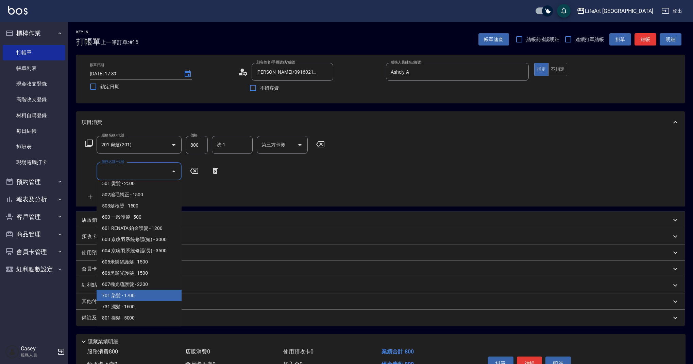
click at [164, 292] on span "701 染髮 - 1700" at bounding box center [139, 295] width 85 height 11
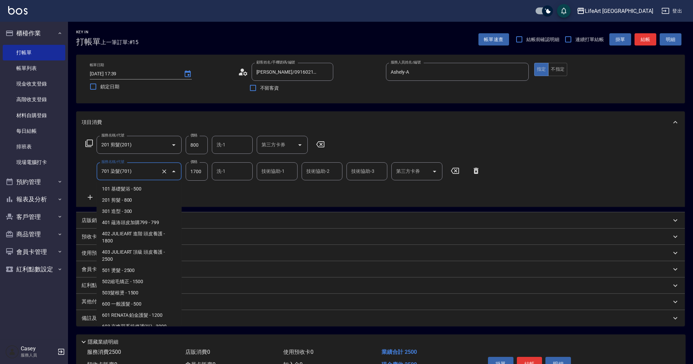
click at [139, 173] on input "701 染髮(701)" at bounding box center [130, 172] width 60 height 12
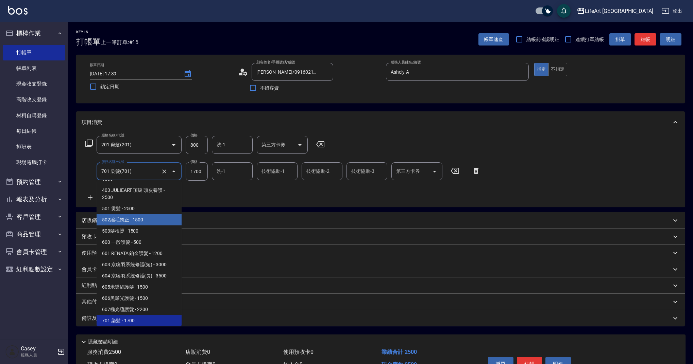
click at [140, 216] on span "502縮毛矯正 - 1500" at bounding box center [139, 219] width 85 height 11
type input "502縮毛矯正 (502)"
type input "1500"
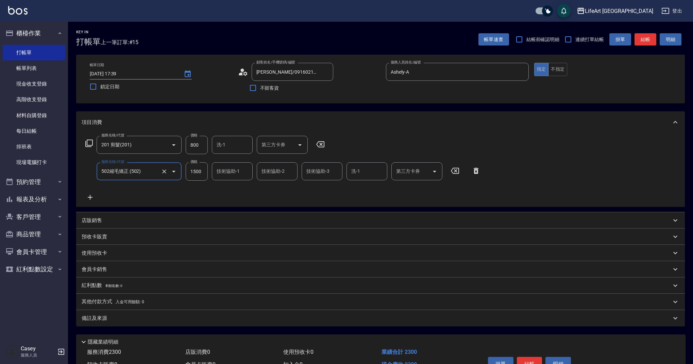
click at [86, 196] on icon at bounding box center [90, 197] width 17 height 8
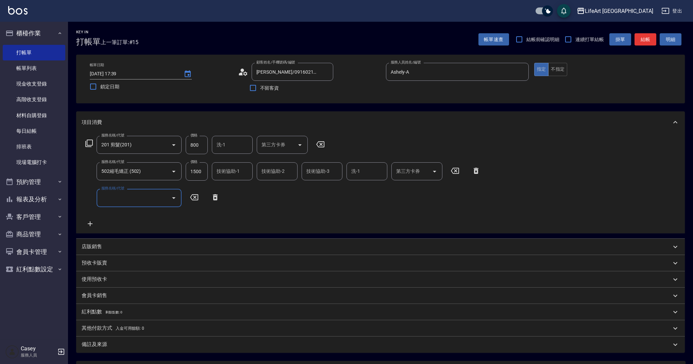
click at [112, 196] on input "服務名稱/代號" at bounding box center [134, 198] width 69 height 12
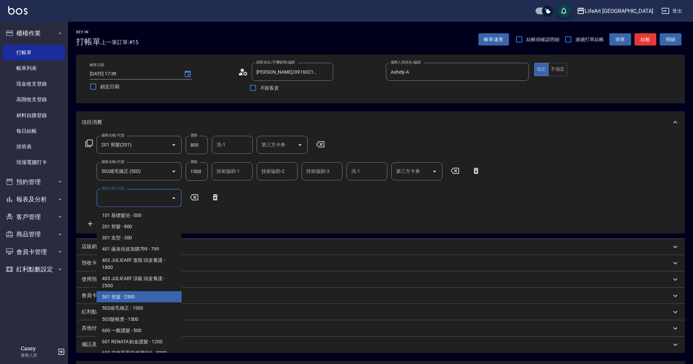
scroll to position [87, 0]
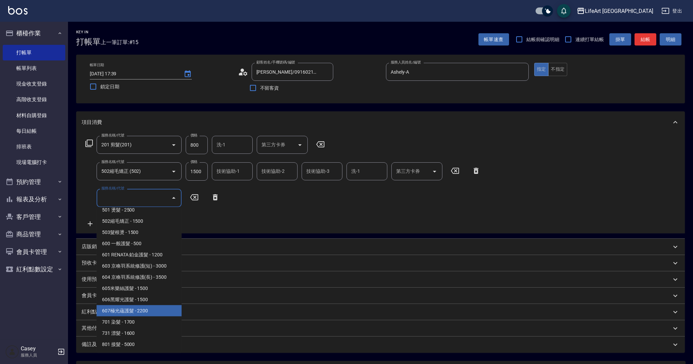
click at [151, 309] on span "607極光蘊護髮 - 2200" at bounding box center [139, 311] width 85 height 11
type input "607極光蘊護髮(607)"
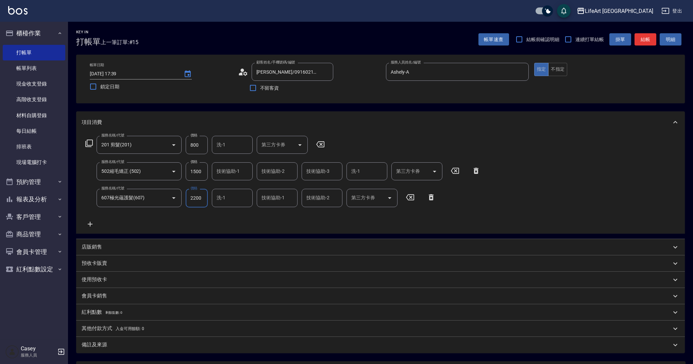
click at [202, 174] on input "1500" at bounding box center [197, 171] width 22 height 18
type input "2000"
click at [224, 218] on div "服務名稱/代號 201 剪髮(201) 服務名稱/代號 價格 800 價格 洗-1 洗-1 第三方卡券 第三方卡券 服務名稱/代號 502縮毛矯正 (502)…" at bounding box center [283, 182] width 403 height 92
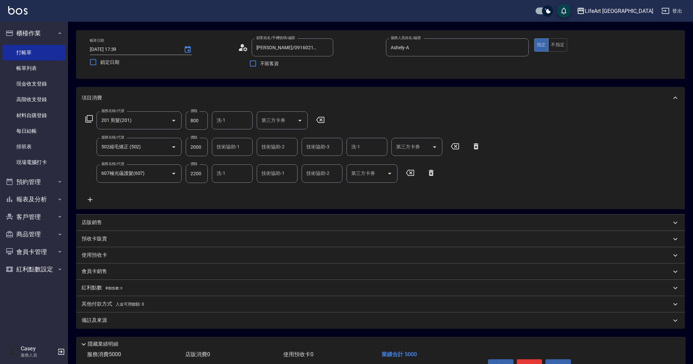
scroll to position [6, 0]
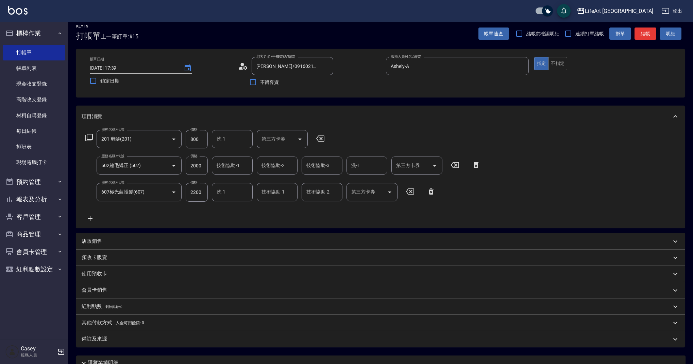
click at [286, 168] on input "技術協助-2" at bounding box center [277, 166] width 35 height 12
click at [287, 189] on div "Lance -L" at bounding box center [277, 194] width 41 height 11
click at [281, 167] on input "Lance-L" at bounding box center [272, 166] width 24 height 12
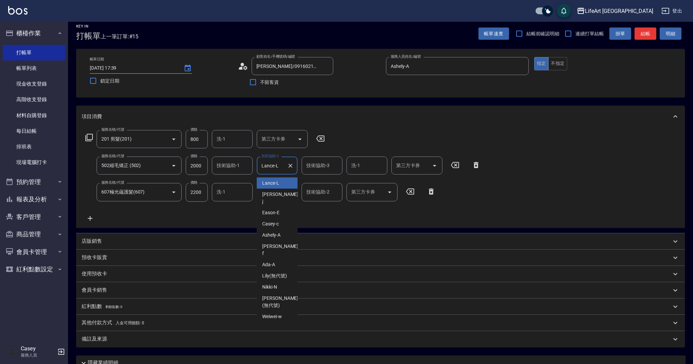
click at [281, 167] on input "Lance-L" at bounding box center [272, 166] width 24 height 12
click at [282, 179] on div "Casey -c" at bounding box center [277, 183] width 41 height 11
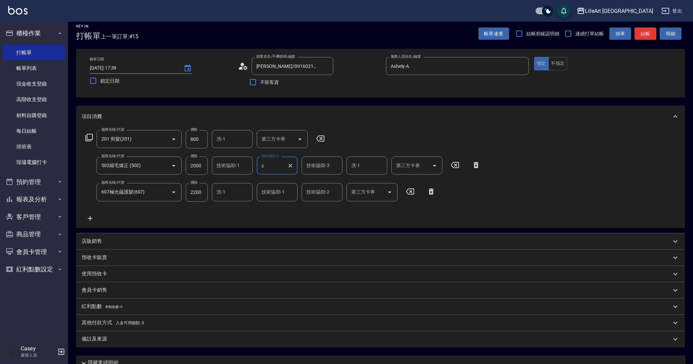
type input "Casey-c"
click at [316, 168] on input "技術協助-3" at bounding box center [322, 166] width 35 height 12
click at [316, 182] on span "Lily (無代號)" at bounding box center [319, 183] width 25 height 7
type input "Lily(無代號)"
click at [363, 164] on input "洗-1" at bounding box center [366, 166] width 35 height 12
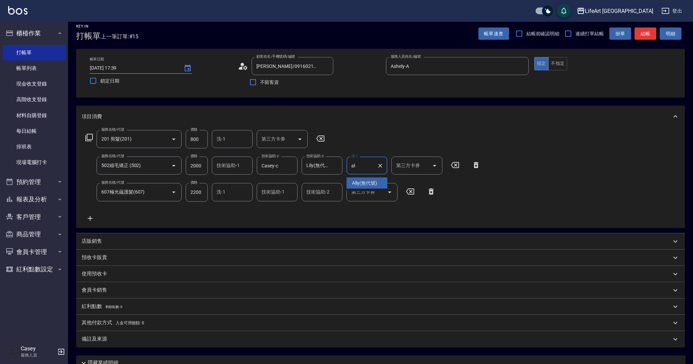
click at [364, 184] on span "Ally (無代號)" at bounding box center [364, 183] width 25 height 7
type input "Ally(無代號)"
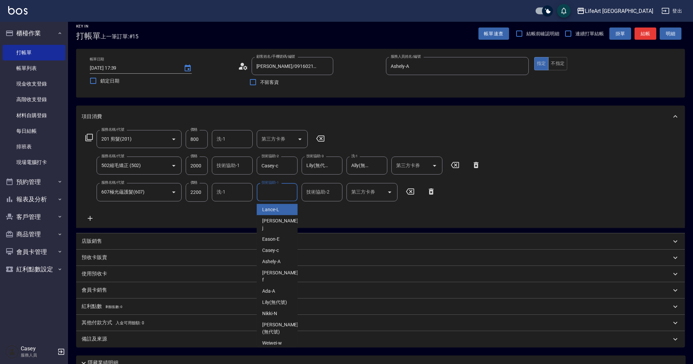
click at [275, 192] on div "技術協助-1 技術協助-1" at bounding box center [277, 192] width 41 height 18
click at [277, 215] on ul "Ally (無代號)" at bounding box center [277, 210] width 41 height 17
click at [279, 211] on span "Ally (無代號)" at bounding box center [274, 209] width 25 height 7
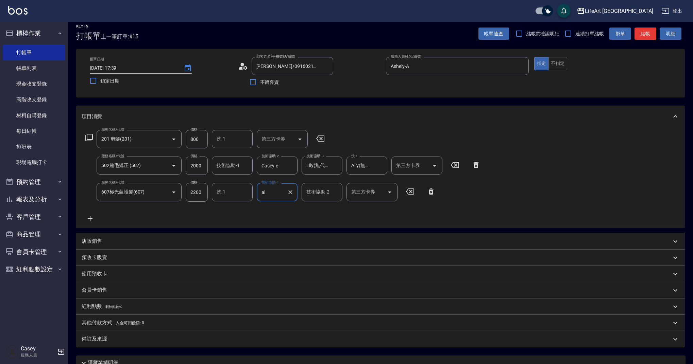
type input "Ally(無代號)"
click at [295, 221] on div "服務名稱/代號 201 剪髮(201) 服務名稱/代號 價格 800 價格 洗-1 洗-1 第三方卡券 第三方卡券 服務名稱/代號 502縮毛矯正 (502)…" at bounding box center [283, 176] width 403 height 92
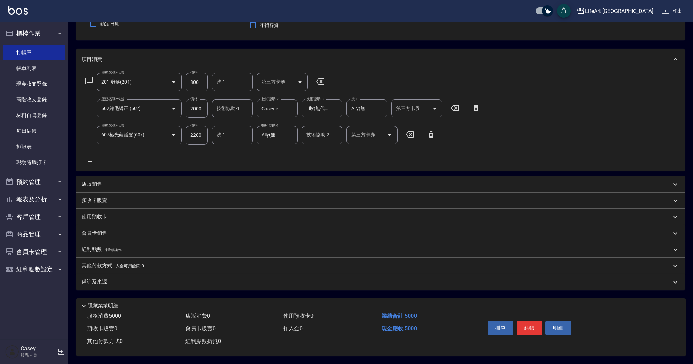
click at [143, 281] on div "備註及來源" at bounding box center [376, 282] width 589 height 7
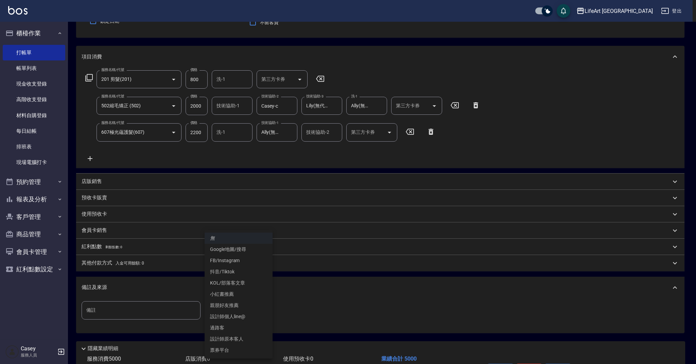
click at [237, 314] on body "LifeArt 蘆洲 登出 櫃檯作業 打帳單 帳單列表 現金收支登錄 高階收支登錄 材料自購登錄 每日結帳 排班表 現場電腦打卡 預約管理 預約管理 單日預約…" at bounding box center [348, 170] width 696 height 473
click at [230, 261] on li "FB/Instagram" at bounding box center [239, 260] width 68 height 11
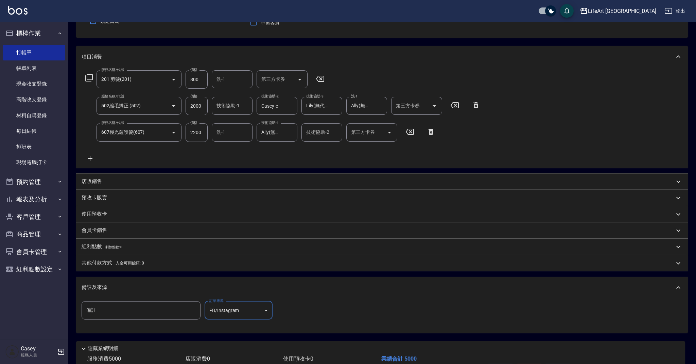
type input "FB/Instagram"
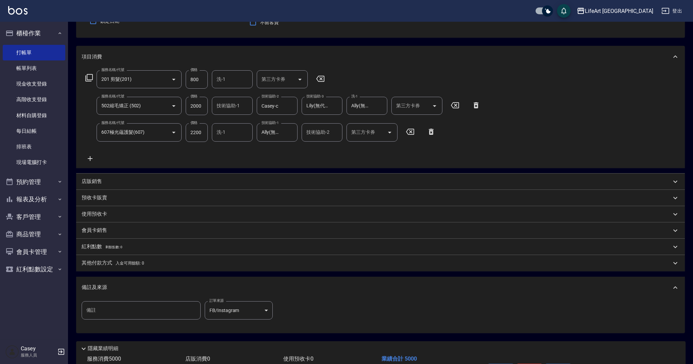
click at [112, 267] on div "其他付款方式 入金可用餘額: 0" at bounding box center [380, 263] width 608 height 16
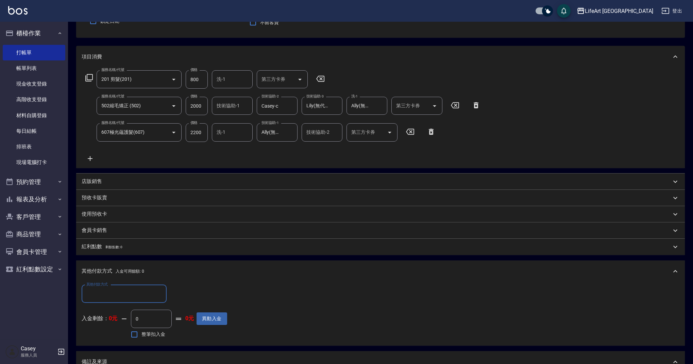
click at [108, 290] on input "其他付款方式" at bounding box center [124, 294] width 79 height 12
click at [104, 344] on span "信用卡" at bounding box center [124, 345] width 85 height 11
type input "信用卡"
click at [190, 293] on input "0" at bounding box center [196, 294] width 51 height 18
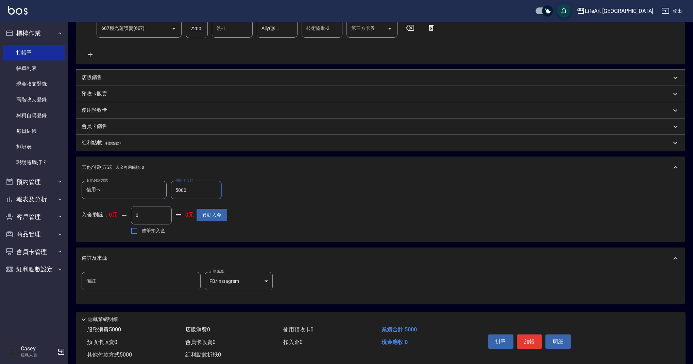
scroll to position [186, 0]
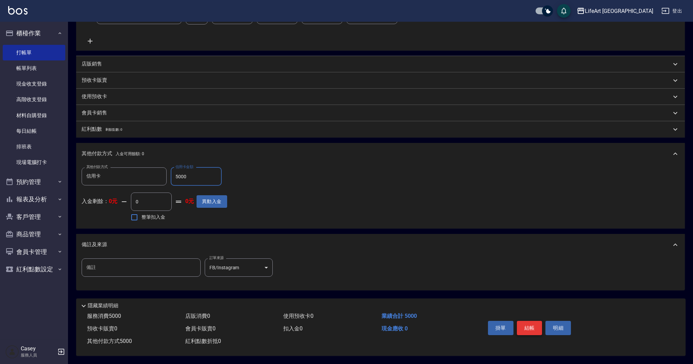
type input "5000"
click at [532, 327] on button "結帳" at bounding box center [529, 328] width 25 height 14
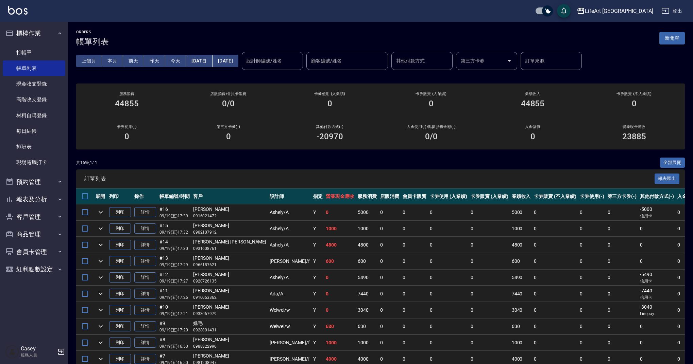
click at [677, 36] on button "新開單" at bounding box center [671, 38] width 25 height 13
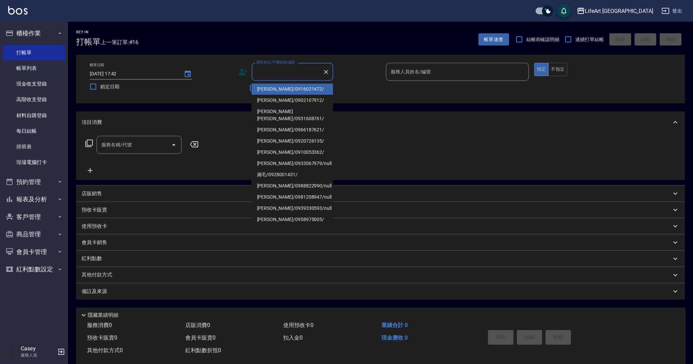
click at [275, 68] on input "顧客姓名/手機號碼/編號" at bounding box center [287, 72] width 65 height 12
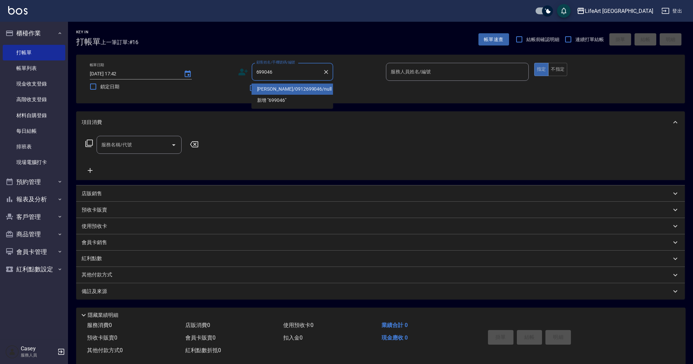
click at [312, 84] on li "[PERSON_NAME]/0912699046/null" at bounding box center [292, 89] width 82 height 11
type input "[PERSON_NAME]/0912699046/null"
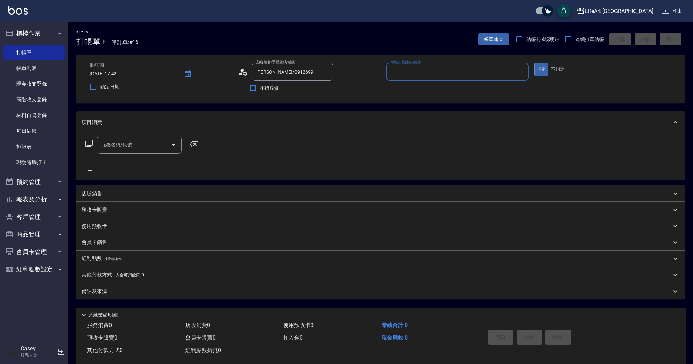
click at [399, 74] on input "服務人員姓名/編號" at bounding box center [457, 72] width 137 height 12
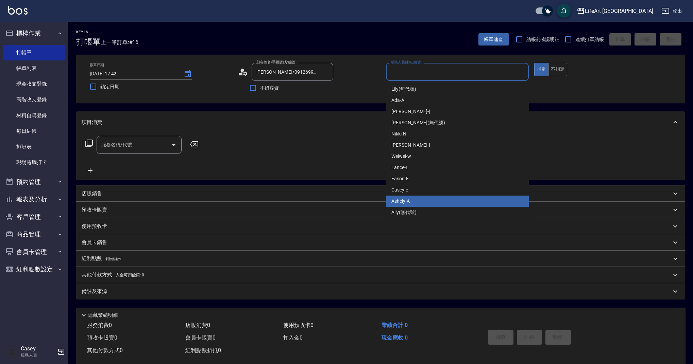
click at [424, 201] on div "Ashely -A" at bounding box center [457, 201] width 143 height 11
type input "Ashely-A"
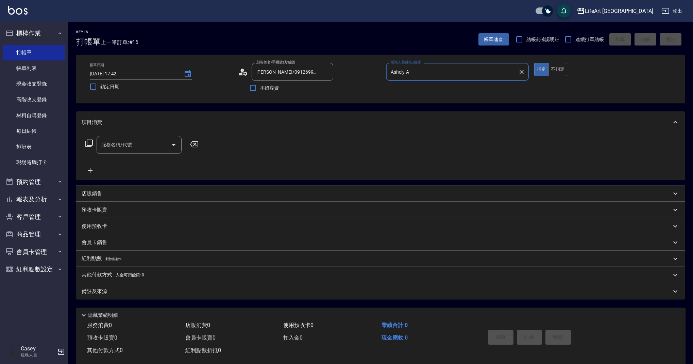
click at [246, 72] on icon at bounding box center [243, 72] width 10 height 10
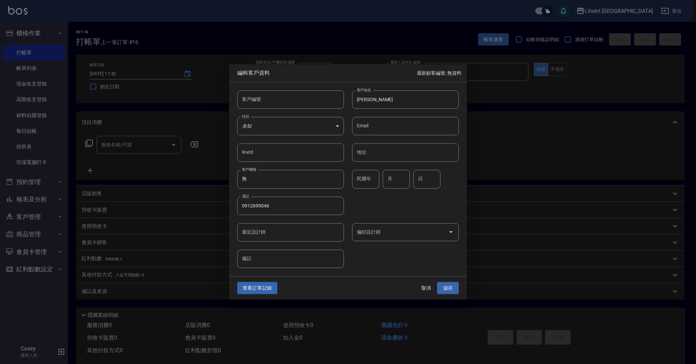
click at [407, 232] on input "偏好設計師" at bounding box center [400, 232] width 90 height 12
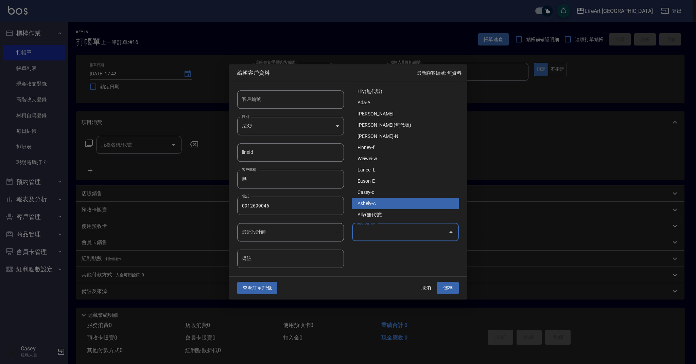
click at [406, 204] on li "Ashely-A" at bounding box center [405, 203] width 107 height 11
type input "Ashely"
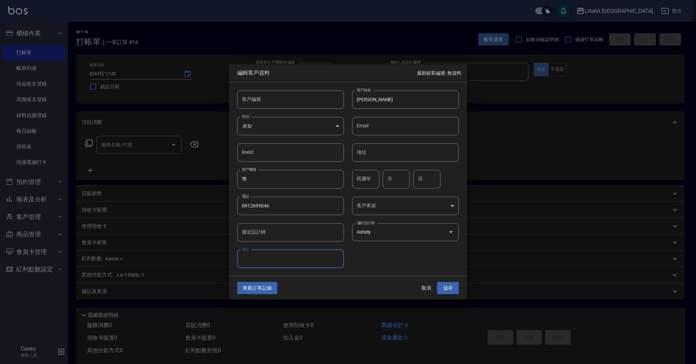
click at [394, 209] on body "LifeArt 蘆洲 登出 櫃檯作業 打帳單 帳單列表 現金收支登錄 高階收支登錄 材料自購登錄 每日結帳 排班表 現場電腦打卡 預約管理 預約管理 單日預約…" at bounding box center [348, 186] width 696 height 373
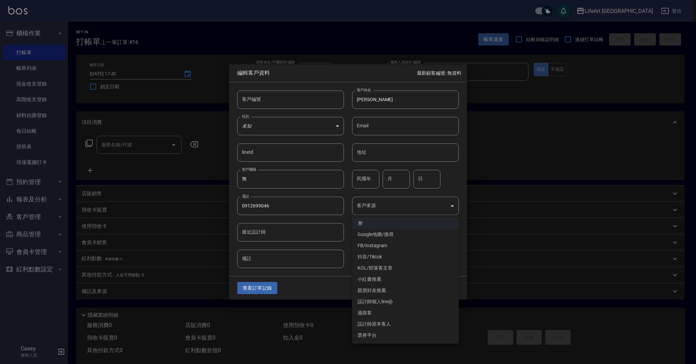
click at [385, 247] on li "FB/Instagram" at bounding box center [405, 245] width 107 height 11
type input "FB/Instagram"
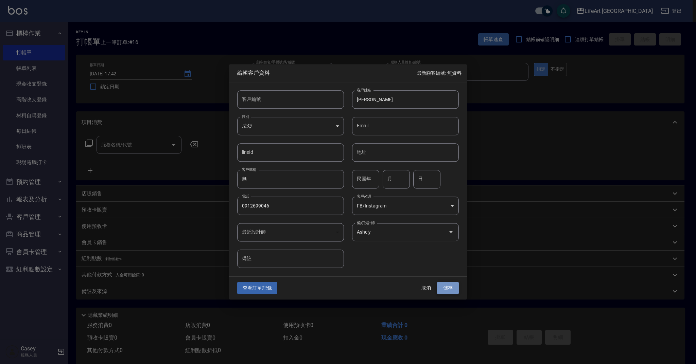
click at [456, 286] on button "儲存" at bounding box center [448, 288] width 22 height 13
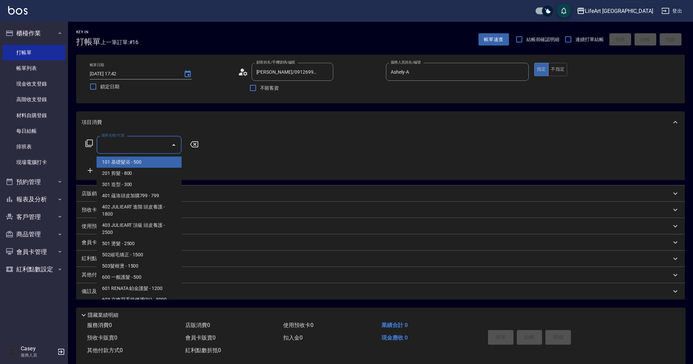
click at [151, 142] on input "服務名稱/代號" at bounding box center [134, 145] width 69 height 12
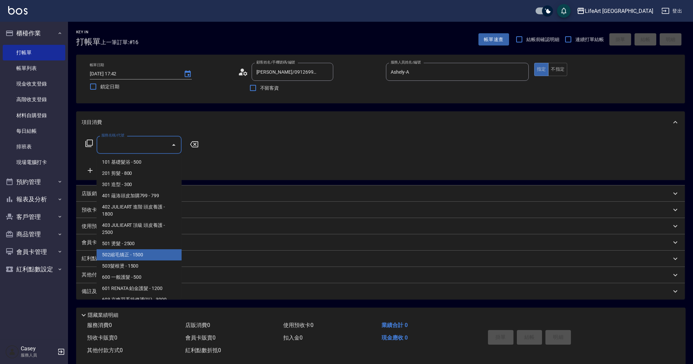
click at [142, 259] on span "502縮毛矯正 - 1500" at bounding box center [139, 254] width 85 height 11
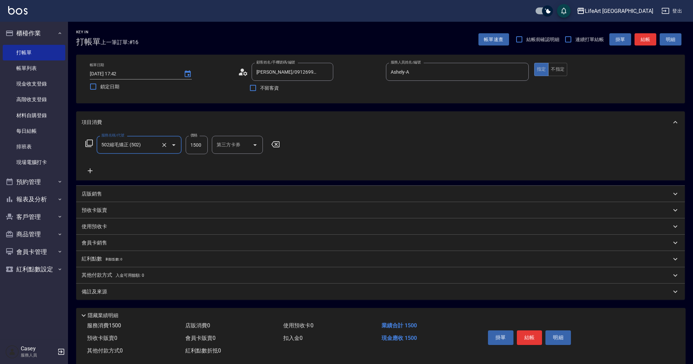
type input "502縮毛矯正 (502)"
click at [90, 168] on icon at bounding box center [90, 171] width 17 height 8
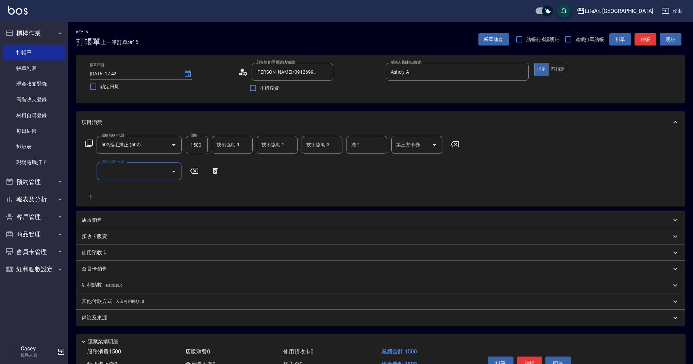
click at [120, 170] on input "服務名稱/代號" at bounding box center [134, 172] width 69 height 12
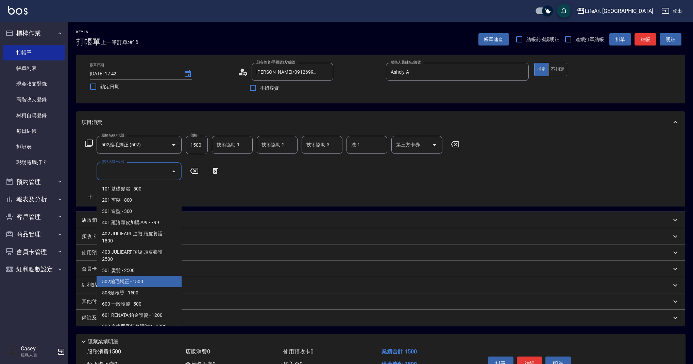
scroll to position [87, 0]
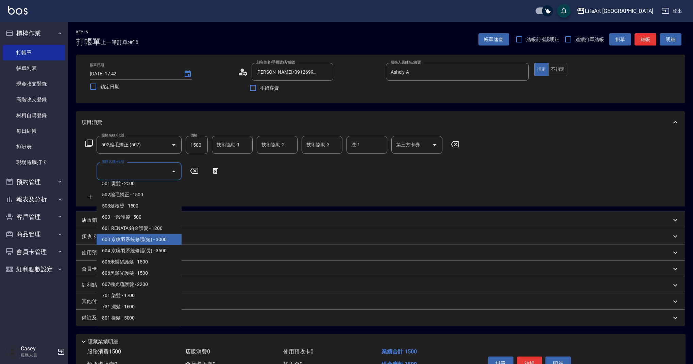
click at [164, 237] on span "603 京喚羽系統修護(短) - 3000" at bounding box center [139, 239] width 85 height 11
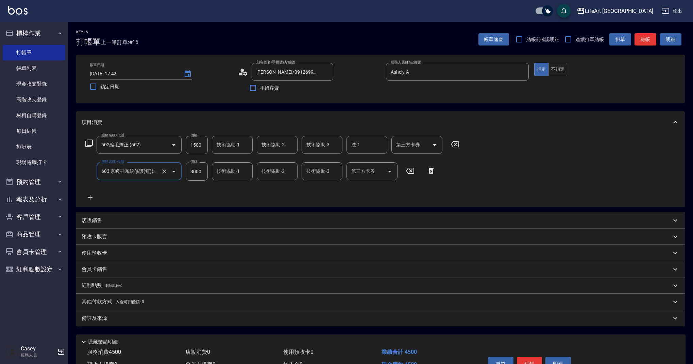
type input "603 京喚羽系統修護(短)(603)"
click at [93, 219] on p "店販銷售" at bounding box center [92, 220] width 20 height 7
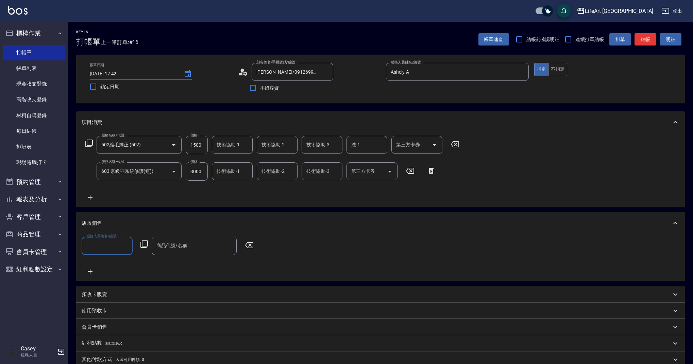
click at [93, 219] on div "店販銷售" at bounding box center [380, 223] width 608 height 22
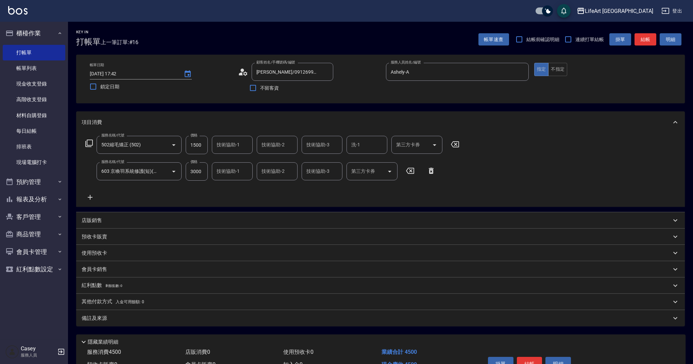
click at [104, 253] on p "使用預收卡" at bounding box center [94, 253] width 25 height 7
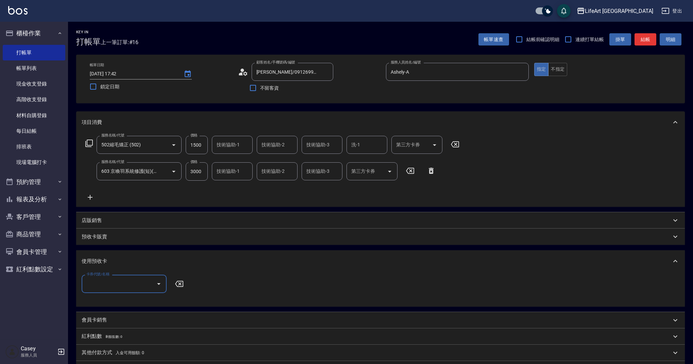
click at [104, 254] on div "使用預收卡" at bounding box center [380, 261] width 608 height 22
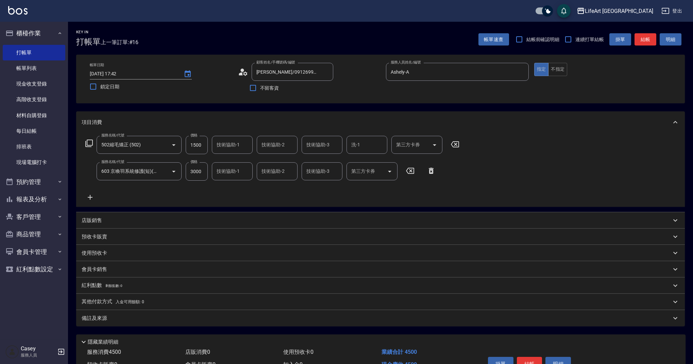
click at [102, 240] on p "預收卡販賣" at bounding box center [94, 236] width 25 height 7
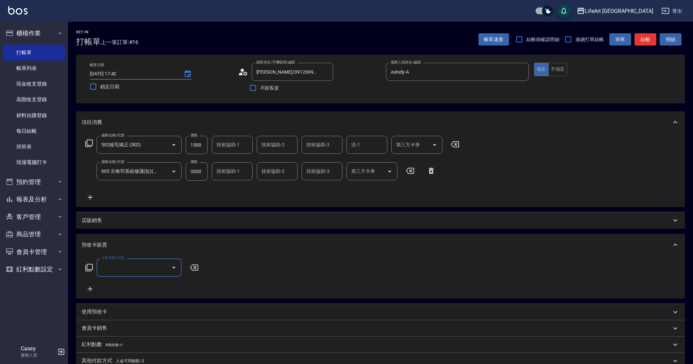
click at [104, 264] on input "卡券名稱/代號" at bounding box center [134, 268] width 69 height 12
click at [126, 259] on div "卡券名稱/代號" at bounding box center [139, 268] width 85 height 18
click at [99, 246] on p "預收卡販賣" at bounding box center [94, 245] width 25 height 7
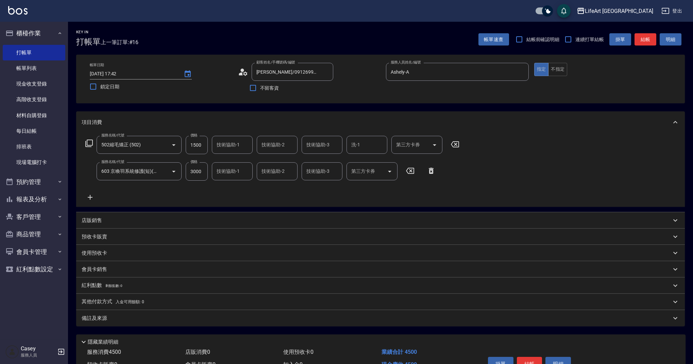
click at [106, 270] on p "會員卡銷售" at bounding box center [94, 269] width 25 height 7
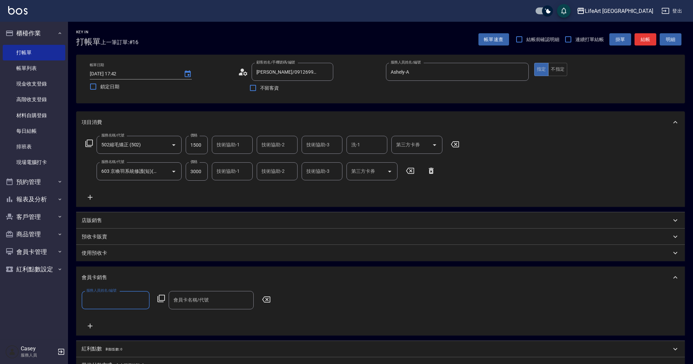
click at [106, 292] on label "服務人員姓名/編號" at bounding box center [101, 290] width 30 height 5
click at [106, 294] on input "服務人員姓名/編號" at bounding box center [116, 300] width 62 height 12
click at [106, 301] on input "服務人員姓名/編號" at bounding box center [116, 300] width 62 height 12
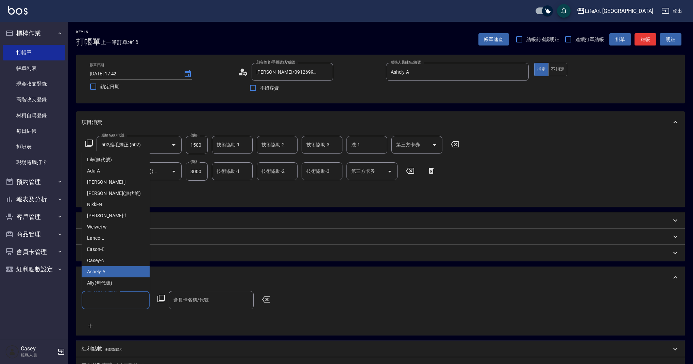
click at [125, 275] on div "Ashely -A" at bounding box center [116, 271] width 68 height 11
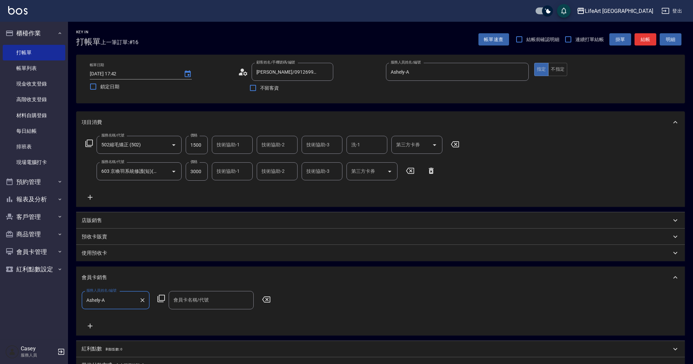
type input "Ashely-A"
click at [201, 296] on div "會員卡名稱/代號" at bounding box center [211, 300] width 85 height 18
click at [204, 314] on span "會員卡一號 - 01" at bounding box center [211, 317] width 85 height 11
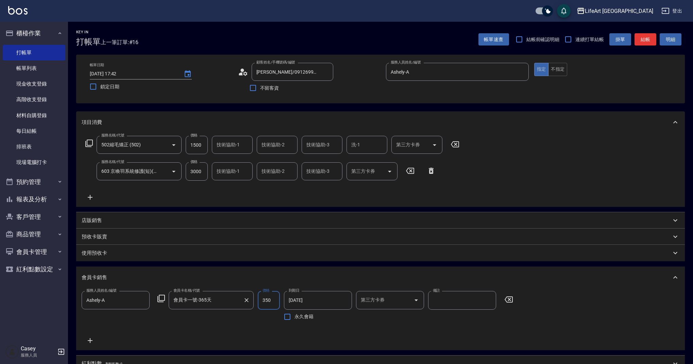
type input "會員卡一號-365天"
click at [205, 315] on div "會員卡名稱/代號 會員卡一號-365天 會員卡名稱/代號" at bounding box center [211, 307] width 85 height 33
click at [278, 305] on input "350" at bounding box center [269, 300] width 22 height 18
type input "500"
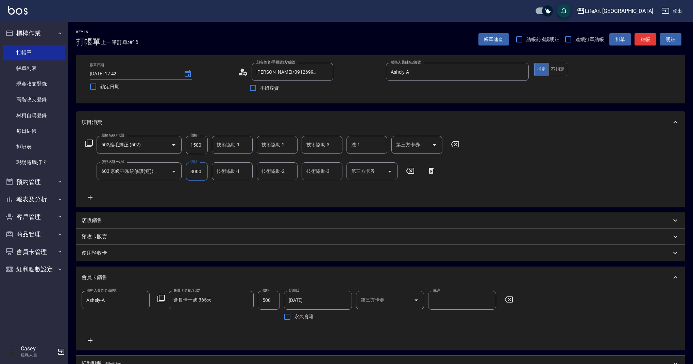
click at [202, 145] on input "1500" at bounding box center [197, 145] width 22 height 18
type input "4200"
click at [202, 170] on input "3000" at bounding box center [197, 171] width 22 height 18
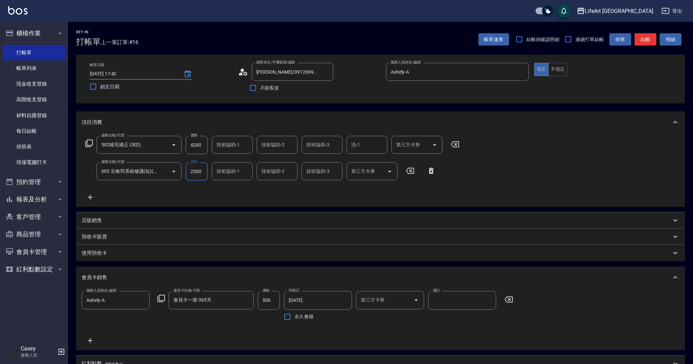
type input "2500"
click at [228, 193] on div "服務名稱/代號 502縮毛矯正 (502) 服務名稱/代號 價格 4200 價格 技術協助-1 技術協助-1 技術協助-2 技術協助-2 技術協助-3 技術協…" at bounding box center [273, 169] width 382 height 66
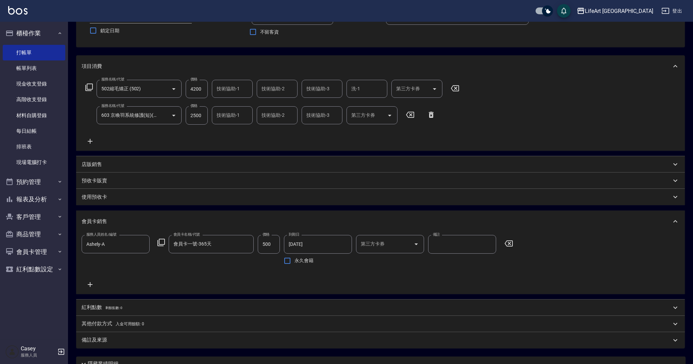
scroll to position [39, 0]
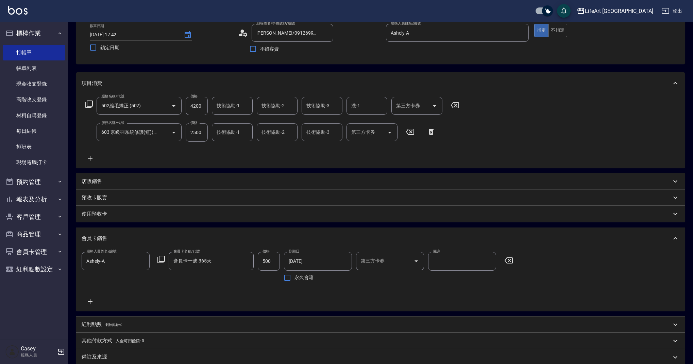
click at [99, 178] on p "店販銷售" at bounding box center [92, 181] width 20 height 7
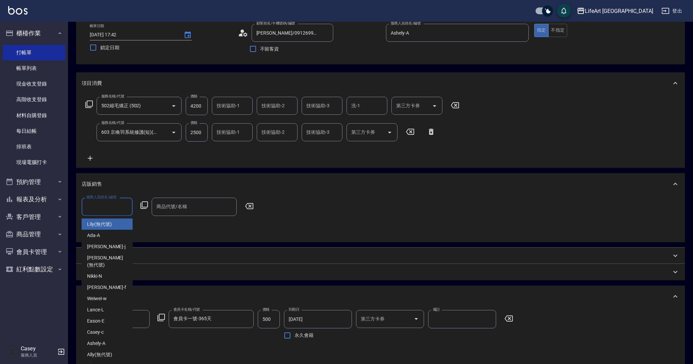
click at [109, 206] on input "服務人員姓名/編號" at bounding box center [107, 207] width 45 height 12
click at [114, 338] on div "Ashely -A" at bounding box center [107, 343] width 51 height 11
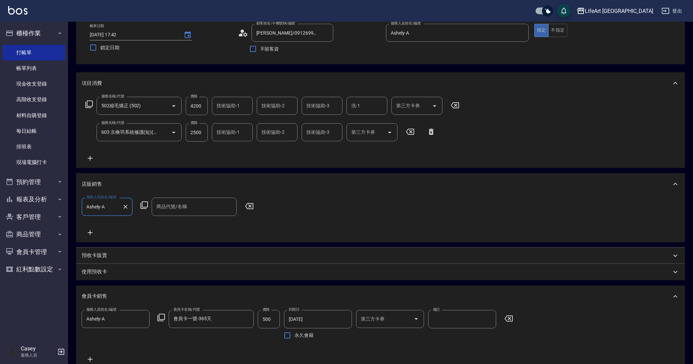
type input "Ashely-A"
click at [173, 208] on input "商品代號/名稱" at bounding box center [194, 207] width 79 height 12
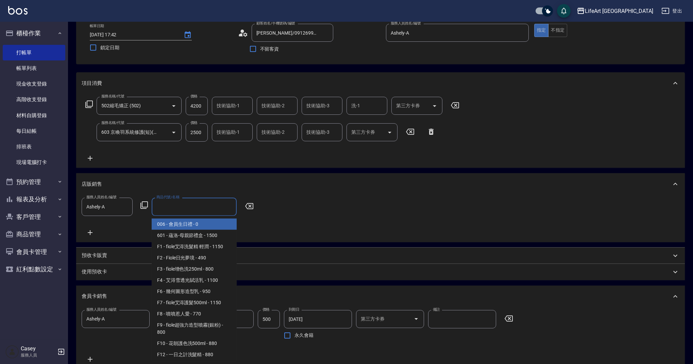
click at [187, 224] on span "006 - 會員生日禮 - 0" at bounding box center [194, 224] width 85 height 11
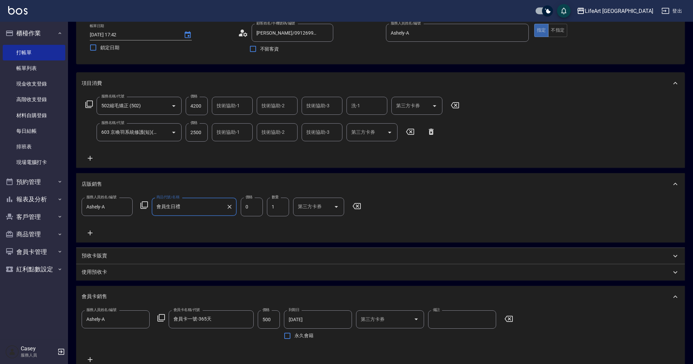
type input "會員生日禮"
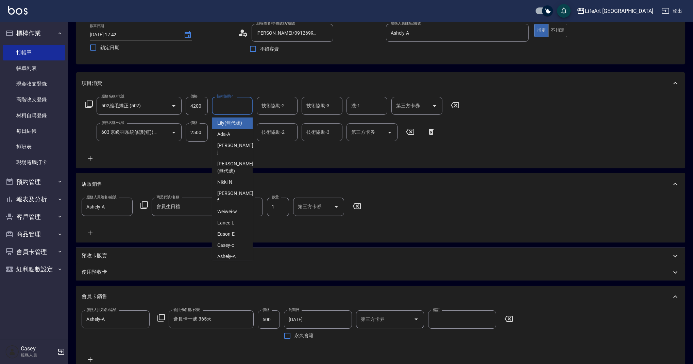
click at [237, 102] on div "技術協助-1 技術協助-1" at bounding box center [232, 106] width 41 height 18
click at [237, 123] on span "Lily (無代號)" at bounding box center [229, 123] width 25 height 7
type input "Lily(無代號)"
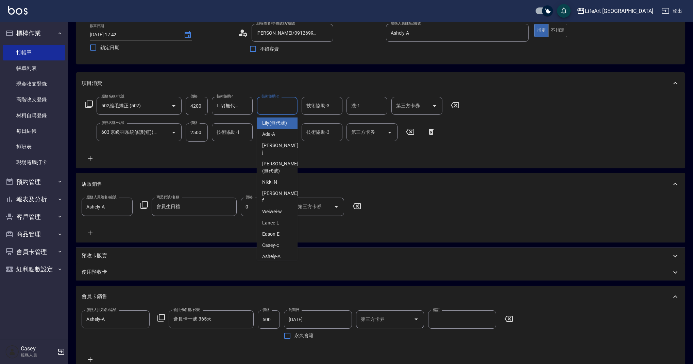
click at [281, 104] on input "技術協助-2" at bounding box center [277, 106] width 35 height 12
click at [285, 122] on div "Ada -A" at bounding box center [277, 123] width 41 height 11
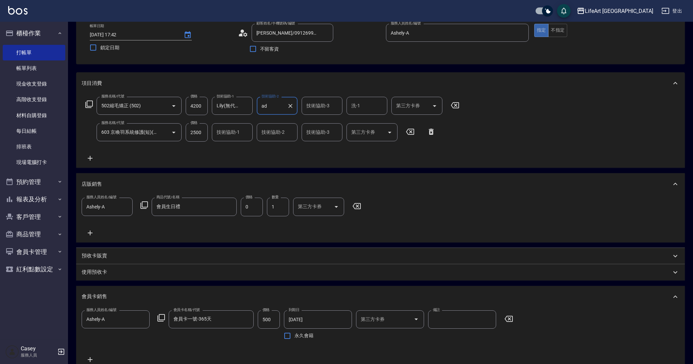
type input "Ada-A"
click at [317, 108] on input "技術協助-3" at bounding box center [322, 106] width 35 height 12
type input "cd"
click at [337, 105] on icon "Clear" at bounding box center [335, 106] width 7 height 7
click at [320, 124] on span "Casey -c" at bounding box center [315, 123] width 17 height 7
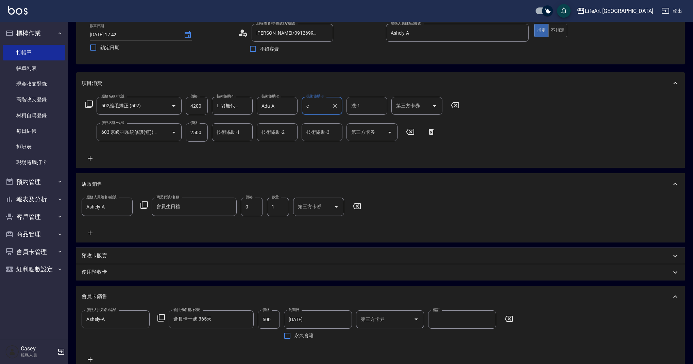
type input "Casey-c"
click at [361, 110] on input "洗-1" at bounding box center [366, 106] width 35 height 12
click at [358, 122] on span "[PERSON_NAME]" at bounding box center [370, 127] width 37 height 14
type input "[PERSON_NAME]"
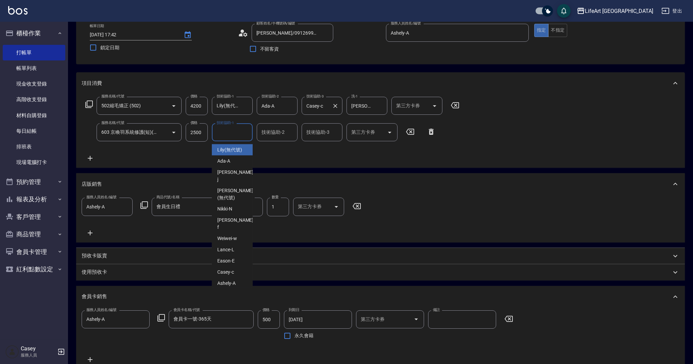
click at [230, 130] on div "技術協助-1 技術協助-1" at bounding box center [232, 132] width 41 height 18
click at [235, 149] on span "Lily (無代號)" at bounding box center [229, 149] width 25 height 7
type input "Lily(無代號)"
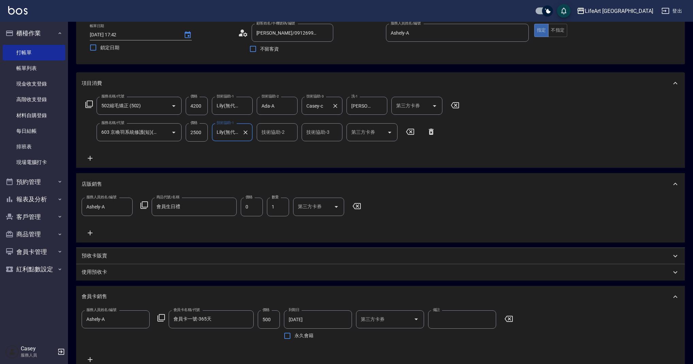
scroll to position [175, 0]
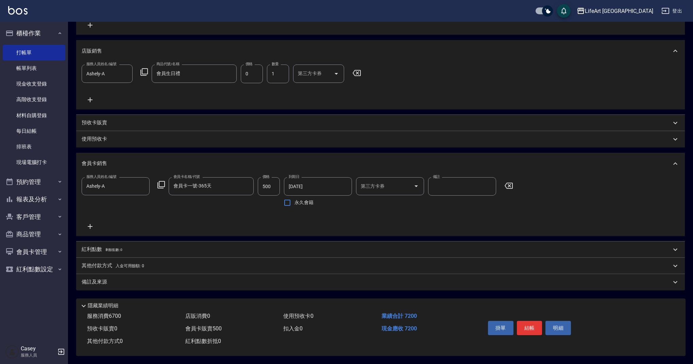
click at [127, 279] on div "備註及來源" at bounding box center [376, 282] width 589 height 7
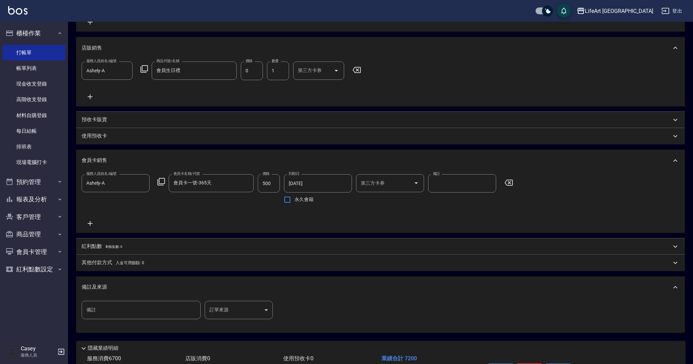
click at [225, 308] on body "LifeArt 蘆洲 登出 櫃檯作業 打帳單 帳單列表 現金收支登錄 高階收支登錄 材料自購登錄 每日結帳 排班表 現場電腦打卡 預約管理 預約管理 單日預約…" at bounding box center [346, 116] width 693 height 582
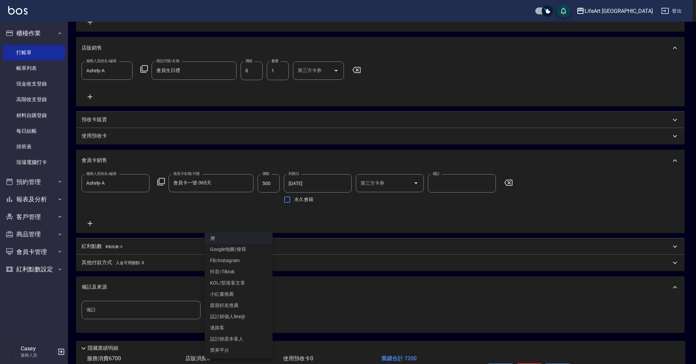
click at [235, 261] on li "FB/Instagram" at bounding box center [239, 260] width 68 height 11
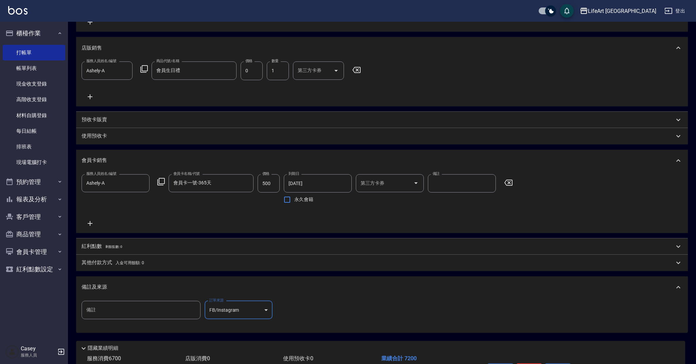
type input "FB/Instagram"
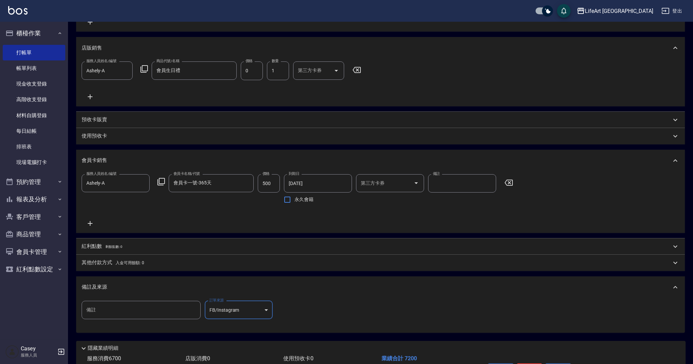
scroll to position [221, 0]
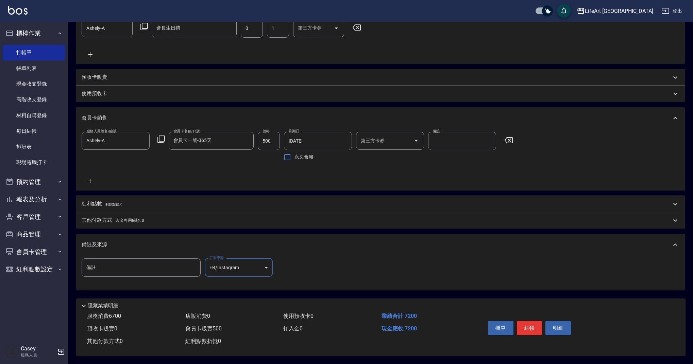
click at [122, 201] on div "紅利點數 剩餘點數: 0" at bounding box center [376, 204] width 589 height 7
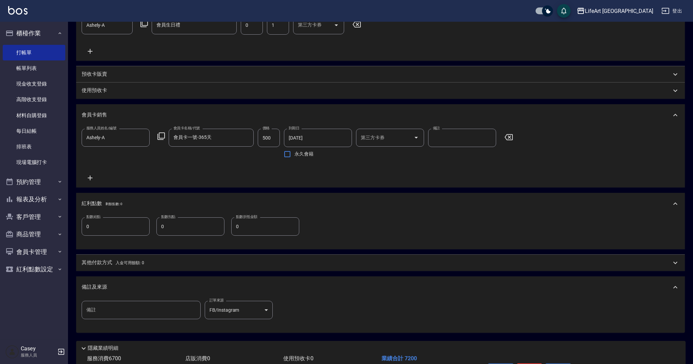
click at [142, 225] on input "0" at bounding box center [116, 227] width 68 height 18
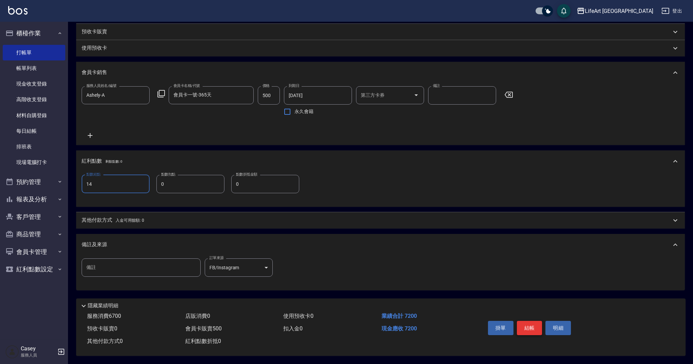
type input "14"
click at [526, 327] on button "結帳" at bounding box center [529, 328] width 25 height 14
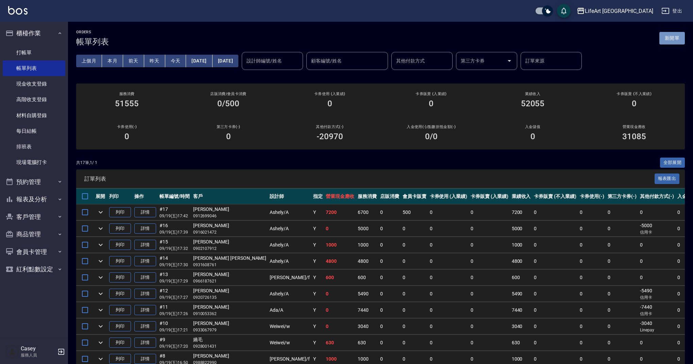
click at [674, 38] on button "新開單" at bounding box center [671, 38] width 25 height 13
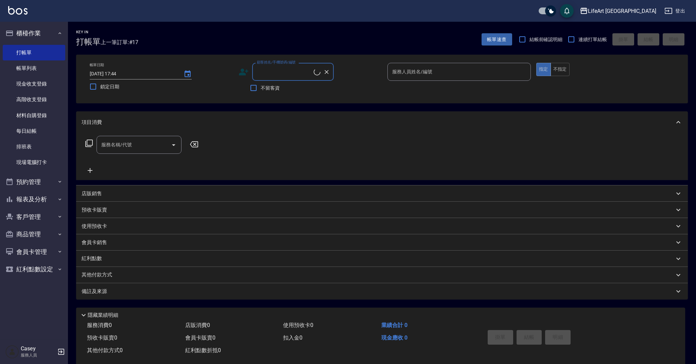
click at [291, 72] on input "顧客姓名/手機號碼/編號" at bounding box center [284, 72] width 58 height 12
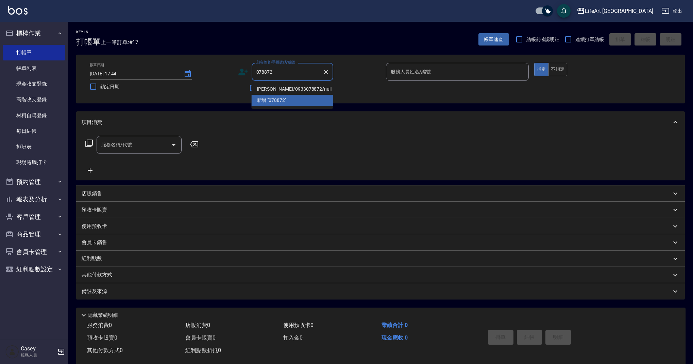
click at [314, 89] on li "李姿穎/0933078872/null" at bounding box center [292, 89] width 82 height 11
type input "李姿穎/0933078872/null"
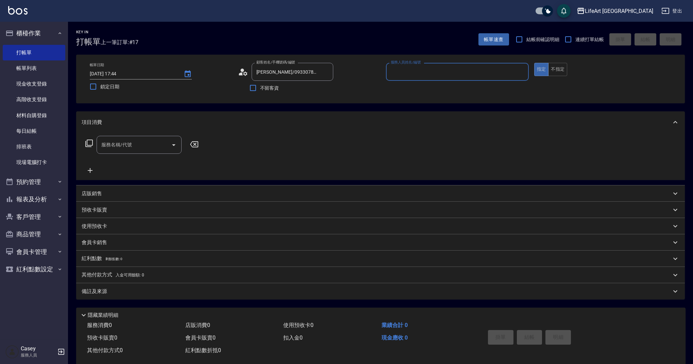
click at [418, 75] on input "服務人員姓名/編號" at bounding box center [457, 72] width 137 height 12
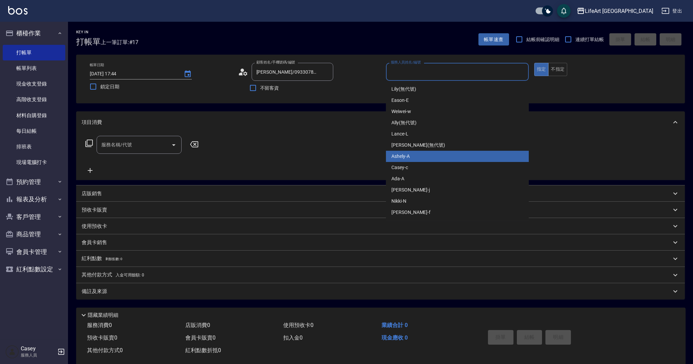
click at [423, 156] on div "Ashely -A" at bounding box center [457, 156] width 143 height 11
type input "Ashely-A"
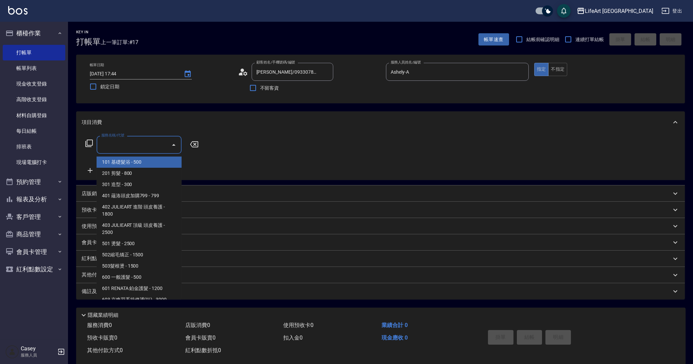
click at [131, 147] on input "服務名稱/代號" at bounding box center [134, 145] width 69 height 12
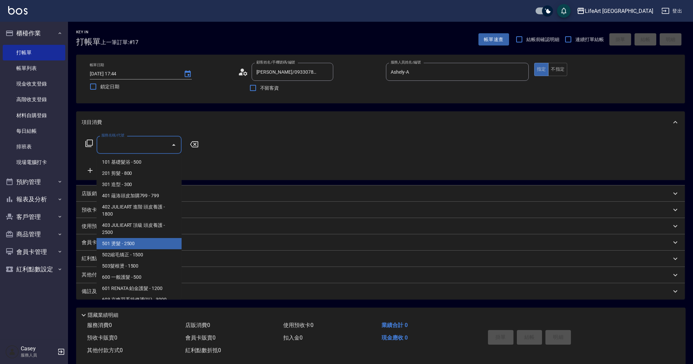
click at [152, 242] on span "501 燙髮 - 2500" at bounding box center [139, 243] width 85 height 11
type input "501 燙髮(501)"
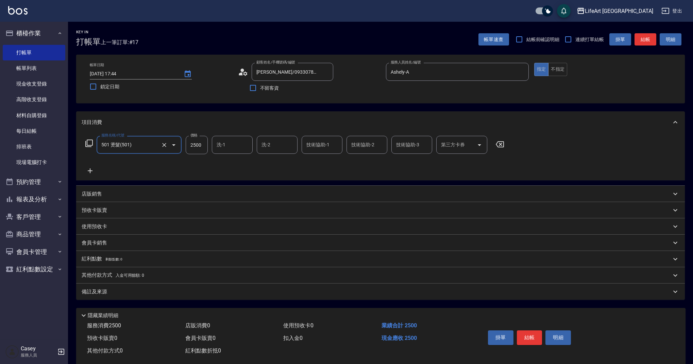
click at [90, 172] on icon at bounding box center [90, 171] width 5 height 5
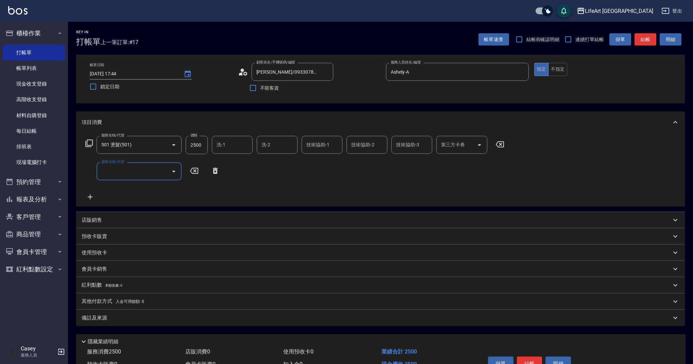
click at [130, 173] on input "服務名稱/代號" at bounding box center [134, 172] width 69 height 12
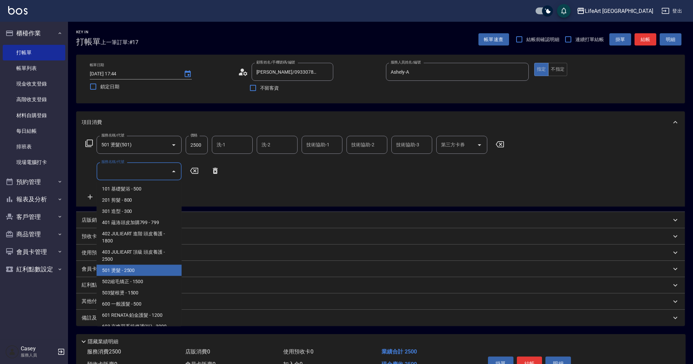
scroll to position [87, 0]
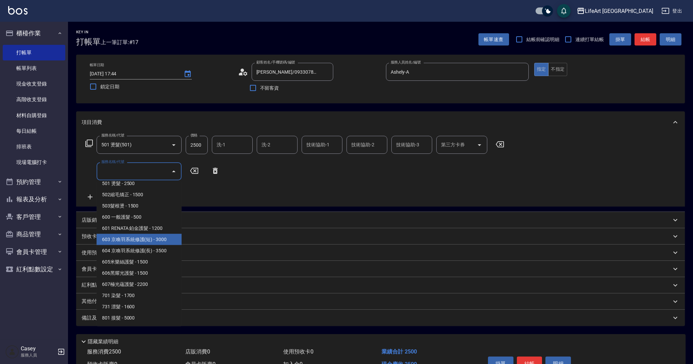
click at [167, 239] on span "603 京喚羽系統修護(短) - 3000" at bounding box center [139, 239] width 85 height 11
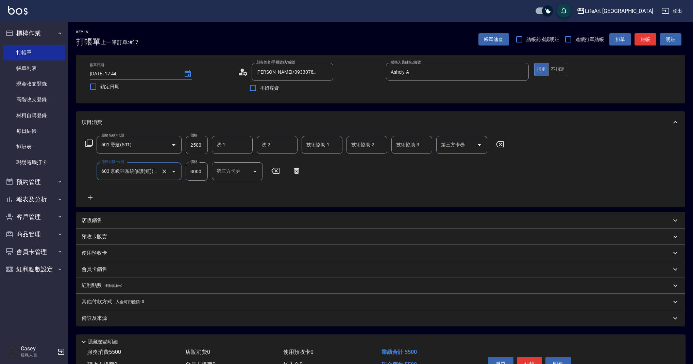
type input "603 京喚羽系統修護(短)(603)"
click at [197, 176] on input "3000" at bounding box center [197, 171] width 22 height 18
type input "2500"
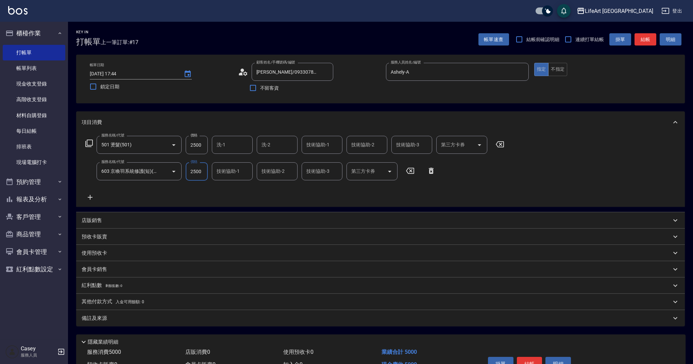
click at [202, 147] on input "2500" at bounding box center [197, 145] width 22 height 18
type input "6800"
click at [311, 145] on div "技術協助-1 技術協助-1" at bounding box center [321, 145] width 41 height 18
click at [313, 166] on div "Lily (無代號)" at bounding box center [321, 162] width 41 height 11
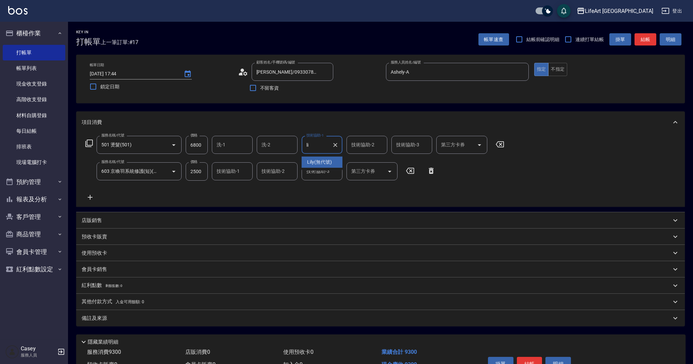
type input "Lily(無代號)"
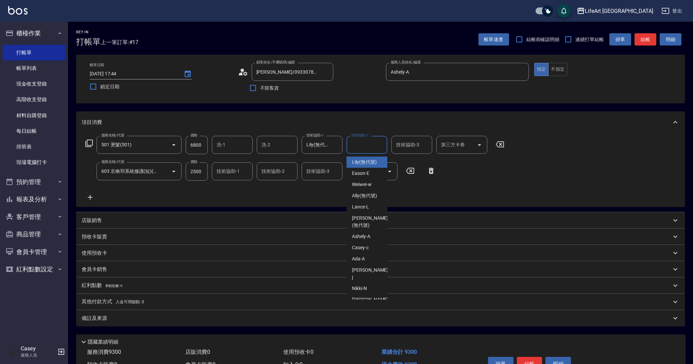
click at [370, 145] on input "技術協助-2" at bounding box center [366, 145] width 35 height 12
click at [369, 166] on div "Ada -A" at bounding box center [366, 162] width 41 height 11
type input "Ada-A"
click at [229, 175] on input "技術協助-1" at bounding box center [232, 172] width 35 height 12
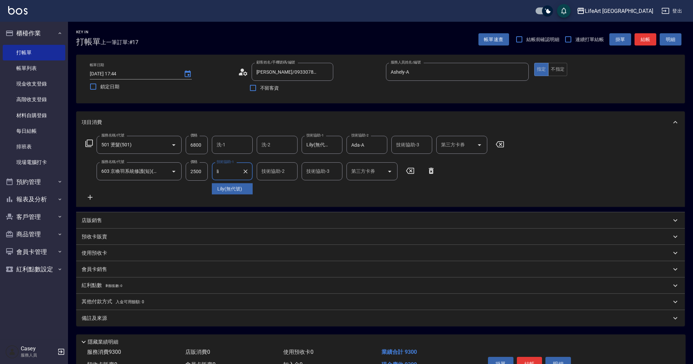
click at [232, 188] on span "Lily (無代號)" at bounding box center [229, 189] width 25 height 7
type input "Lily(無代號)"
click at [232, 196] on div "服務名稱/代號 501 燙髮(501) 服務名稱/代號 價格 6800 價格 洗-1 洗-1 洗-2 洗-2 技術協助-1 Lily(無代號) 技術協助-1 …" at bounding box center [295, 169] width 427 height 66
click at [148, 317] on div "備註及來源" at bounding box center [376, 318] width 589 height 7
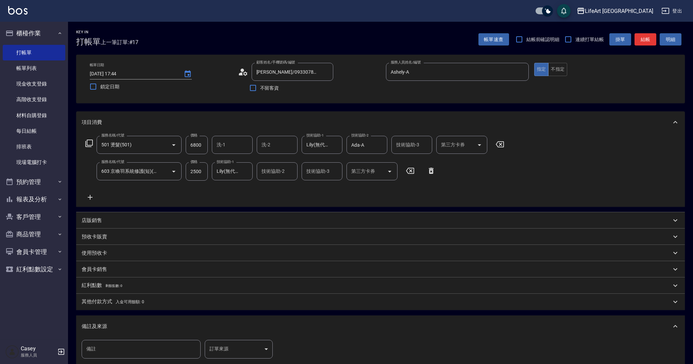
click at [238, 344] on body "LifeArt 蘆洲 登出 櫃檯作業 打帳單 帳單列表 現金收支登錄 高階收支登錄 材料自購登錄 每日結帳 排班表 現場電腦打卡 預約管理 預約管理 單日預約…" at bounding box center [346, 223] width 693 height 446
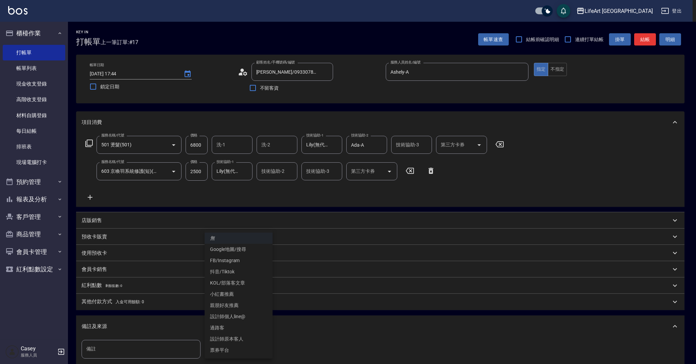
click at [234, 340] on li "設計師原本客人" at bounding box center [239, 339] width 68 height 11
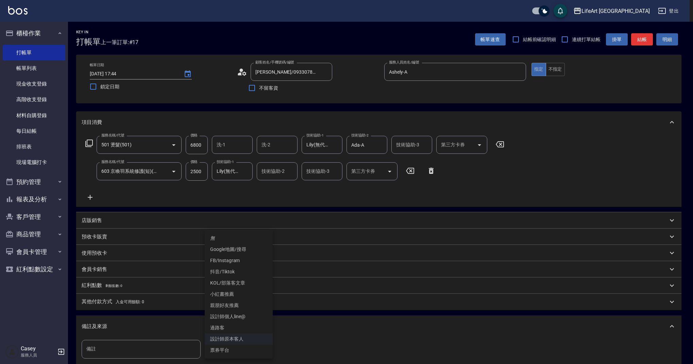
click at [233, 347] on body "LifeArt 蘆洲 登出 櫃檯作業 打帳單 帳單列表 現金收支登錄 高階收支登錄 材料自購登錄 每日結帳 排班表 現場電腦打卡 預約管理 預約管理 單日預約…" at bounding box center [346, 223] width 693 height 446
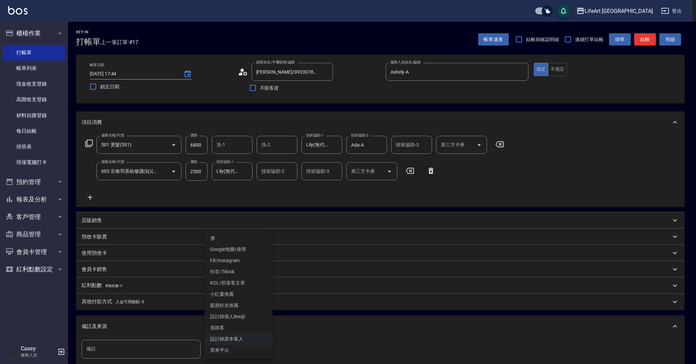
click at [242, 314] on li "設計師個人line@" at bounding box center [239, 316] width 68 height 11
type input "設計師個人line@"
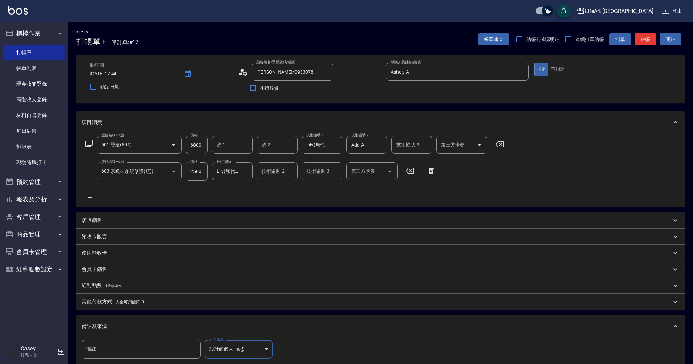
click at [115, 287] on span "剩餘點數: 0" at bounding box center [113, 286] width 17 height 4
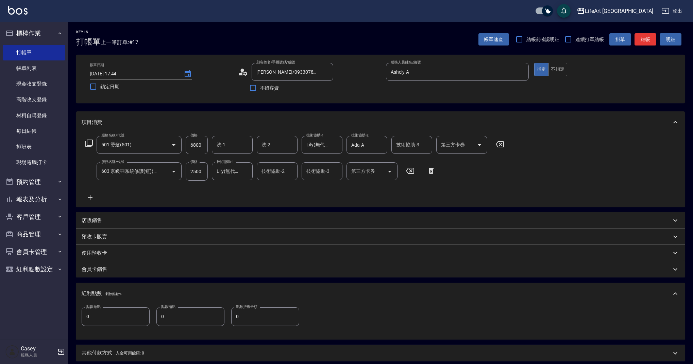
click at [115, 287] on div "紅利點數 剩餘點數: 0" at bounding box center [380, 294] width 608 height 22
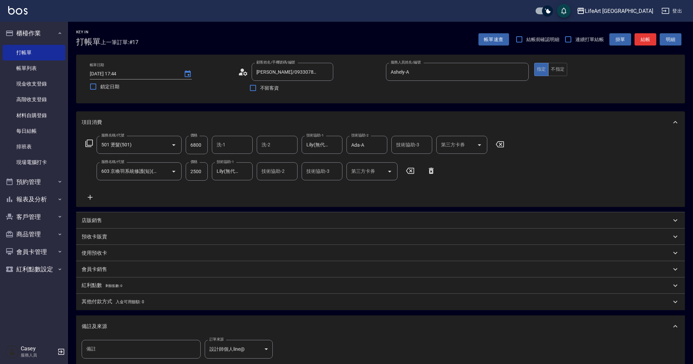
click at [108, 273] on div "會員卡銷售" at bounding box center [376, 269] width 589 height 7
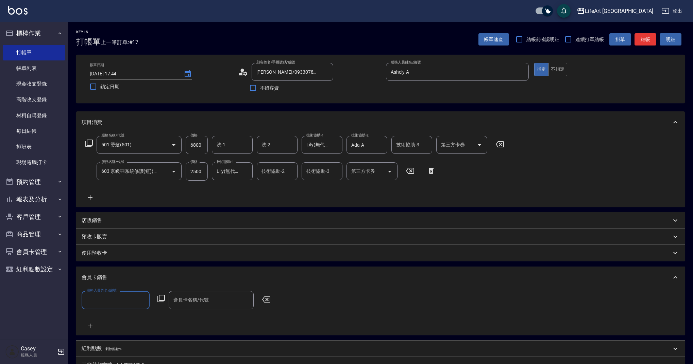
click at [107, 301] on input "服務人員姓名/編號" at bounding box center [116, 300] width 62 height 12
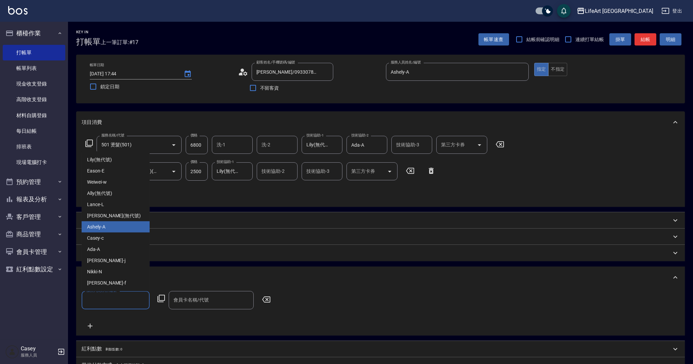
click at [112, 229] on div "Ashely -A" at bounding box center [116, 227] width 68 height 11
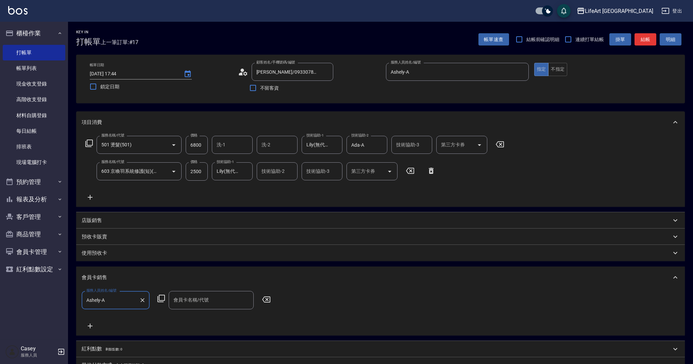
type input "Ashely-A"
click at [197, 295] on input "會員卡名稱/代號" at bounding box center [211, 300] width 79 height 12
click at [204, 318] on span "會員卡一號 - 01" at bounding box center [211, 317] width 85 height 11
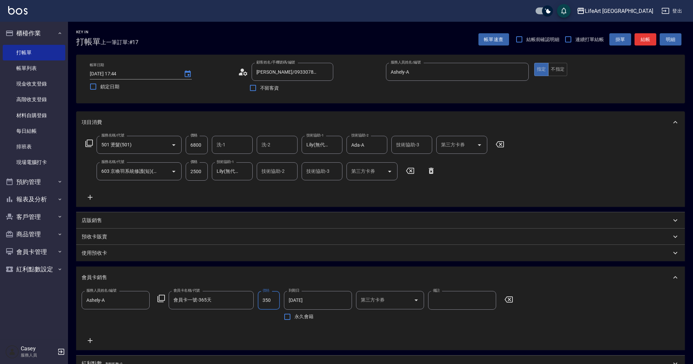
type input "會員卡一號-365天"
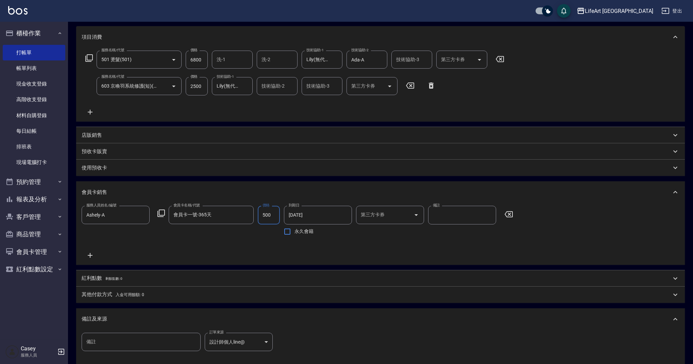
scroll to position [163, 0]
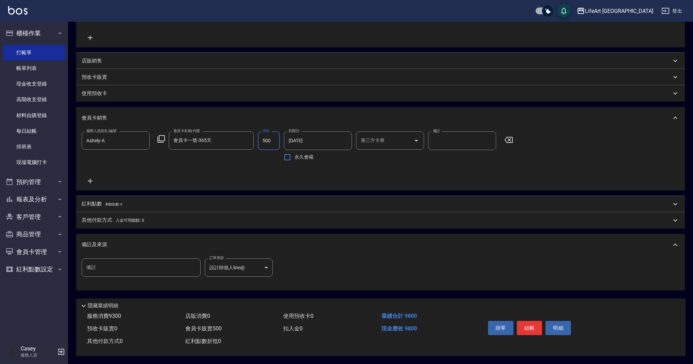
type input "500"
click at [105, 202] on p "紅利點數 剩餘點數: 0" at bounding box center [102, 204] width 40 height 7
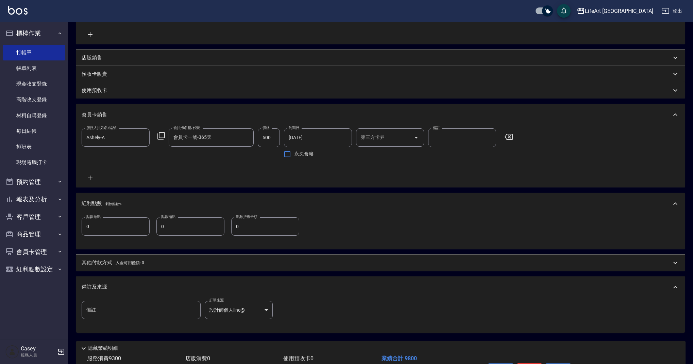
click at [104, 236] on div "點數給點 0 點數給點 點數扣點 0 點數扣點 點數折抵金額 0 點數折抵金額" at bounding box center [380, 231] width 597 height 27
click at [107, 229] on input "0" at bounding box center [116, 227] width 68 height 18
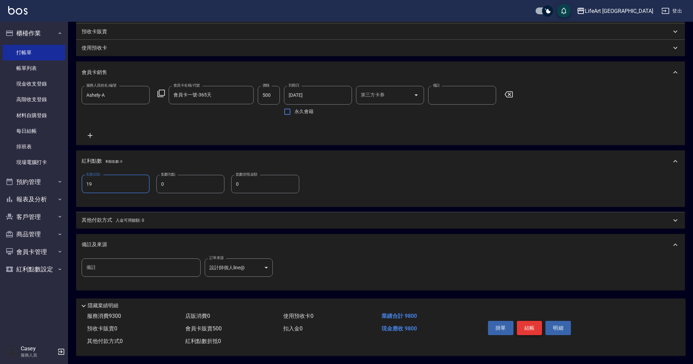
type input "19"
click at [535, 324] on button "結帳" at bounding box center [529, 328] width 25 height 14
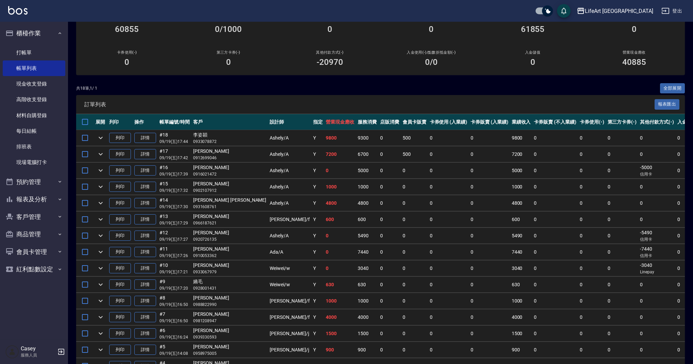
scroll to position [72, 0]
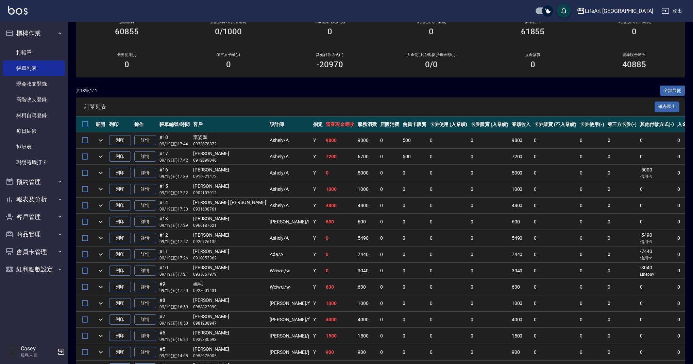
click at [592, 109] on span "訂單列表" at bounding box center [369, 107] width 570 height 7
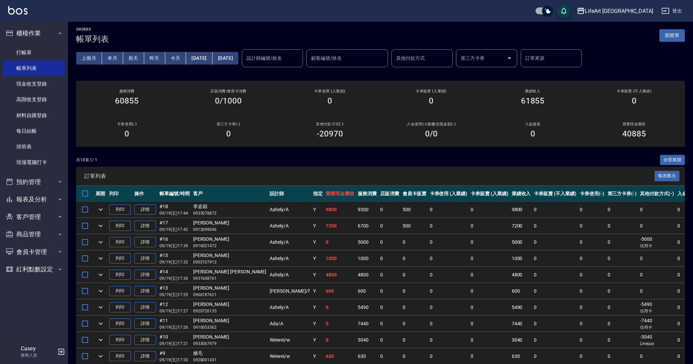
scroll to position [0, 0]
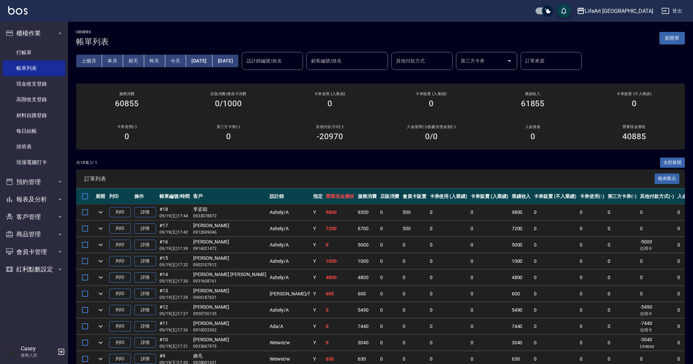
click at [676, 37] on button "新開單" at bounding box center [671, 38] width 25 height 13
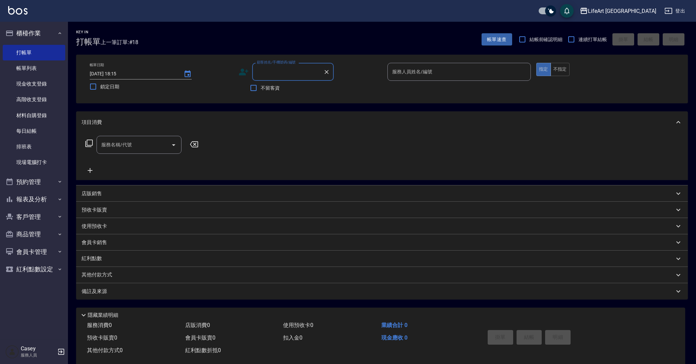
click at [285, 73] on input "顧客姓名/手機號碼/編號" at bounding box center [287, 72] width 65 height 12
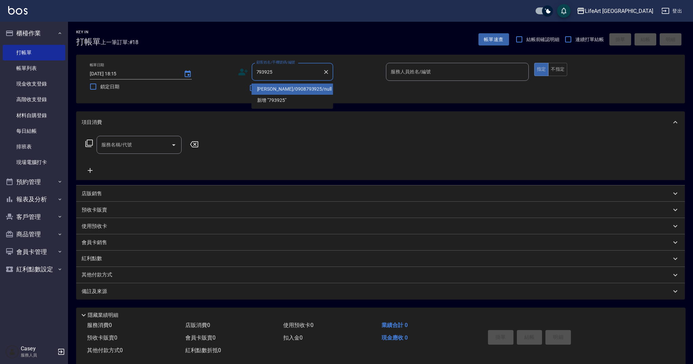
click at [297, 87] on li "王汝怡/0908793925/null" at bounding box center [292, 89] width 82 height 11
type input "王汝怡/0908793925/null"
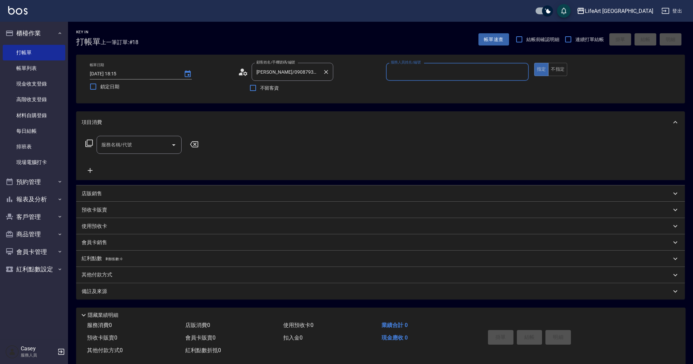
type input "Ashely-A"
click at [328, 90] on icon "button" at bounding box center [324, 88] width 7 height 5
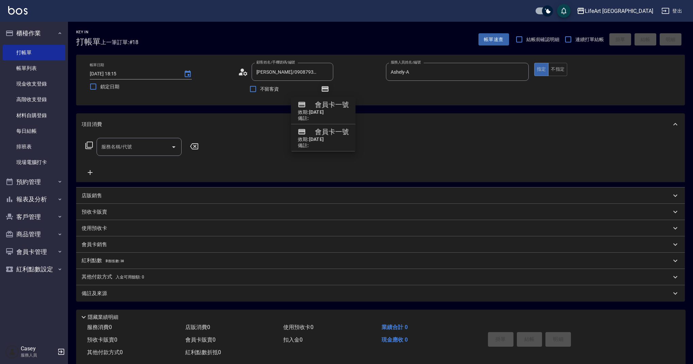
click at [324, 89] on icon "button" at bounding box center [324, 88] width 7 height 5
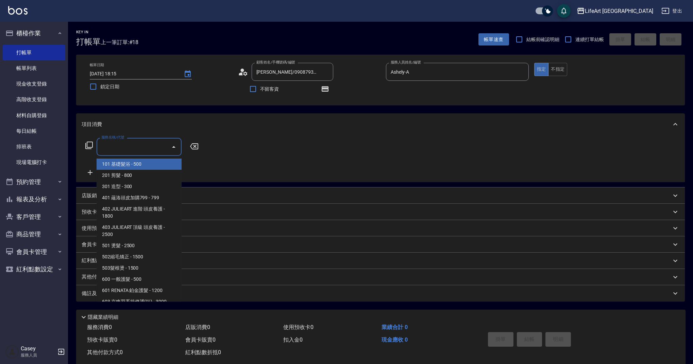
click at [128, 143] on input "服務名稱/代號" at bounding box center [134, 147] width 69 height 12
click at [134, 180] on span "201 剪髮 - 800" at bounding box center [139, 175] width 85 height 11
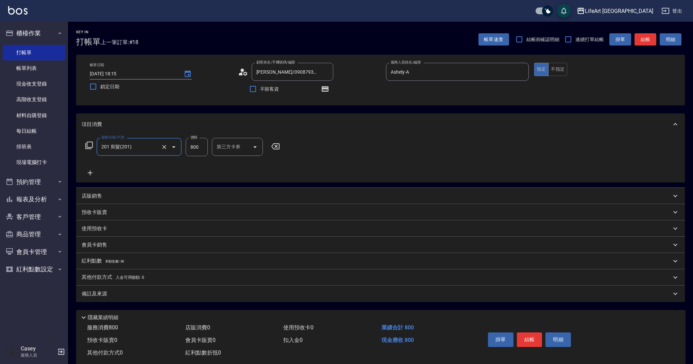
type input "201 剪髮(201)"
click at [92, 173] on icon at bounding box center [90, 173] width 5 height 5
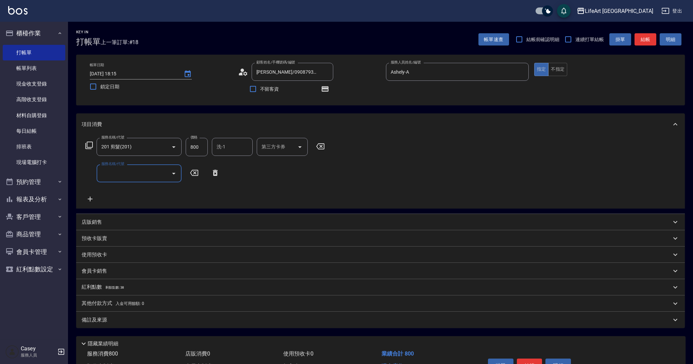
click at [121, 177] on input "服務名稱/代號" at bounding box center [134, 174] width 69 height 12
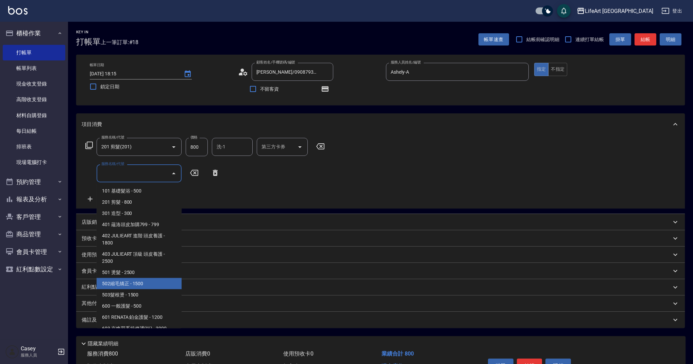
scroll to position [87, 0]
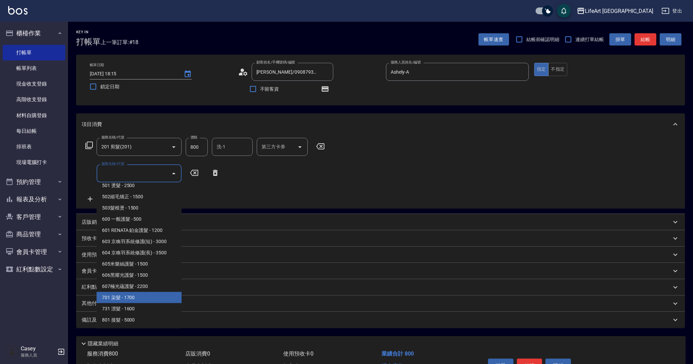
click at [154, 302] on span "701 染髮 - 1700" at bounding box center [139, 297] width 85 height 11
type input "701 染髮(701)"
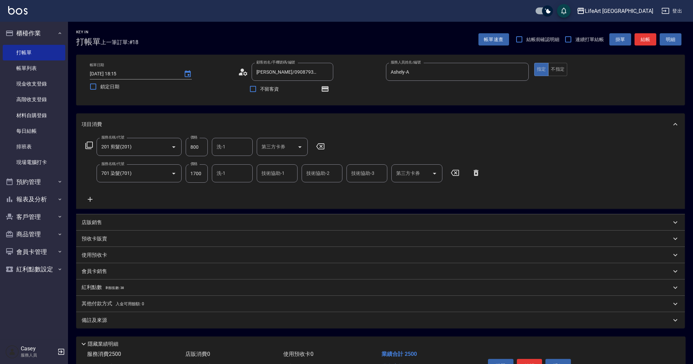
click at [90, 198] on icon at bounding box center [90, 199] width 5 height 5
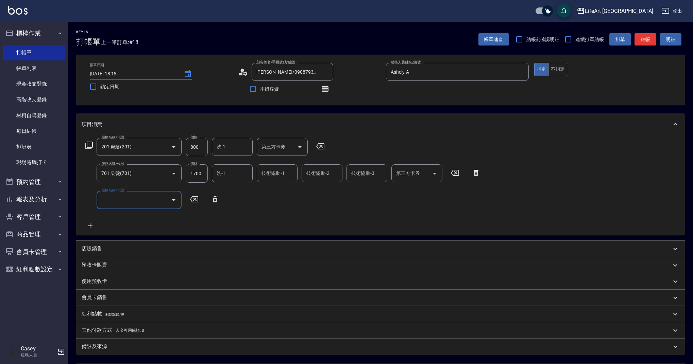
click at [122, 202] on input "服務名稱/代號" at bounding box center [134, 200] width 69 height 12
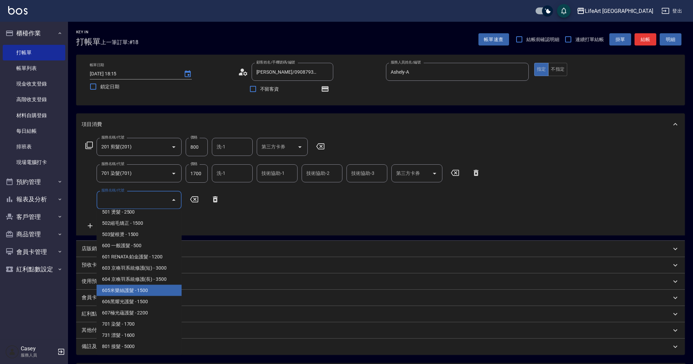
click at [158, 290] on span "605米樂絲護髮 - 1500" at bounding box center [139, 290] width 85 height 11
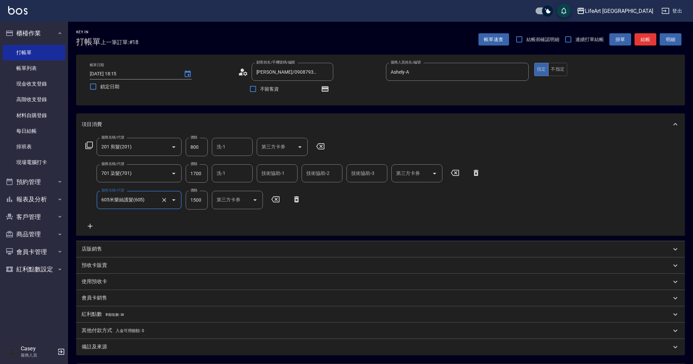
type input "605米樂絲護髮(605)"
click at [203, 169] on input "1700" at bounding box center [197, 173] width 22 height 18
type input "3590"
click at [201, 147] on input "800" at bounding box center [197, 147] width 22 height 18
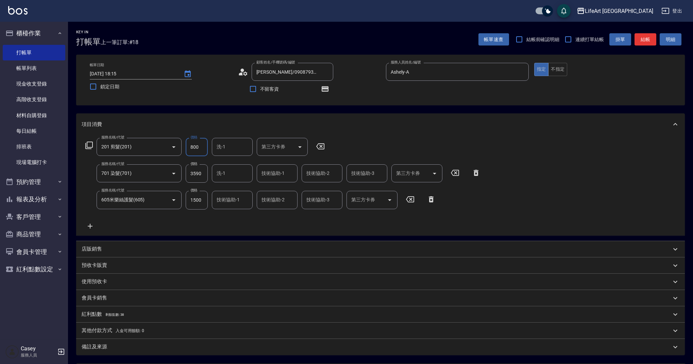
click at [201, 147] on input "800" at bounding box center [197, 147] width 22 height 18
type input "630"
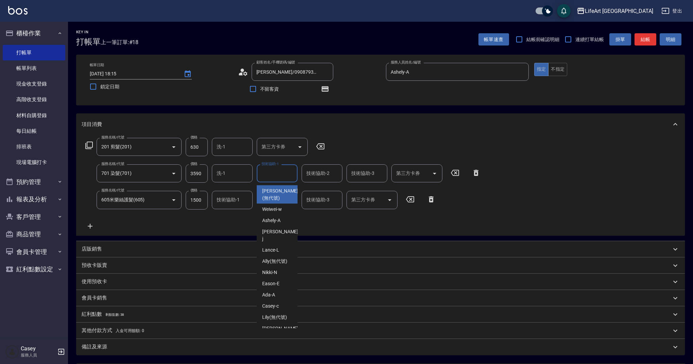
click at [277, 175] on input "技術協助-1" at bounding box center [277, 174] width 35 height 12
click at [287, 193] on div "Casey -c" at bounding box center [277, 191] width 41 height 11
type input "Casey-c"
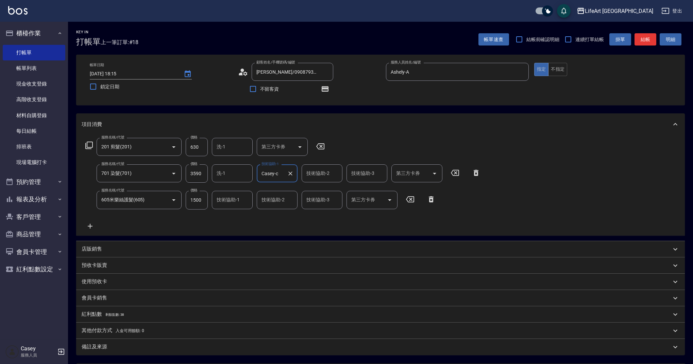
click at [241, 199] on input "技術協助-1" at bounding box center [232, 200] width 35 height 12
click at [239, 216] on div "Casey -c" at bounding box center [232, 217] width 41 height 11
type input "Casey-c"
click at [324, 168] on div "技術協助-2 技術協助-2" at bounding box center [321, 173] width 41 height 18
click at [323, 193] on span "Casey -c" at bounding box center [315, 191] width 17 height 7
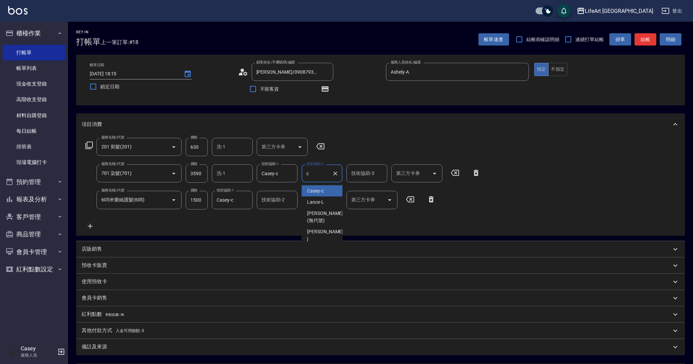
type input "Casey-c"
click at [355, 175] on input "技術協助-3" at bounding box center [366, 174] width 35 height 12
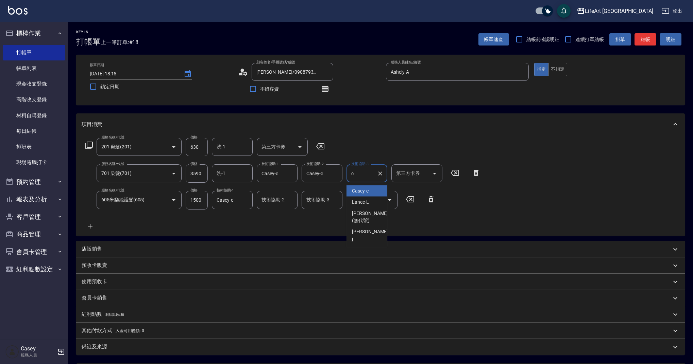
click at [355, 192] on span "Casey -c" at bounding box center [360, 191] width 17 height 7
type input "Casey-c"
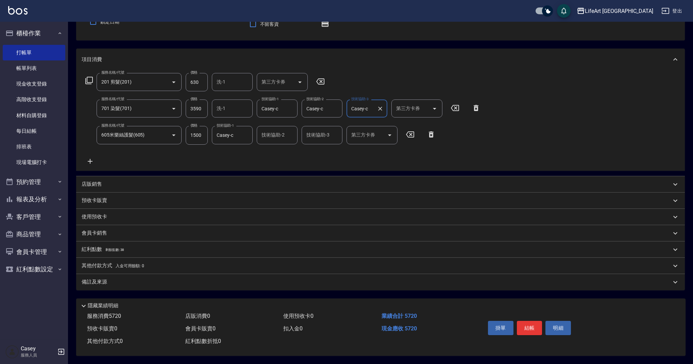
click at [131, 248] on div "紅利點數 剩餘點數: 38" at bounding box center [376, 249] width 589 height 7
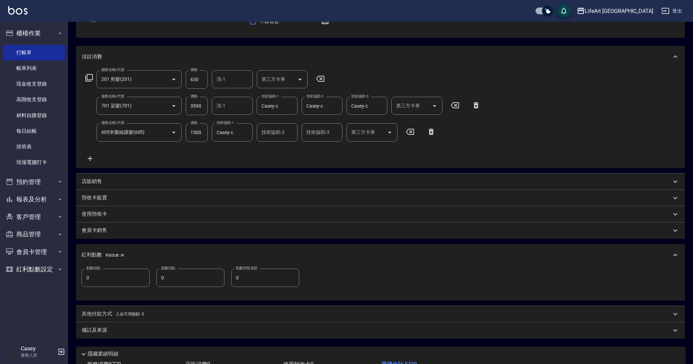
click at [118, 278] on input "0" at bounding box center [116, 278] width 68 height 18
click at [119, 278] on input "0" at bounding box center [116, 278] width 68 height 18
click at [116, 279] on input "0" at bounding box center [116, 278] width 68 height 18
click at [127, 331] on div "備註及來源" at bounding box center [376, 330] width 589 height 7
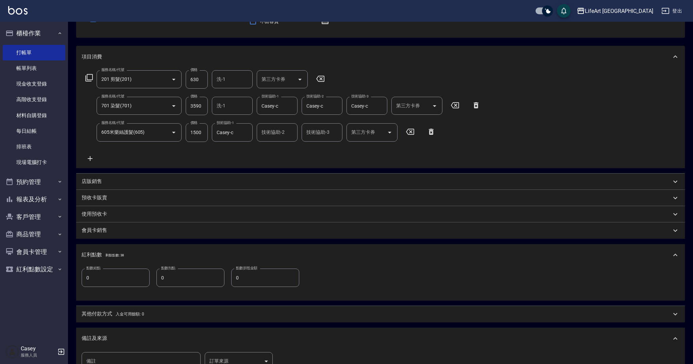
click at [135, 286] on input "0" at bounding box center [116, 278] width 68 height 18
click at [135, 287] on input "0" at bounding box center [116, 278] width 68 height 18
click at [132, 276] on input "0" at bounding box center [116, 278] width 68 height 18
type input "11"
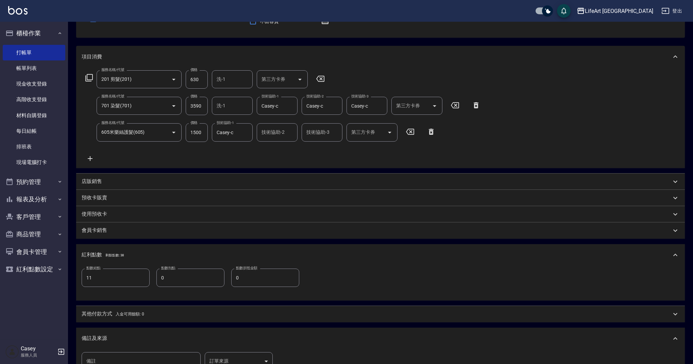
click at [120, 313] on span "入金可用餘額: 0" at bounding box center [130, 314] width 29 height 5
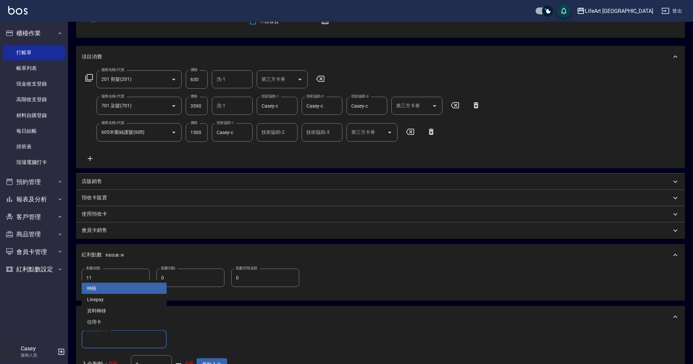
click at [125, 335] on input "其他付款方式" at bounding box center [124, 340] width 79 height 12
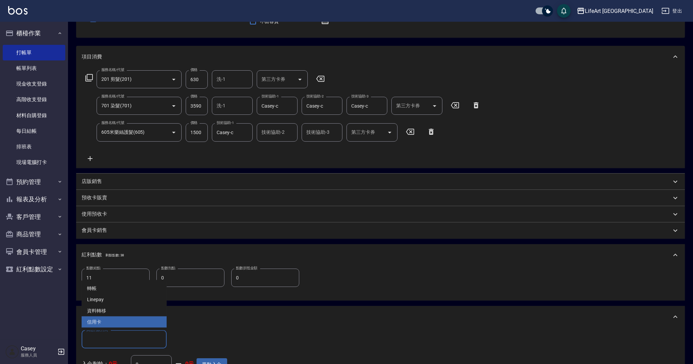
click at [118, 321] on span "信用卡" at bounding box center [124, 322] width 85 height 11
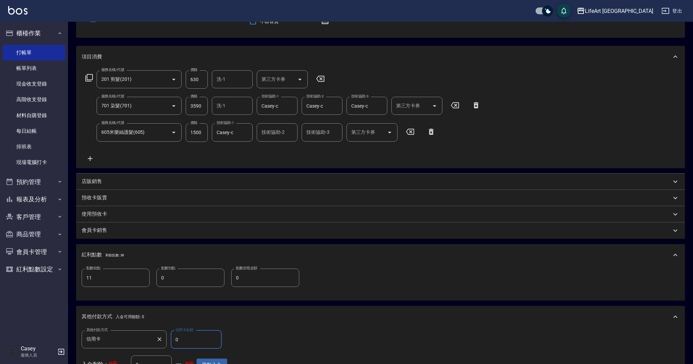
click at [131, 338] on input "信用卡" at bounding box center [119, 340] width 69 height 12
click at [118, 293] on span "轉帳" at bounding box center [124, 288] width 85 height 11
click at [116, 339] on input "轉帳" at bounding box center [119, 340] width 69 height 12
click at [119, 302] on span "Linepay" at bounding box center [124, 299] width 85 height 11
type input "Linepay"
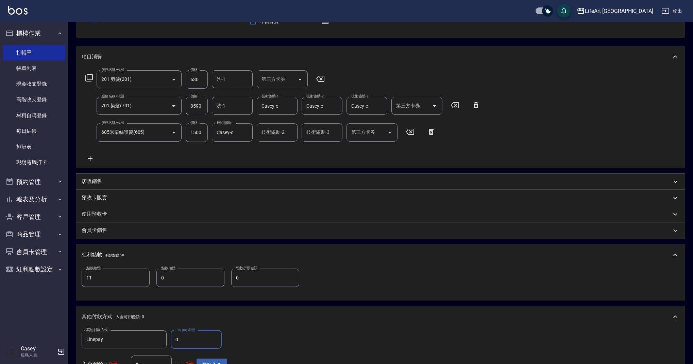
click at [204, 338] on input "0" at bounding box center [196, 340] width 51 height 18
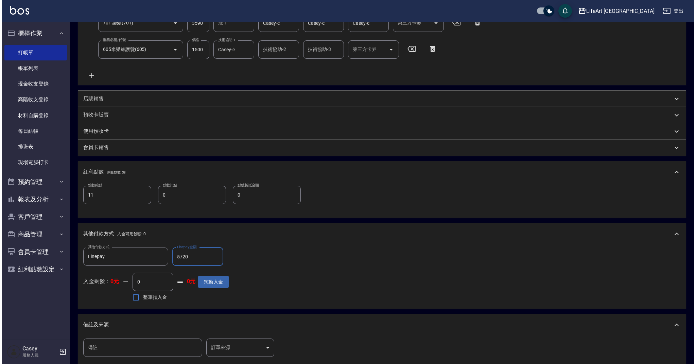
scroll to position [234, 0]
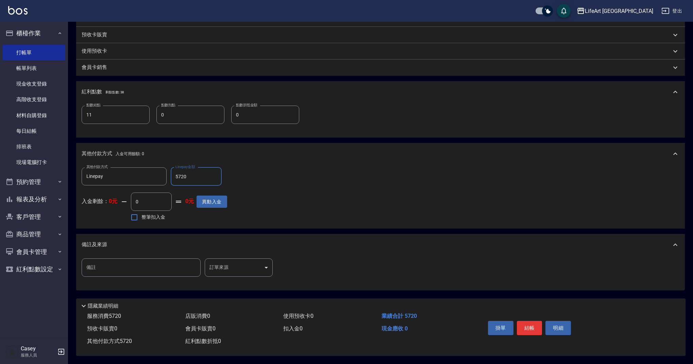
type input "5720"
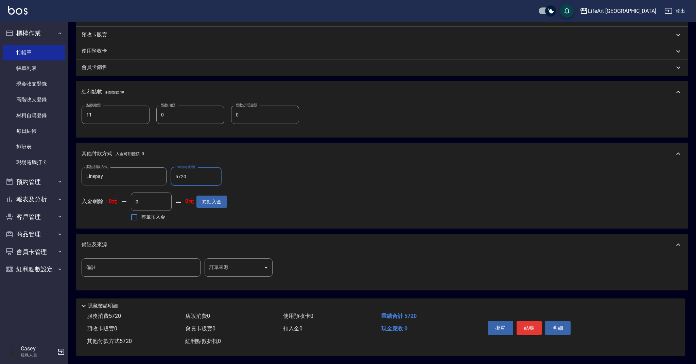
click at [225, 265] on body "LifeArt 蘆洲 登出 櫃檯作業 打帳單 帳單列表 現金收支登錄 高階收支登錄 材料自購登錄 每日結帳 排班表 現場電腦打卡 預約管理 預約管理 單日預約…" at bounding box center [348, 66] width 696 height 595
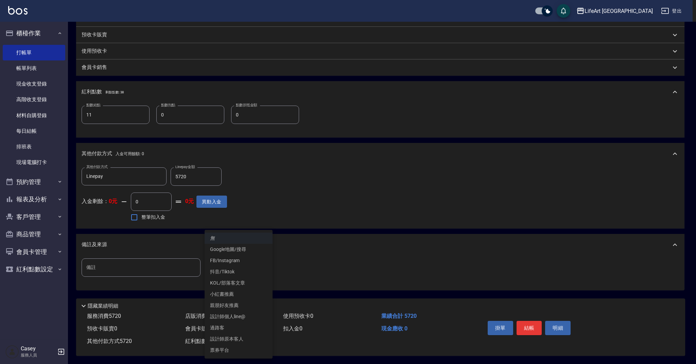
click at [258, 340] on li "設計師原本客人" at bounding box center [239, 339] width 68 height 11
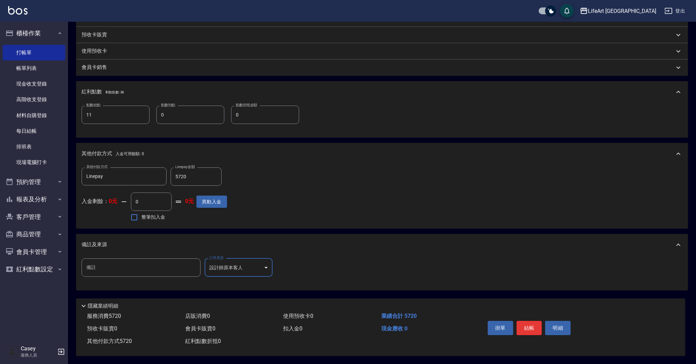
type input "設計師原本客人"
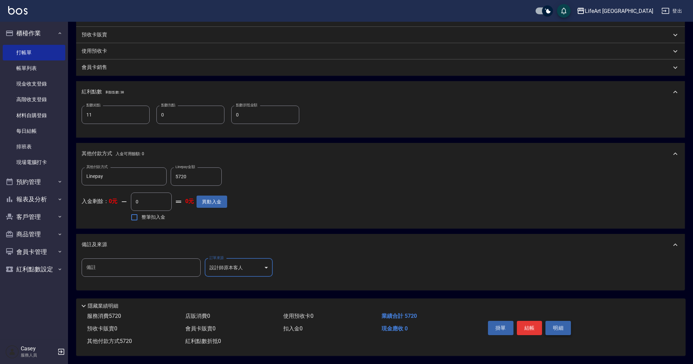
click at [550, 326] on button "明細" at bounding box center [557, 328] width 25 height 14
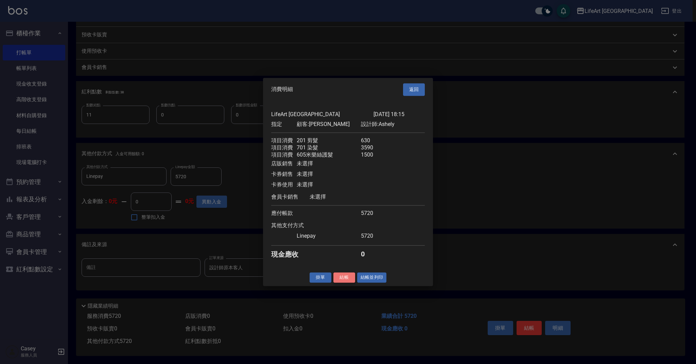
click at [346, 281] on button "結帳" at bounding box center [344, 278] width 22 height 11
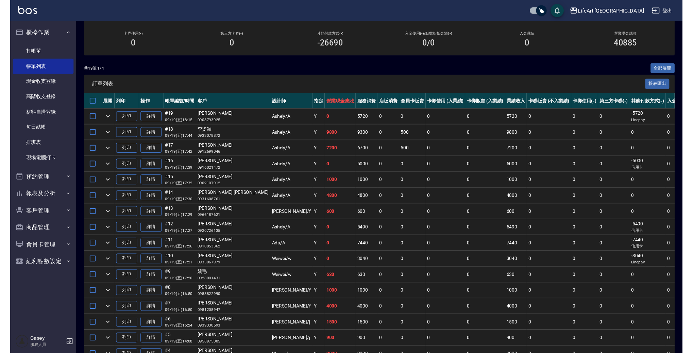
scroll to position [93, 0]
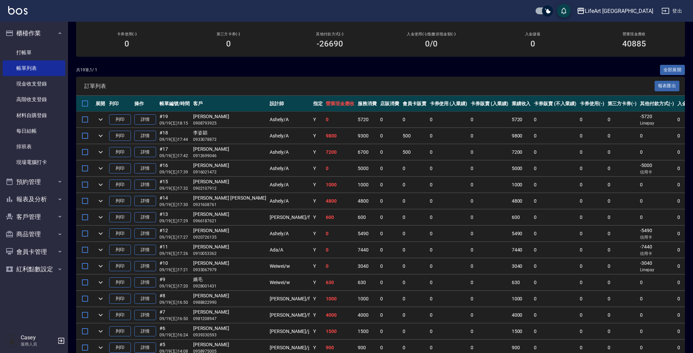
click at [143, 112] on td "詳情" at bounding box center [145, 120] width 25 height 16
click at [143, 116] on link "詳情" at bounding box center [145, 120] width 22 height 11
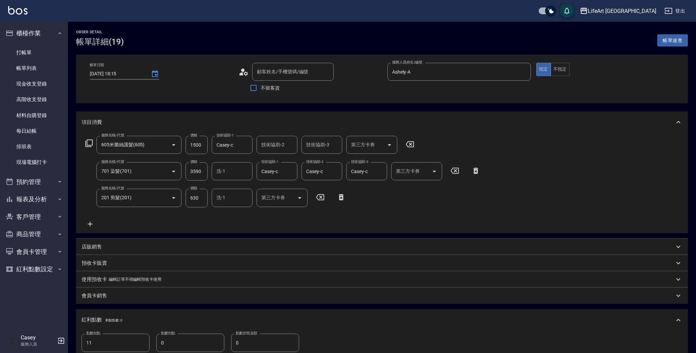
type input "2025/09/19 18:15"
type input "Ashely-A"
type input "11"
type input "605米樂絲護髮(605)"
type input "701 染髮(701)"
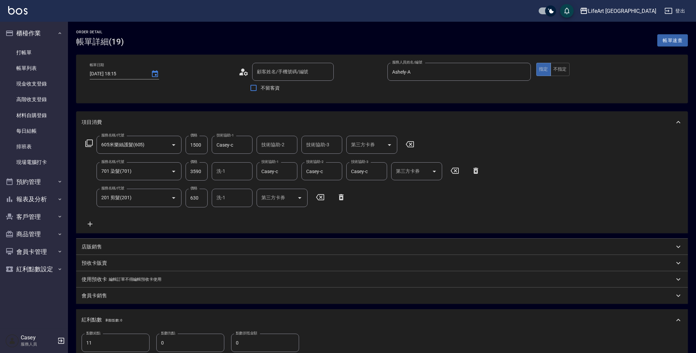
type input "201 剪髮(201)"
type input "設計師原本客人"
type input "王汝怡/0908793925/null"
click at [107, 248] on div "店販銷售" at bounding box center [376, 249] width 589 height 7
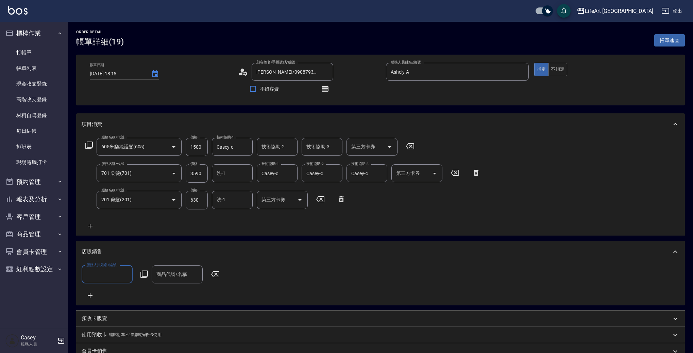
click at [107, 274] on input "服務人員姓名/編號" at bounding box center [107, 275] width 45 height 12
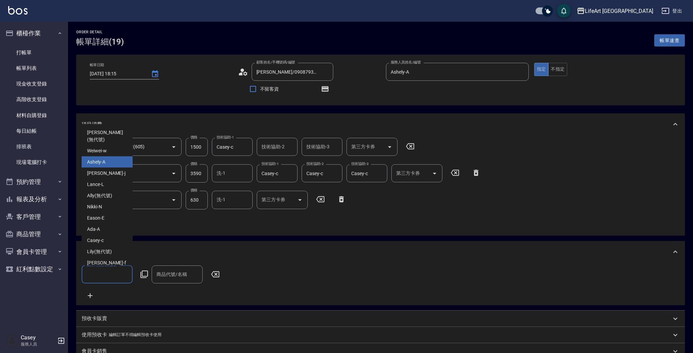
click at [112, 157] on div "Ashely -A" at bounding box center [107, 162] width 51 height 11
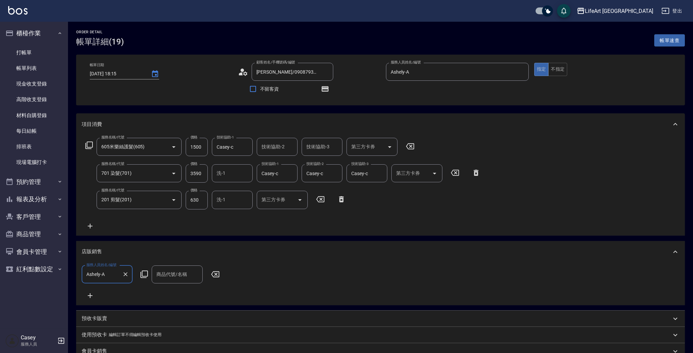
type input "Ashely-A"
click at [161, 269] on div "商品代號/名稱 商品代號/名稱" at bounding box center [177, 275] width 51 height 18
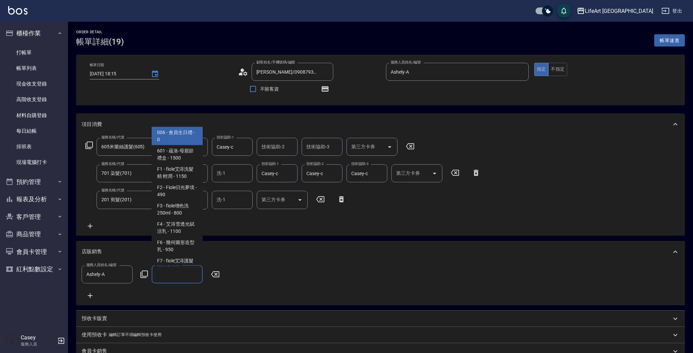
click at [191, 142] on span "006 - 會員生日禮 - 0" at bounding box center [177, 136] width 51 height 18
type input "會員生日禮"
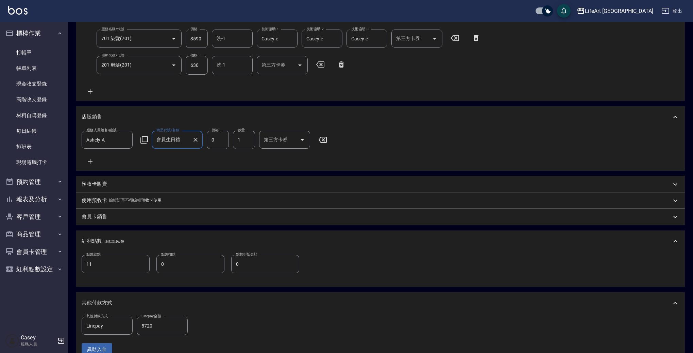
scroll to position [283, 0]
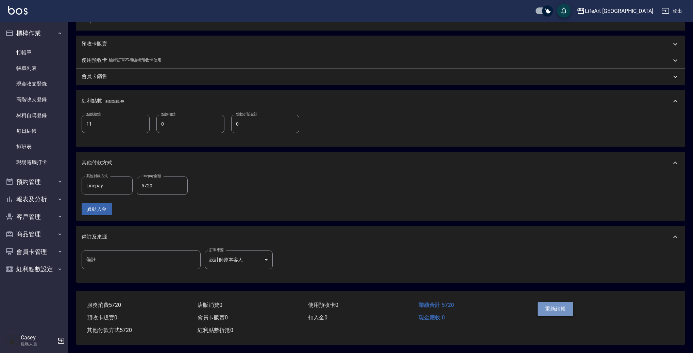
click at [552, 311] on button "重新結帳" at bounding box center [555, 309] width 36 height 14
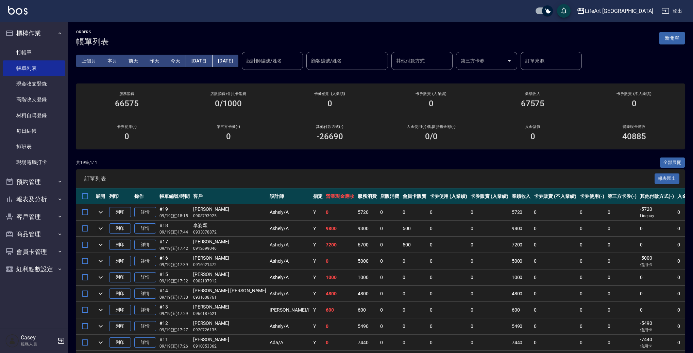
click at [97, 228] on icon "expand row" at bounding box center [101, 229] width 8 height 8
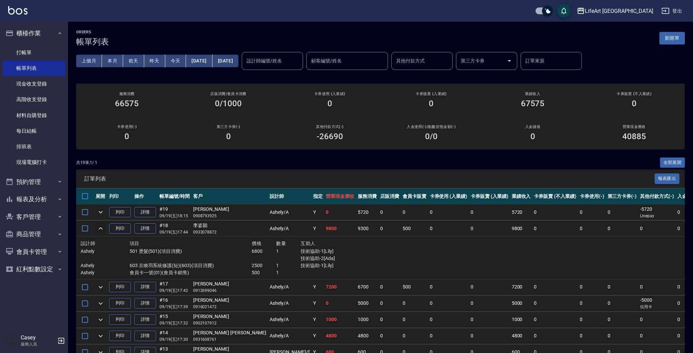
click at [97, 228] on icon "expand row" at bounding box center [101, 229] width 8 height 8
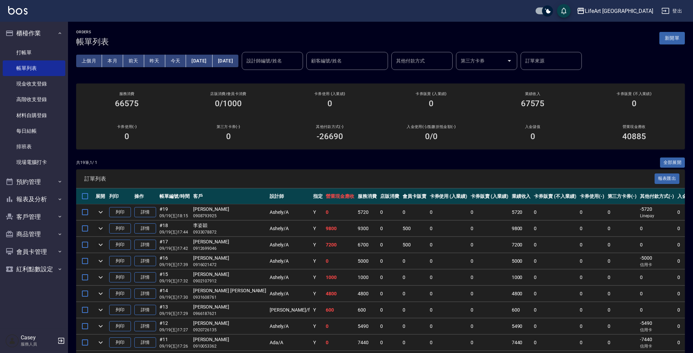
click at [100, 245] on icon "expand row" at bounding box center [101, 245] width 4 height 2
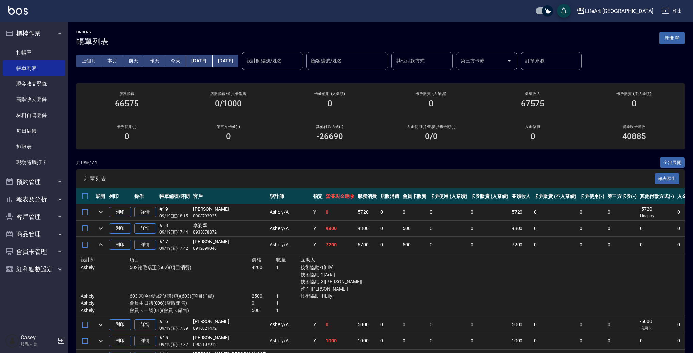
click at [100, 245] on icon "expand row" at bounding box center [101, 245] width 8 height 8
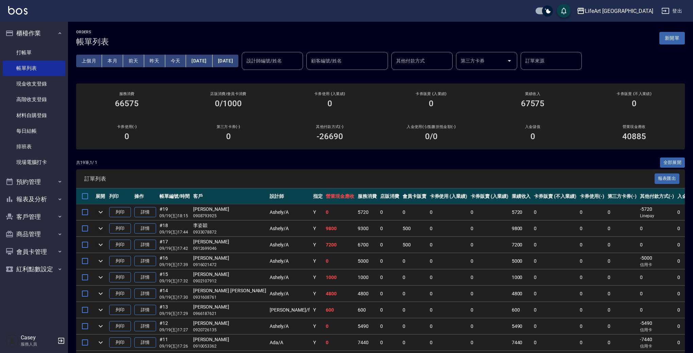
click at [101, 215] on icon "expand row" at bounding box center [101, 212] width 8 height 8
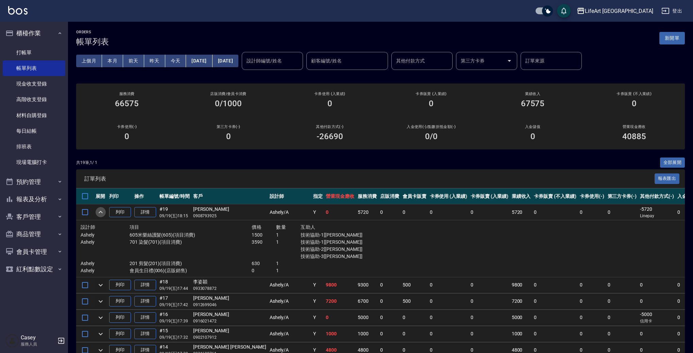
click at [101, 214] on icon "expand row" at bounding box center [101, 212] width 8 height 8
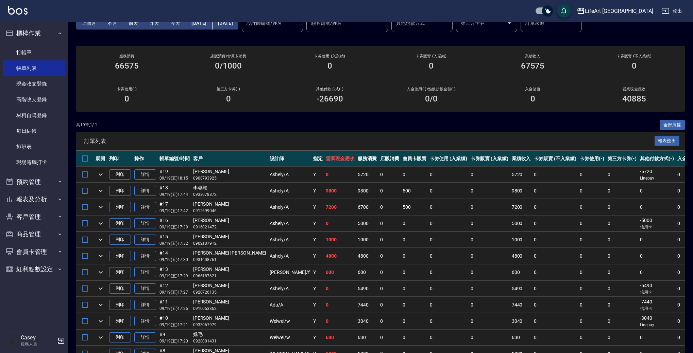
scroll to position [29, 0]
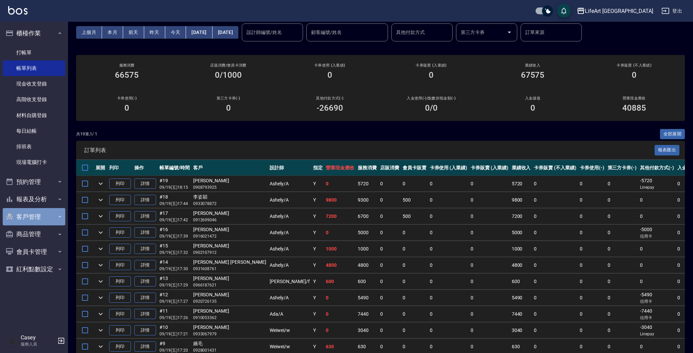
click at [31, 212] on button "客戶管理" at bounding box center [34, 217] width 63 height 18
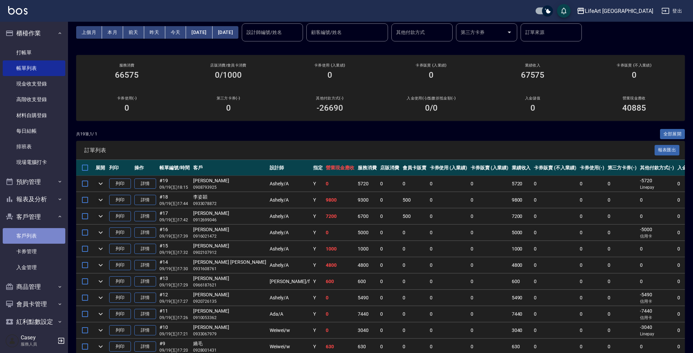
click at [53, 238] on link "客戶列表" at bounding box center [34, 236] width 63 height 16
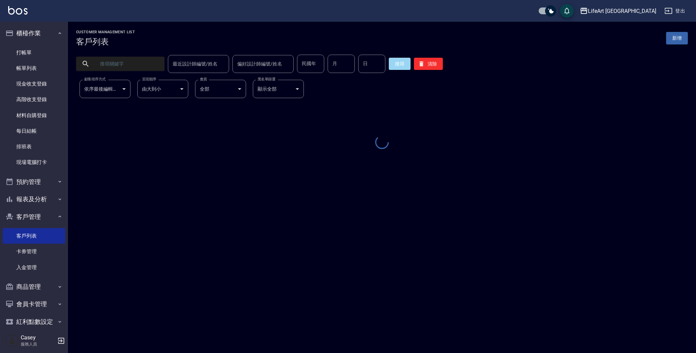
click at [131, 66] on input "text" at bounding box center [127, 64] width 64 height 18
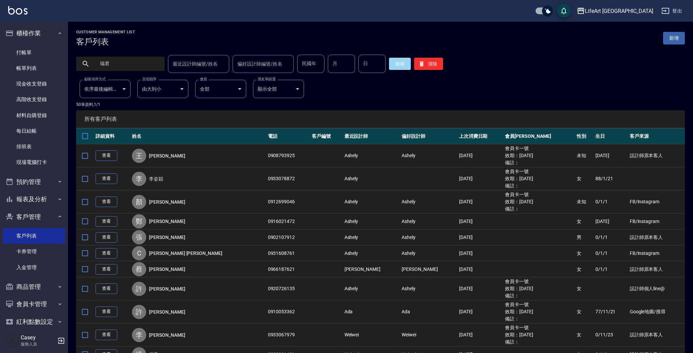
type input "瑞君"
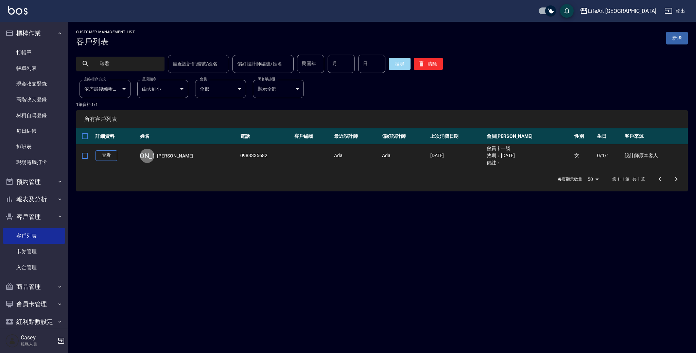
click at [100, 149] on td "查看" at bounding box center [116, 155] width 45 height 23
click at [113, 157] on link "查看" at bounding box center [106, 156] width 22 height 11
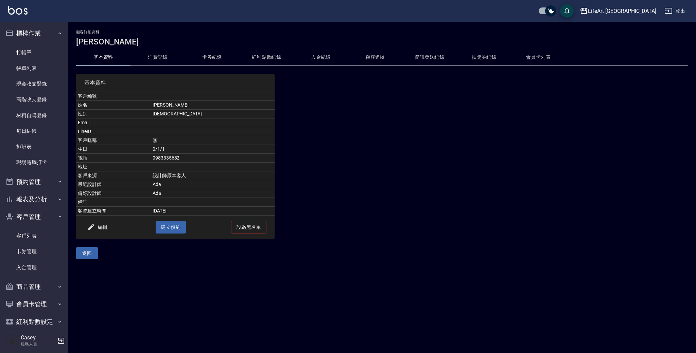
click at [163, 60] on button "消費記錄" at bounding box center [158, 57] width 54 height 16
